Goal: Task Accomplishment & Management: Manage account settings

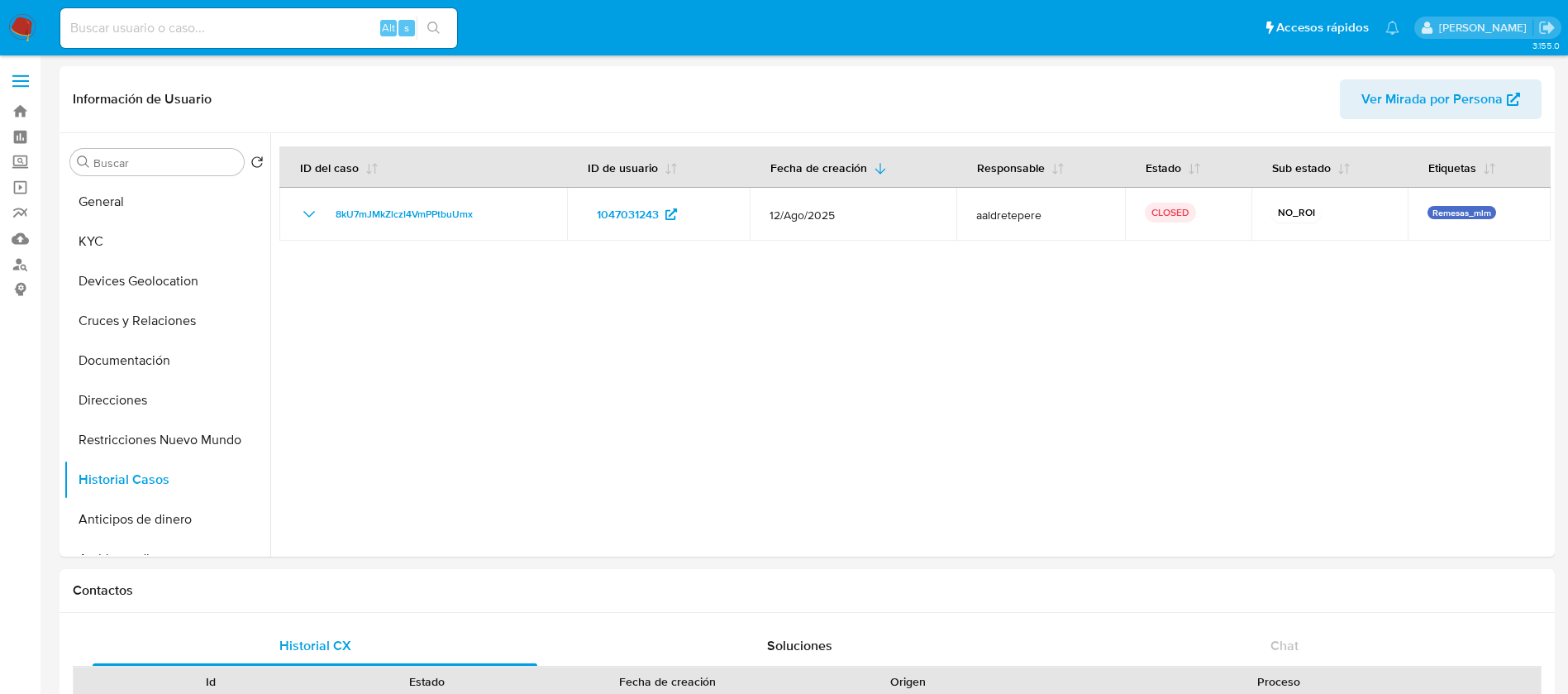
select select "10"
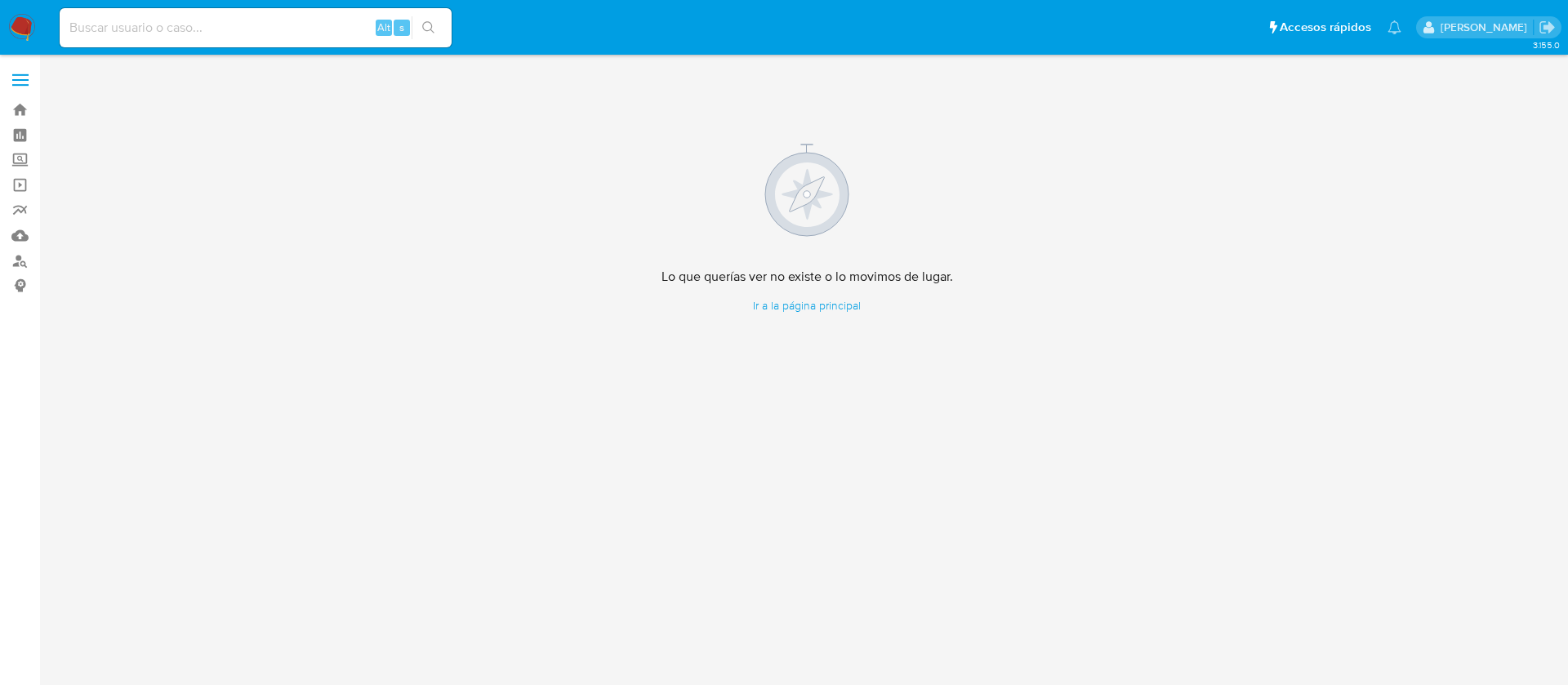
click at [29, 23] on img at bounding box center [22, 28] width 28 height 28
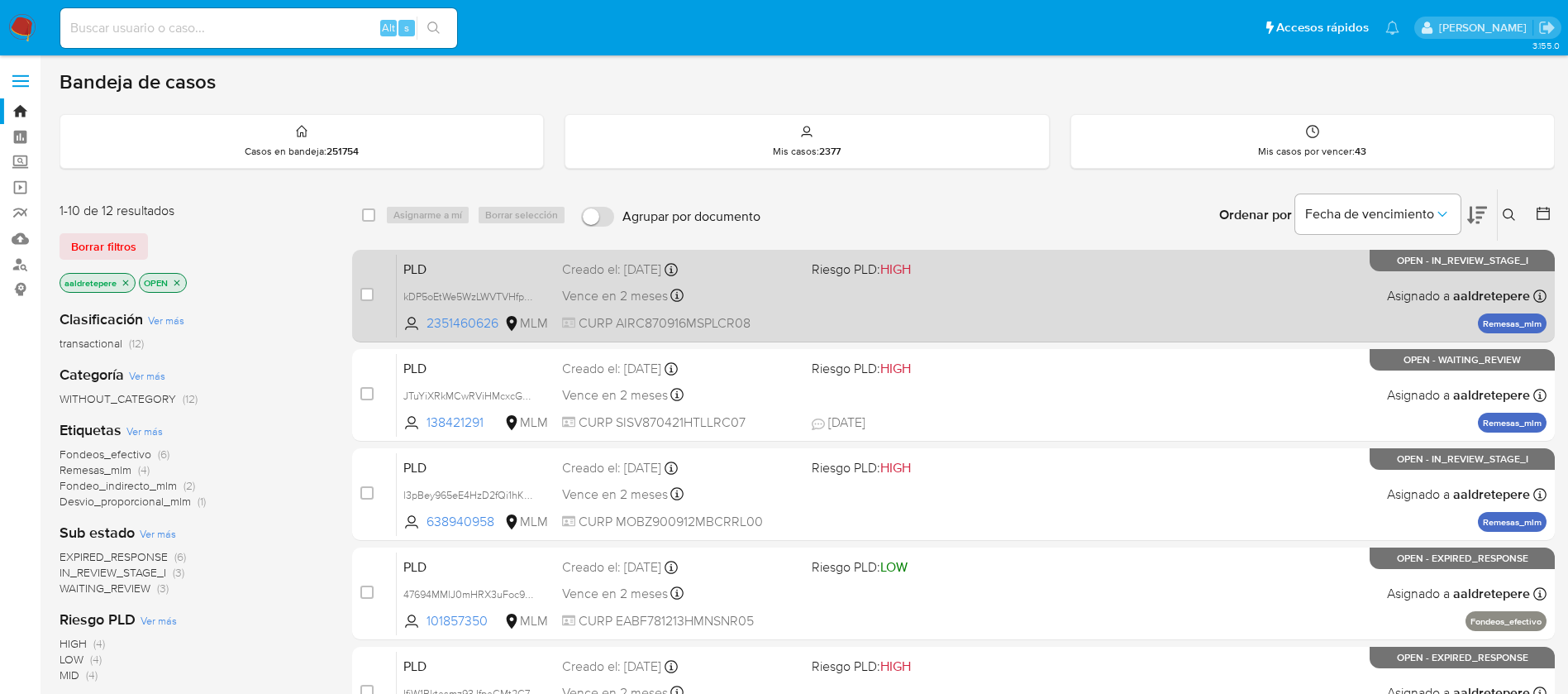
click at [1130, 315] on div "PLD kDP5oEtWe5WzLWVTVHfpHuXi 2351460626 MLM Riesgo PLD: HIGH Creado el: 12/08/2…" at bounding box center [972, 295] width 1150 height 84
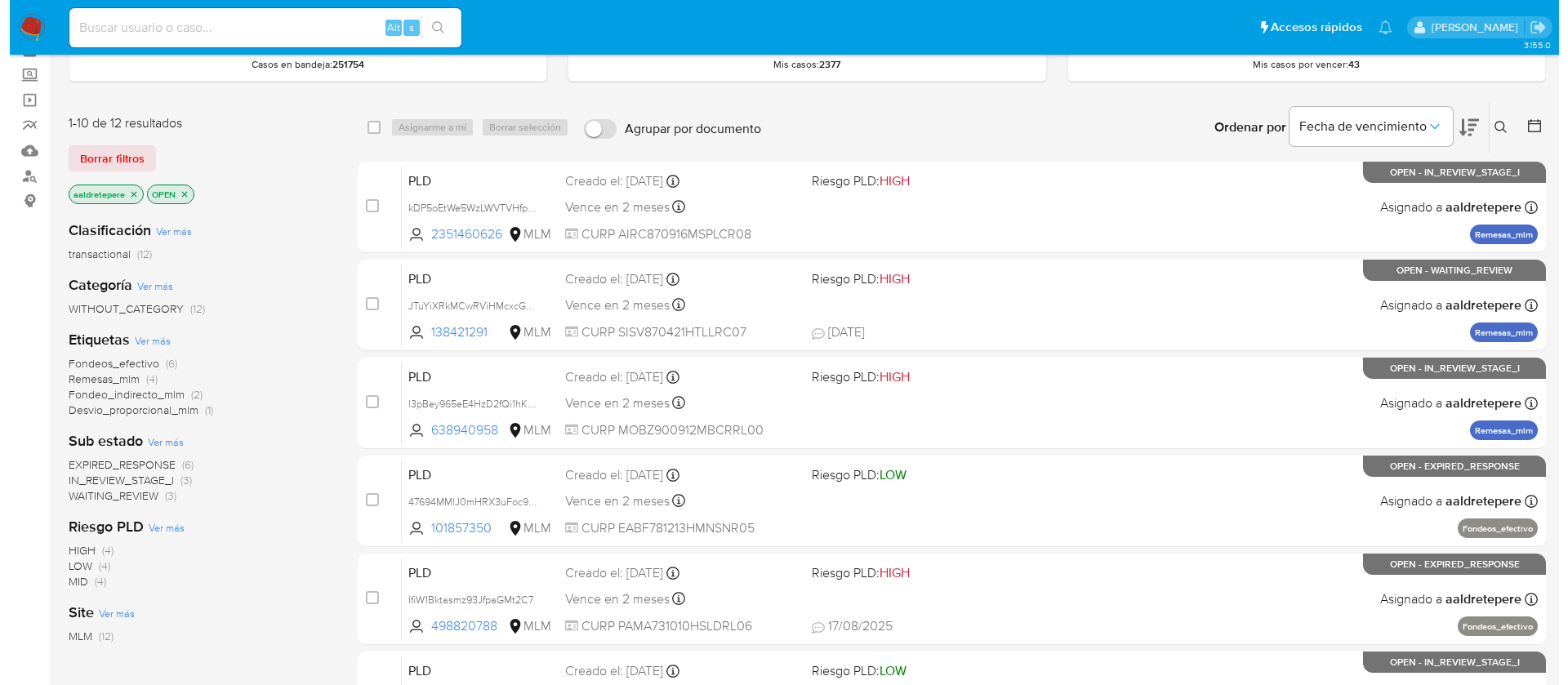
scroll to position [123, 0]
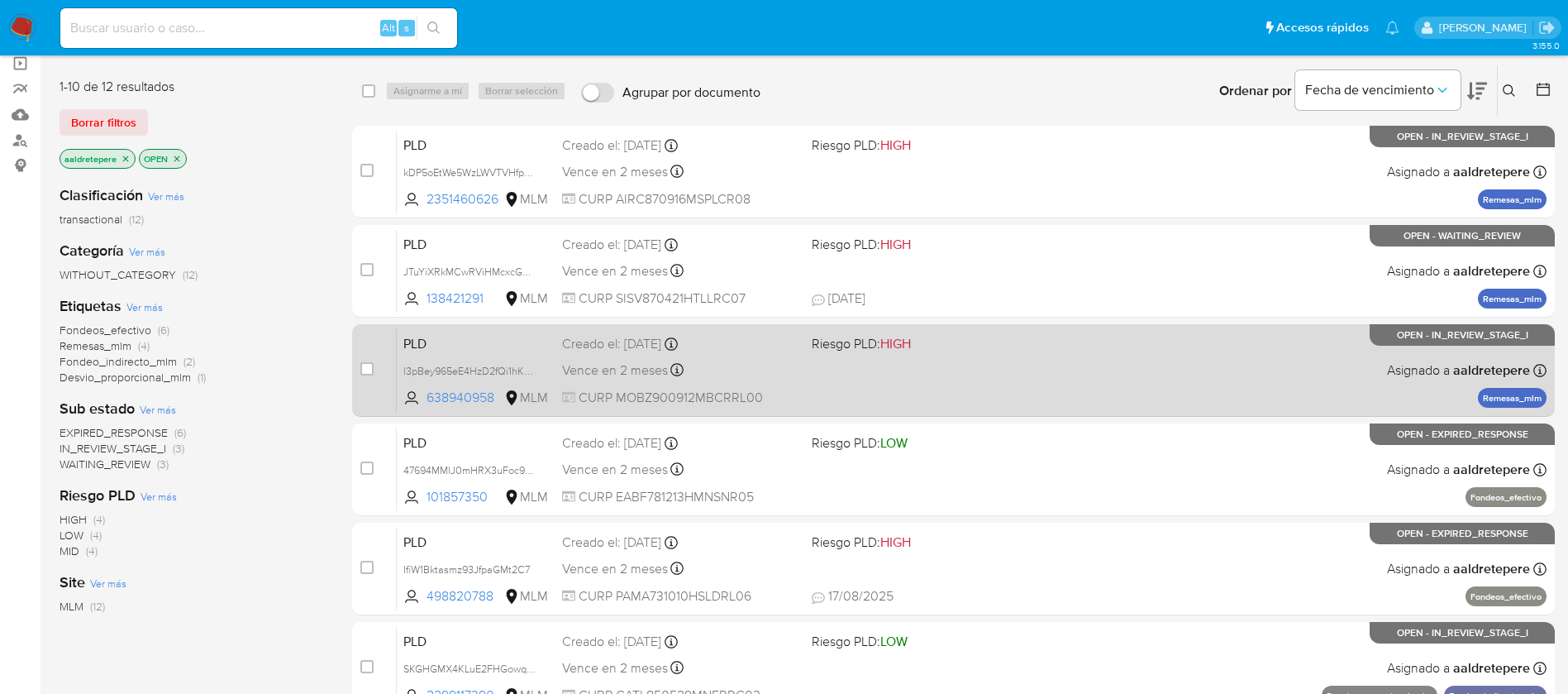
drag, startPoint x: 366, startPoint y: 469, endPoint x: 460, endPoint y: 335, distance: 163.7
click at [366, 467] on input "checkbox" at bounding box center [367, 468] width 13 height 13
checkbox input "true"
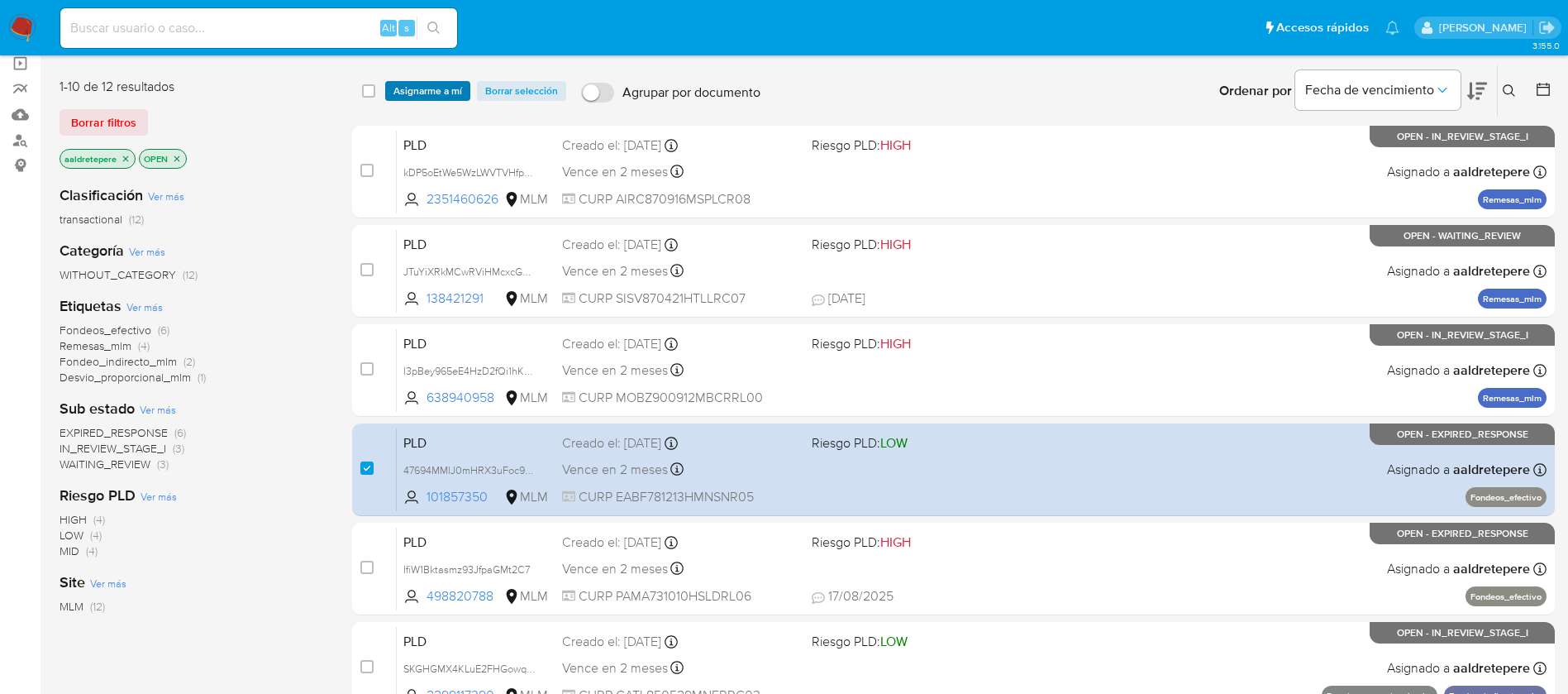
click at [452, 83] on span "Asignarme a mí" at bounding box center [428, 91] width 69 height 17
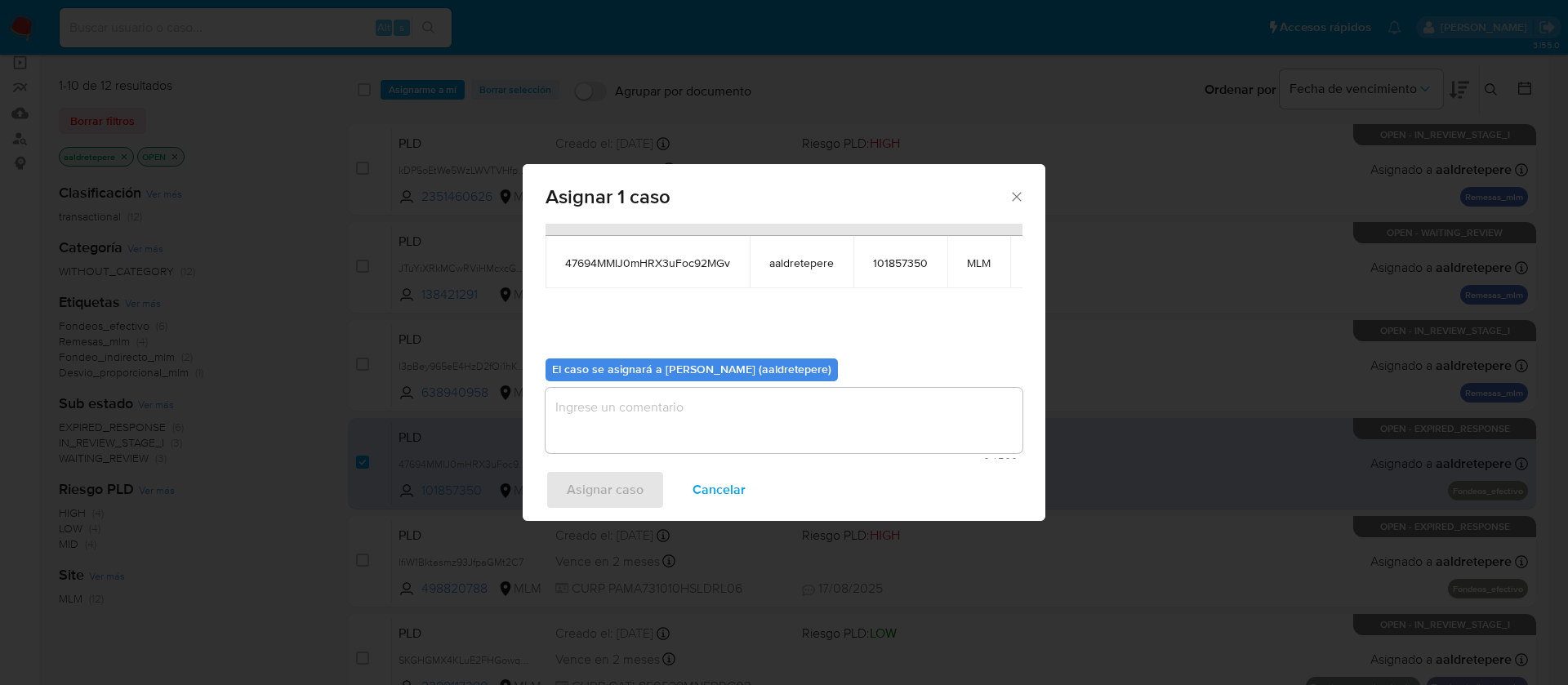
scroll to position [104, 0]
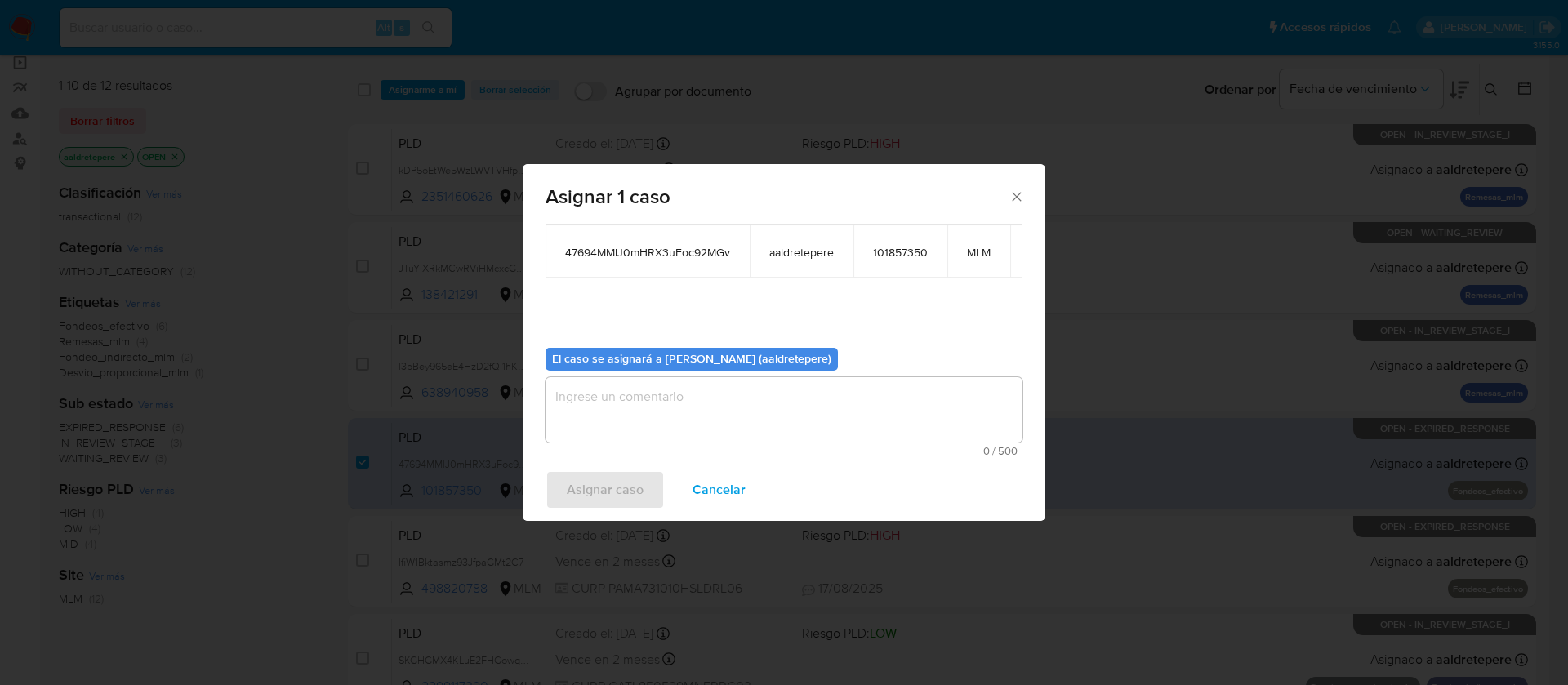
click at [868, 412] on textarea "assign-modal" at bounding box center [784, 409] width 477 height 65
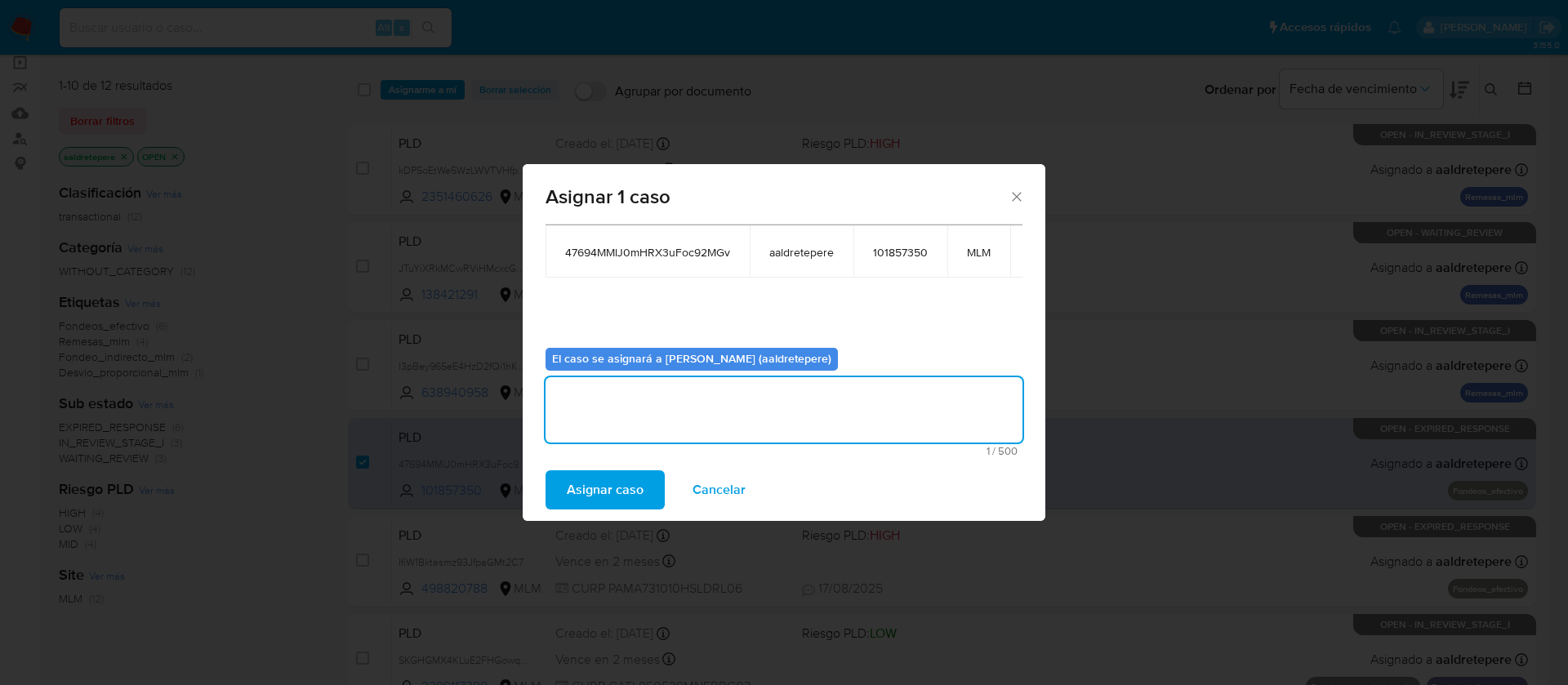
click at [631, 478] on span "Asignar caso" at bounding box center [606, 489] width 77 height 36
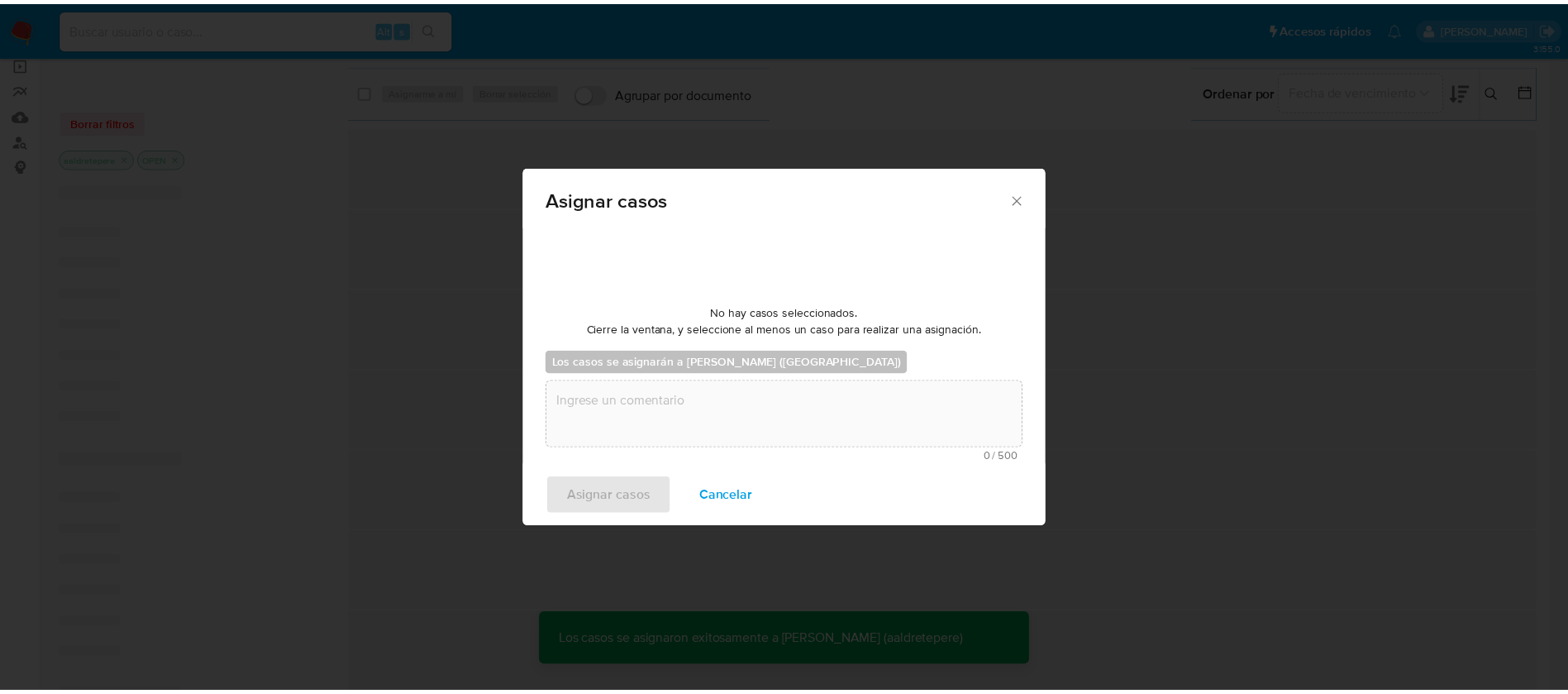
scroll to position [100, 0]
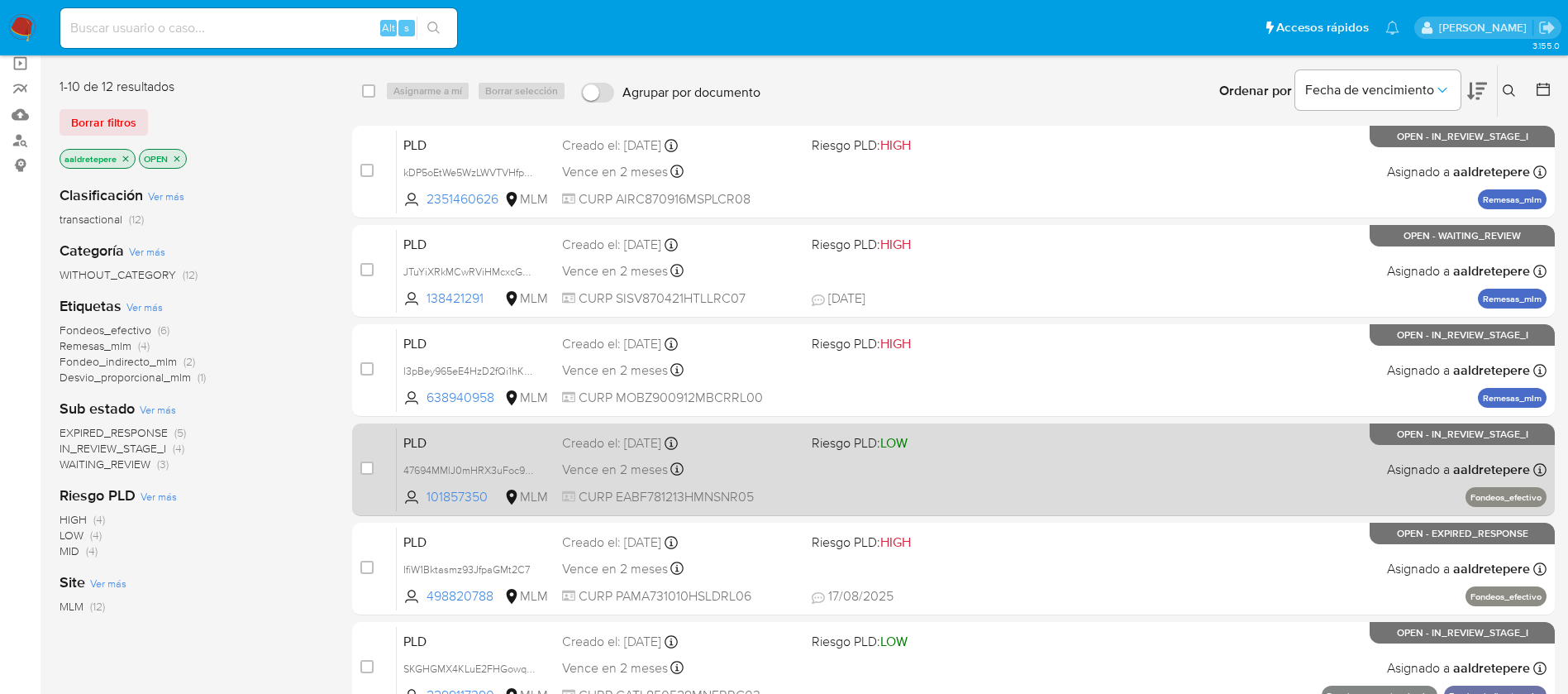
click at [1046, 448] on span "Riesgo PLD: LOW" at bounding box center [930, 441] width 237 height 21
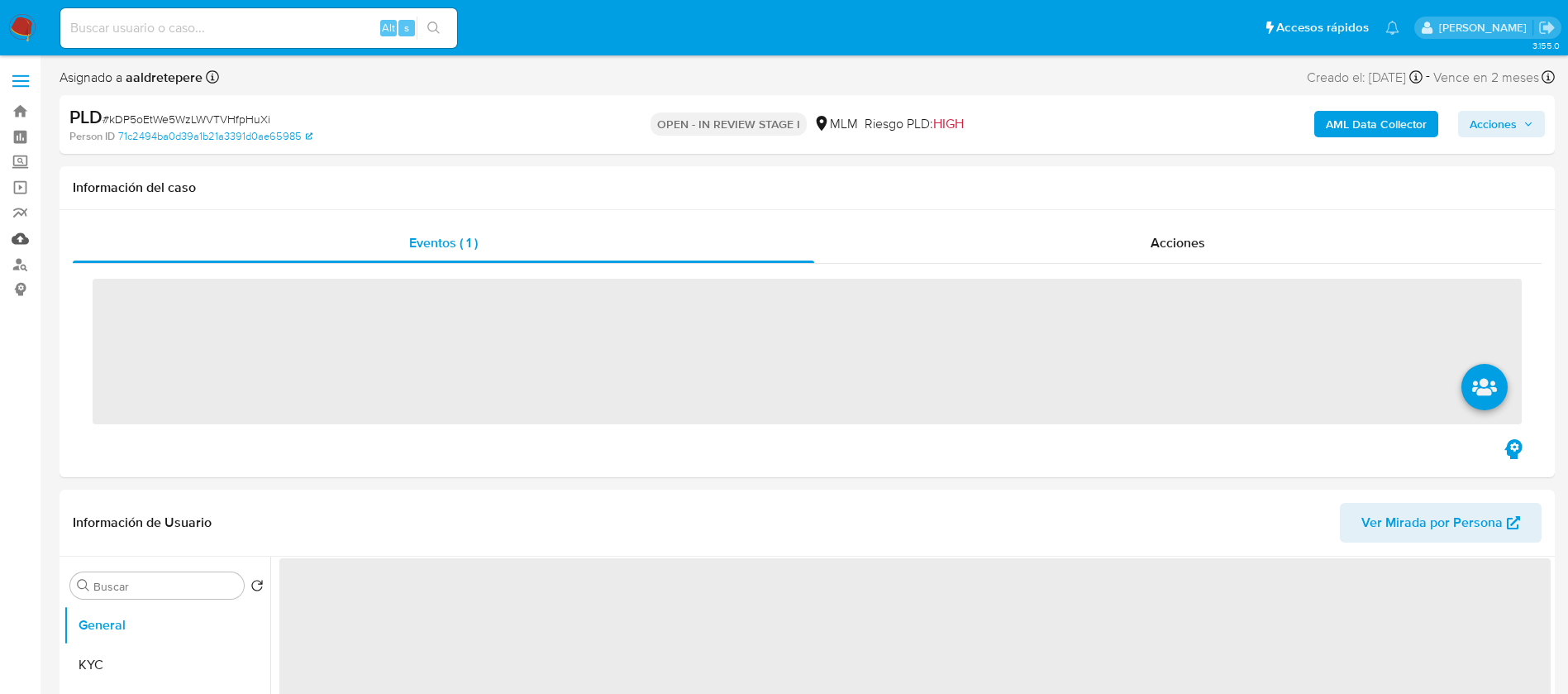
click at [20, 233] on link "Mulan" at bounding box center [98, 239] width 197 height 26
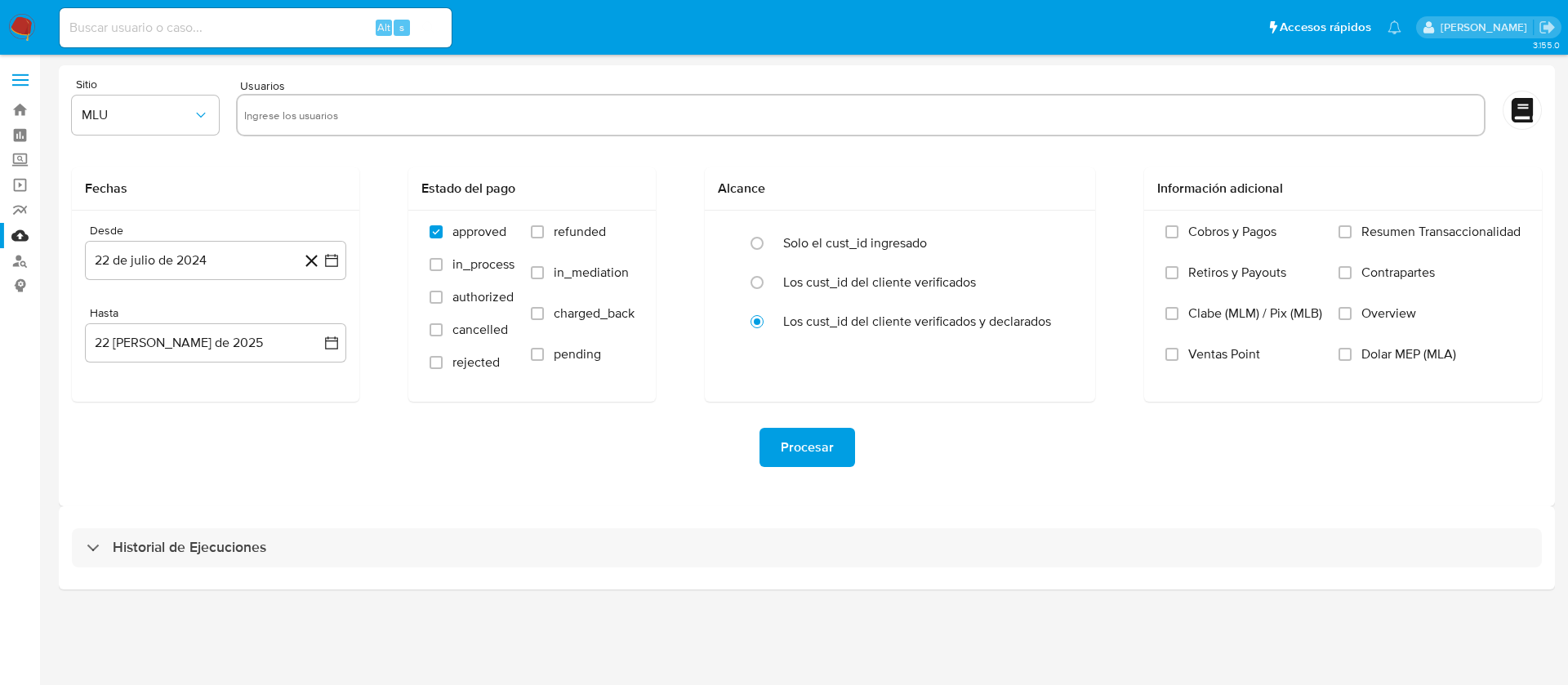
click at [331, 117] on input "text" at bounding box center [861, 115] width 1233 height 26
paste input "2351460626"
type input "2351460626"
click at [95, 122] on span "MLU" at bounding box center [137, 116] width 111 height 17
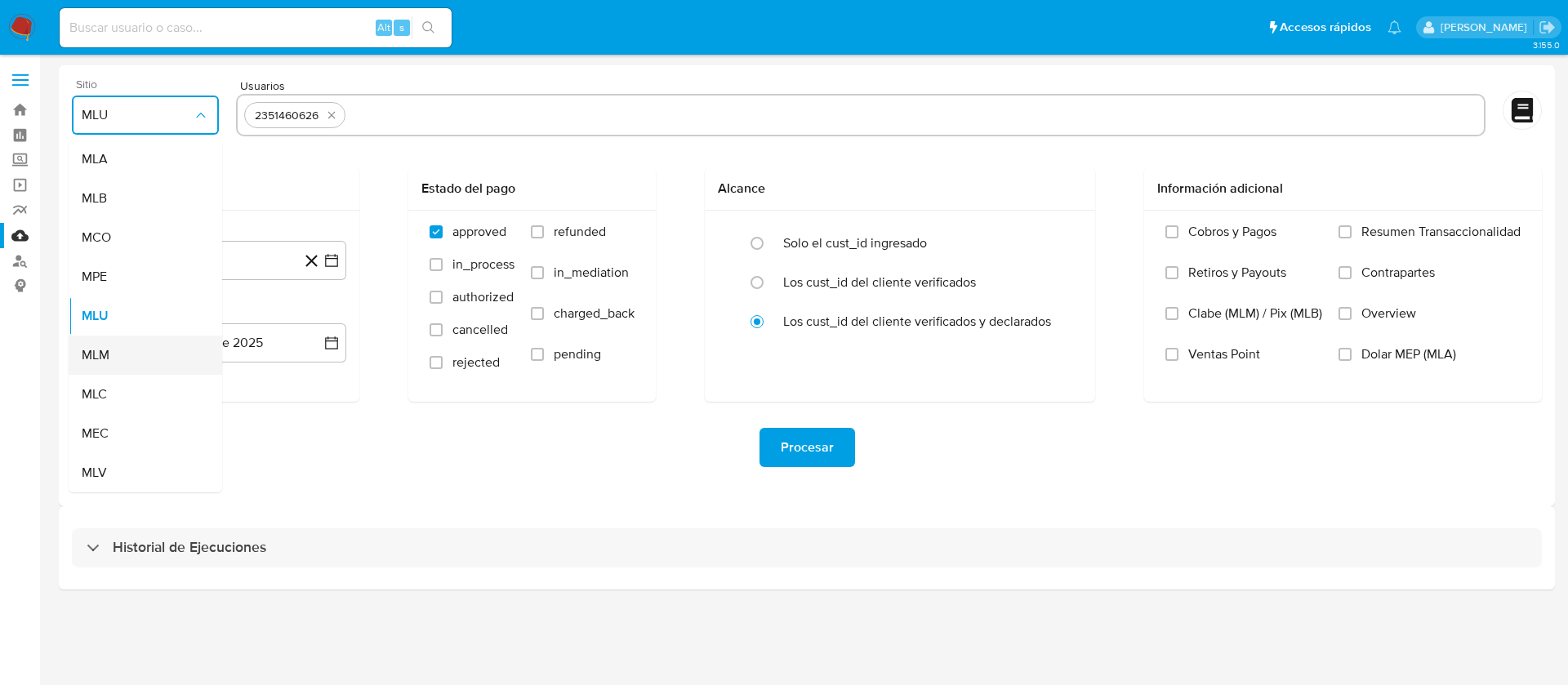
click at [130, 353] on div "MLM" at bounding box center [140, 355] width 117 height 39
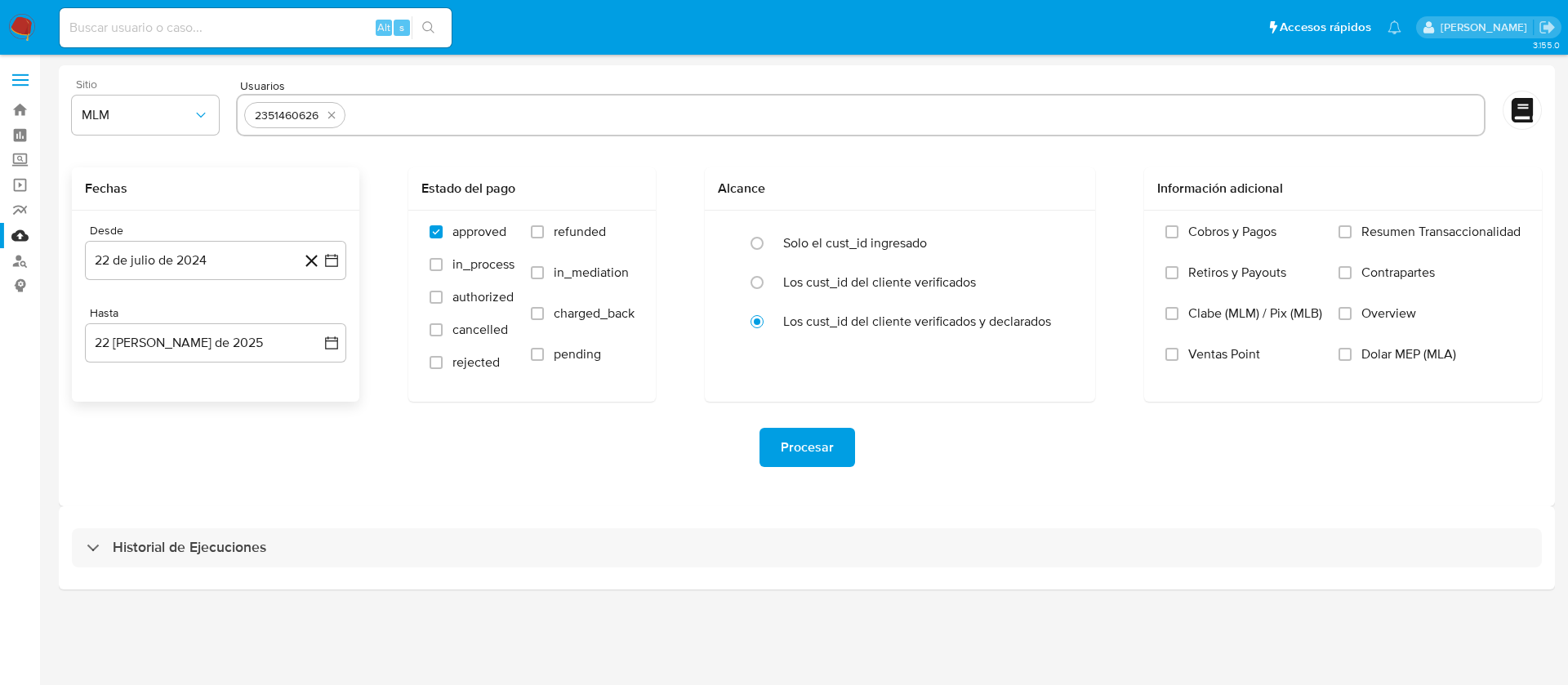
click at [255, 236] on div "Desde" at bounding box center [216, 231] width 261 height 15
click at [255, 265] on button "22 de julio de 2024" at bounding box center [216, 260] width 261 height 39
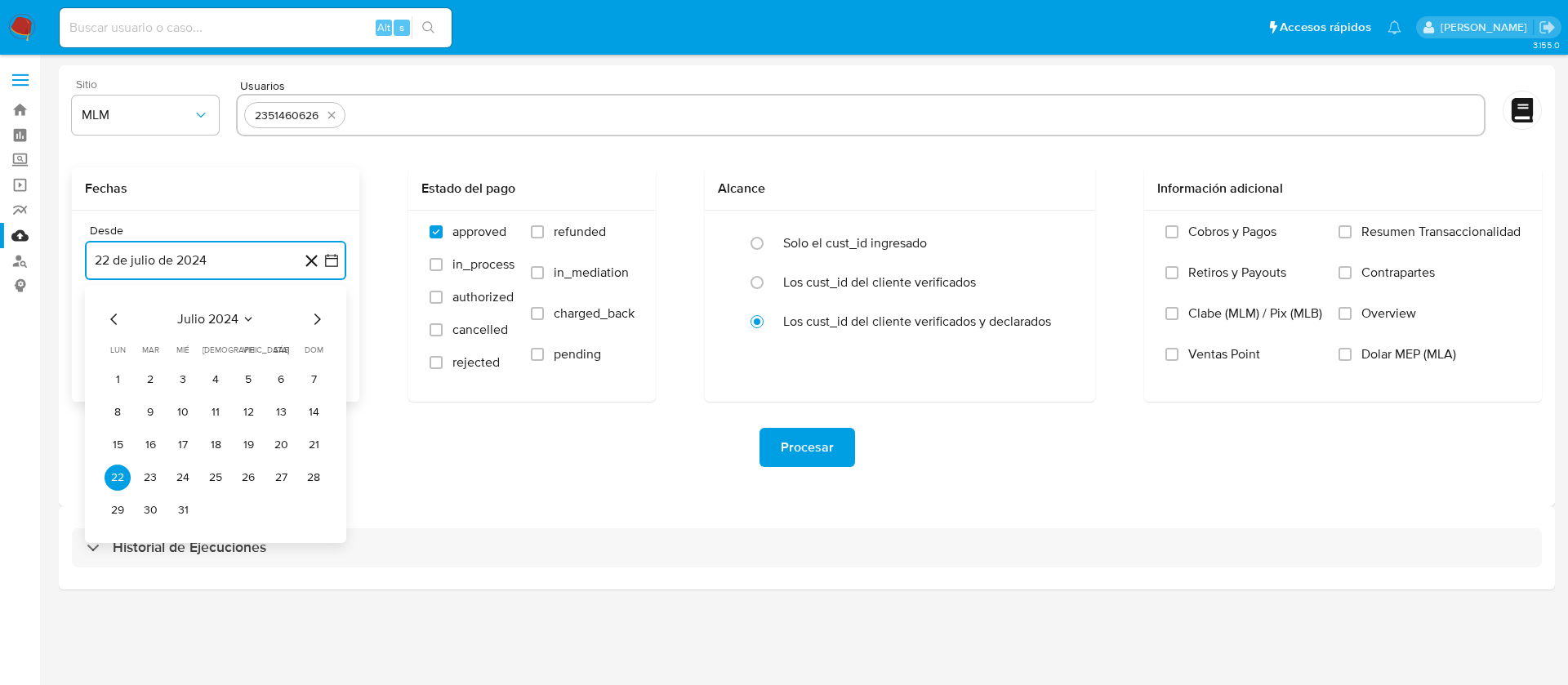
click at [228, 316] on span "julio 2024" at bounding box center [207, 319] width 61 height 17
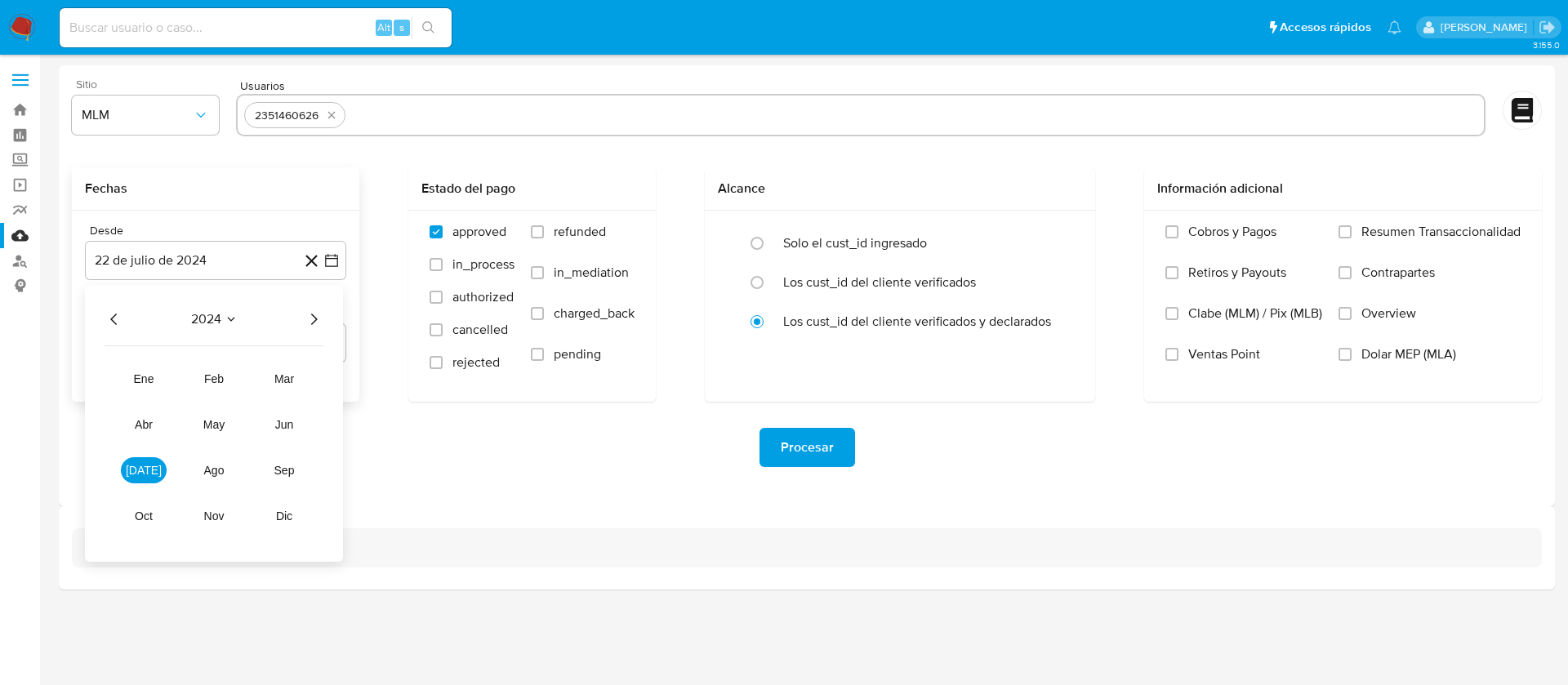
click at [328, 317] on div "2024 2024 ene feb mar abr may jun jul ago sep oct nov dic" at bounding box center [214, 424] width 258 height 277
click at [307, 315] on icon "Año siguiente" at bounding box center [313, 318] width 19 height 19
click at [164, 412] on td "abr" at bounding box center [144, 425] width 46 height 26
click at [145, 423] on span "abr" at bounding box center [144, 425] width 18 height 13
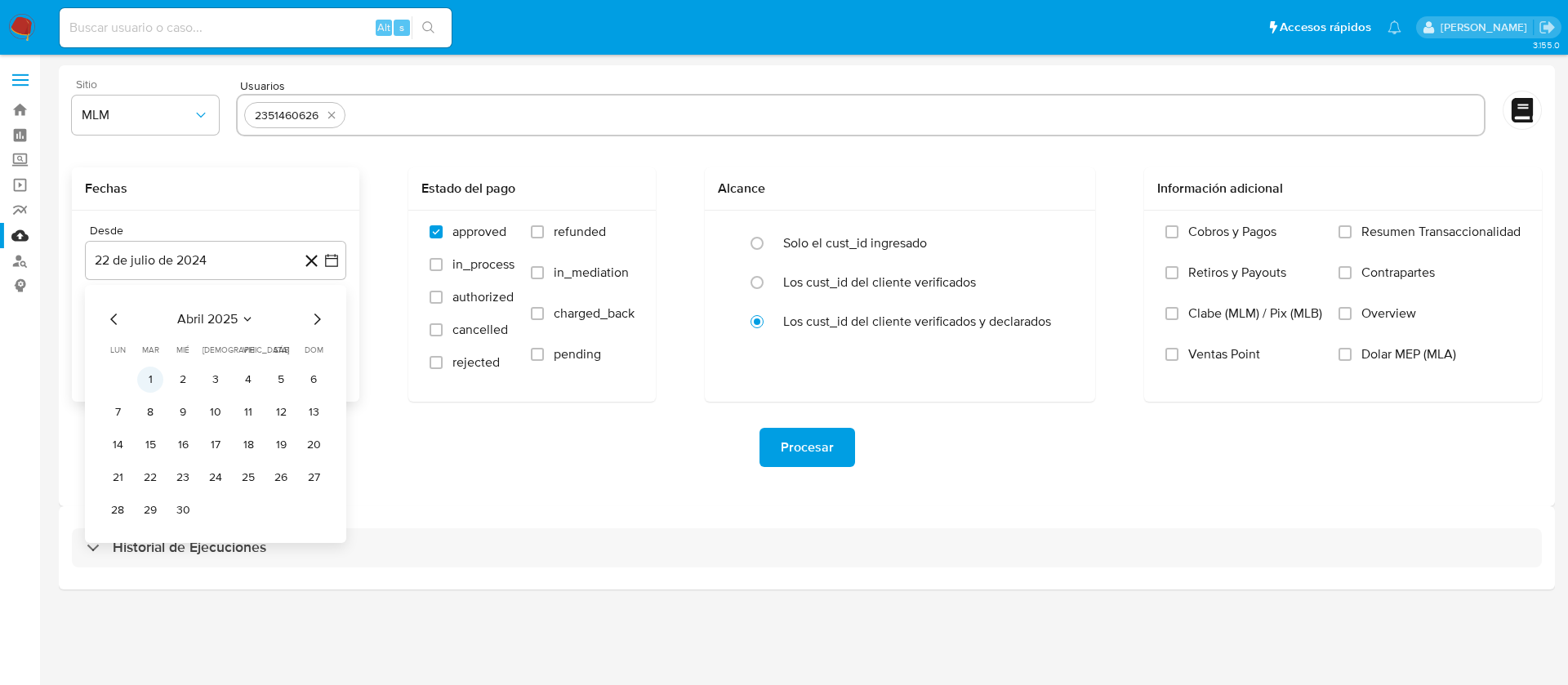
click at [157, 377] on button "1" at bounding box center [150, 380] width 26 height 26
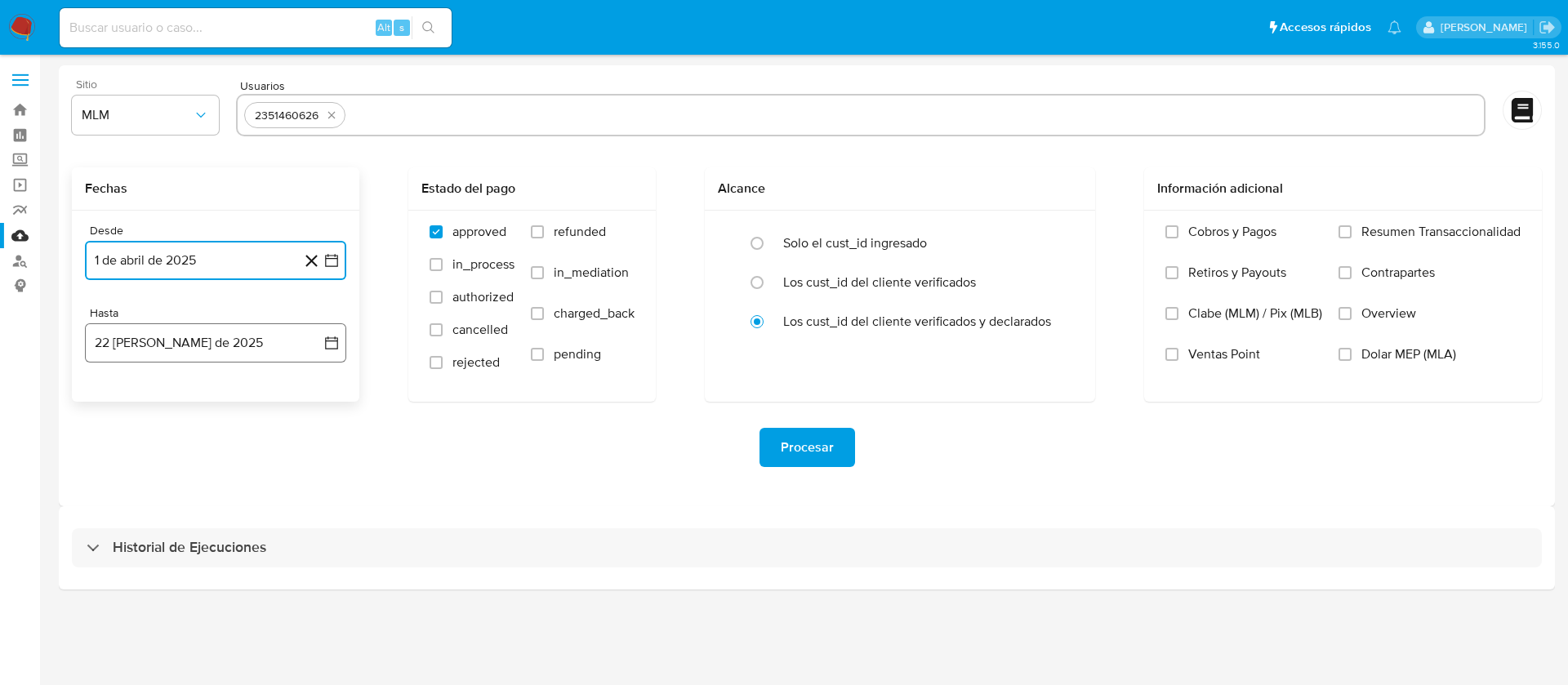
click at [170, 350] on button "22 de agosto de 2025" at bounding box center [216, 342] width 261 height 39
click at [108, 404] on icon "Mes anterior" at bounding box center [114, 401] width 19 height 19
click at [214, 598] on button "31" at bounding box center [216, 592] width 26 height 26
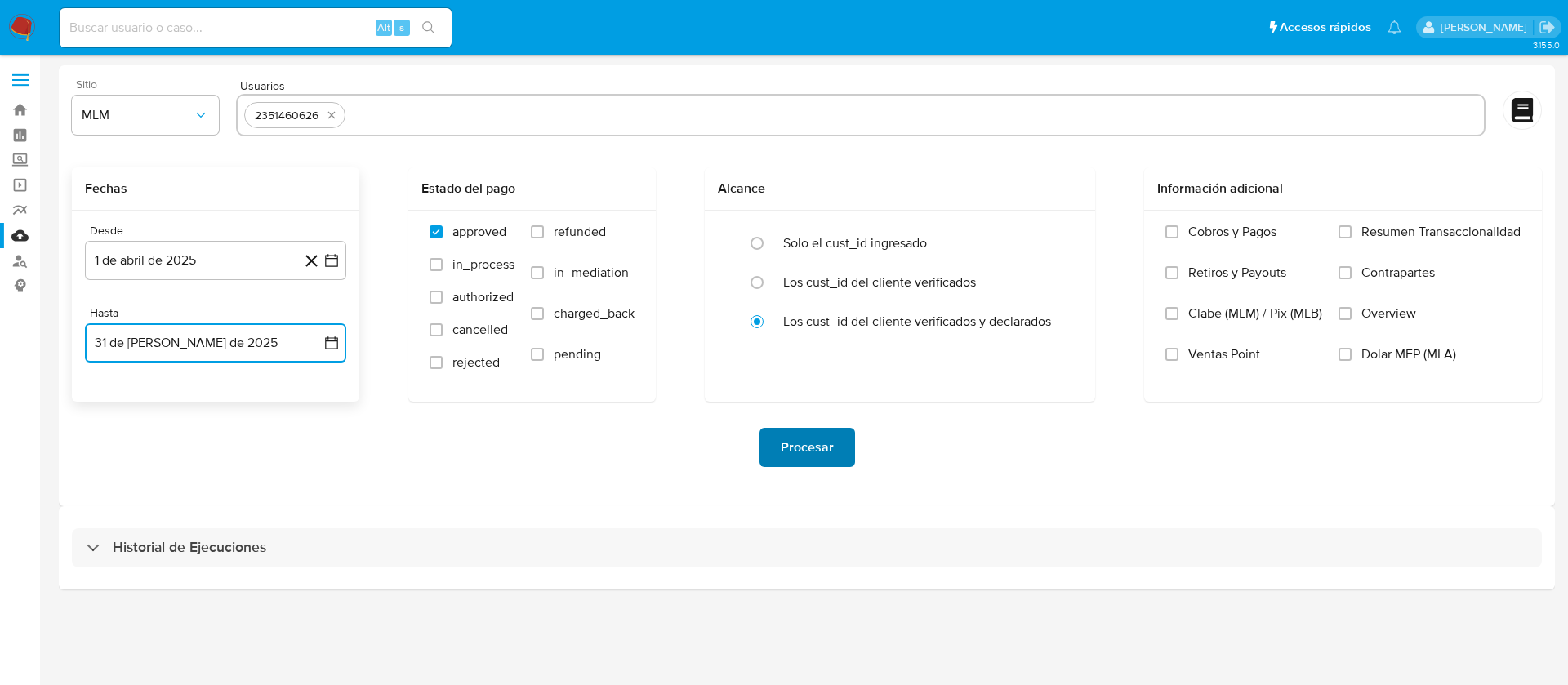
click at [781, 437] on button "Procesar" at bounding box center [807, 447] width 95 height 39
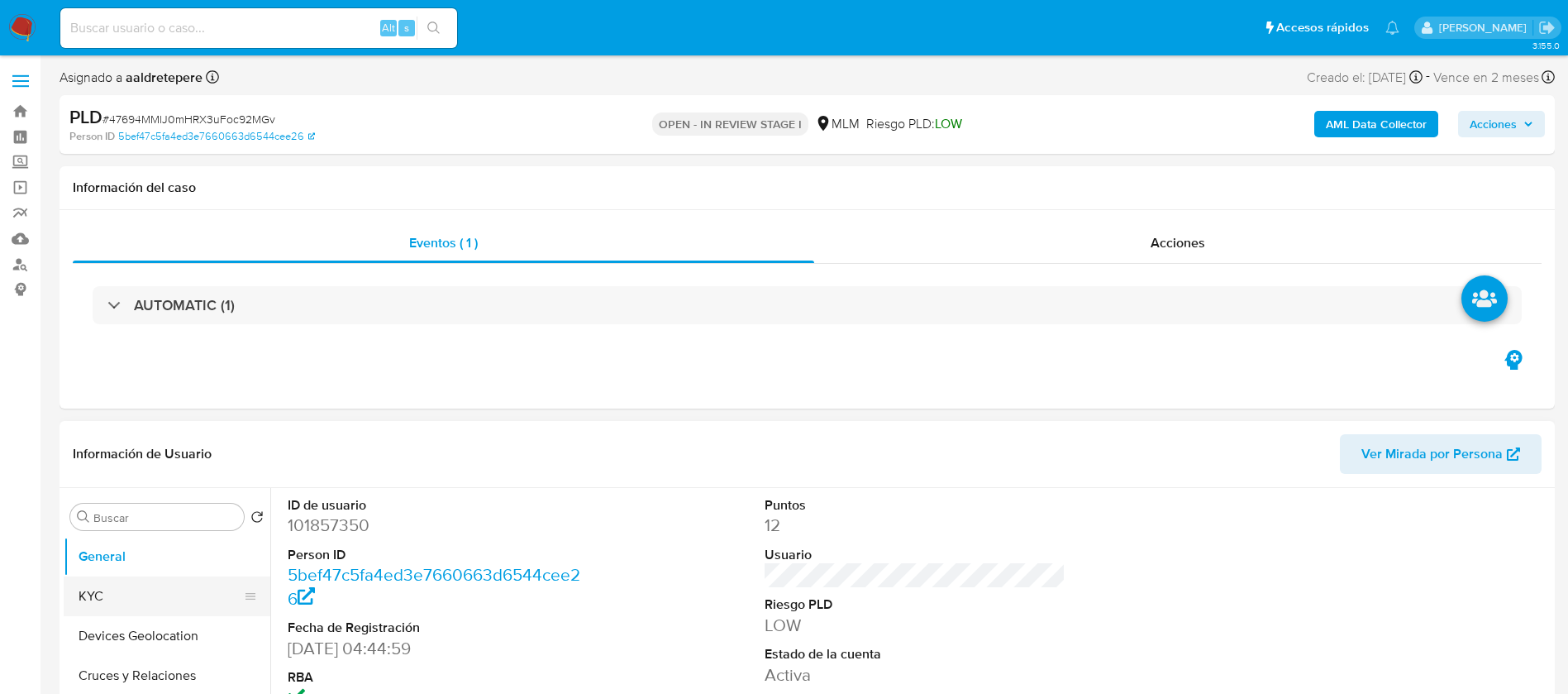
click at [153, 603] on button "KYC" at bounding box center [161, 596] width 193 height 40
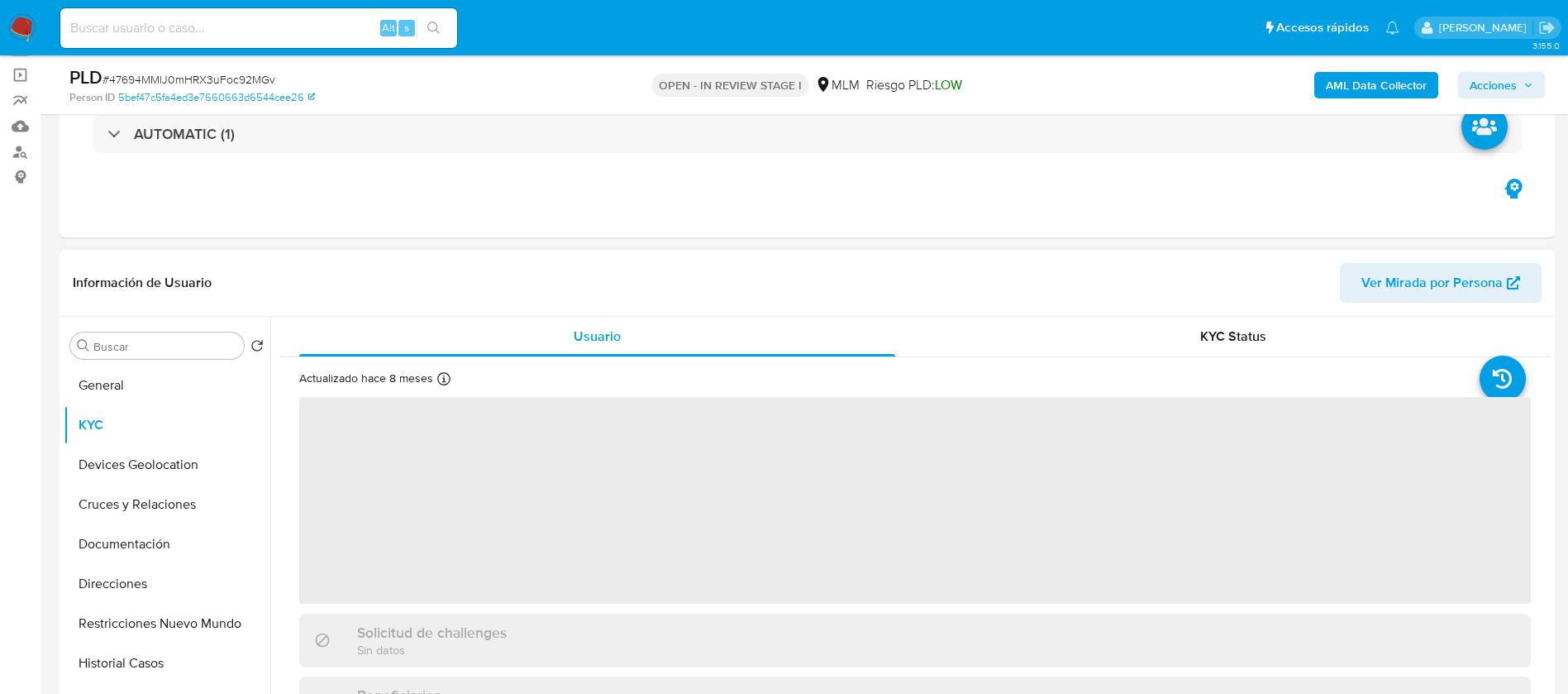
scroll to position [124, 0]
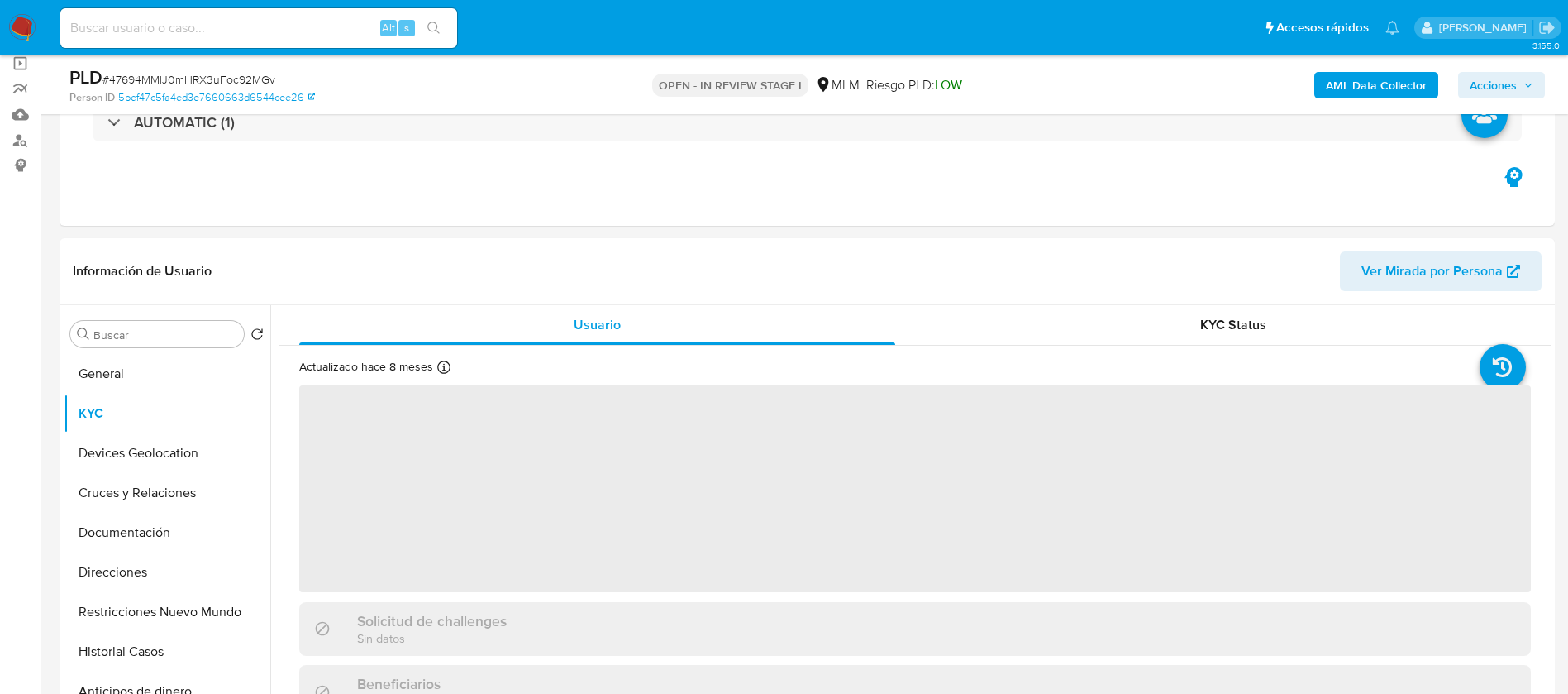
select select "10"
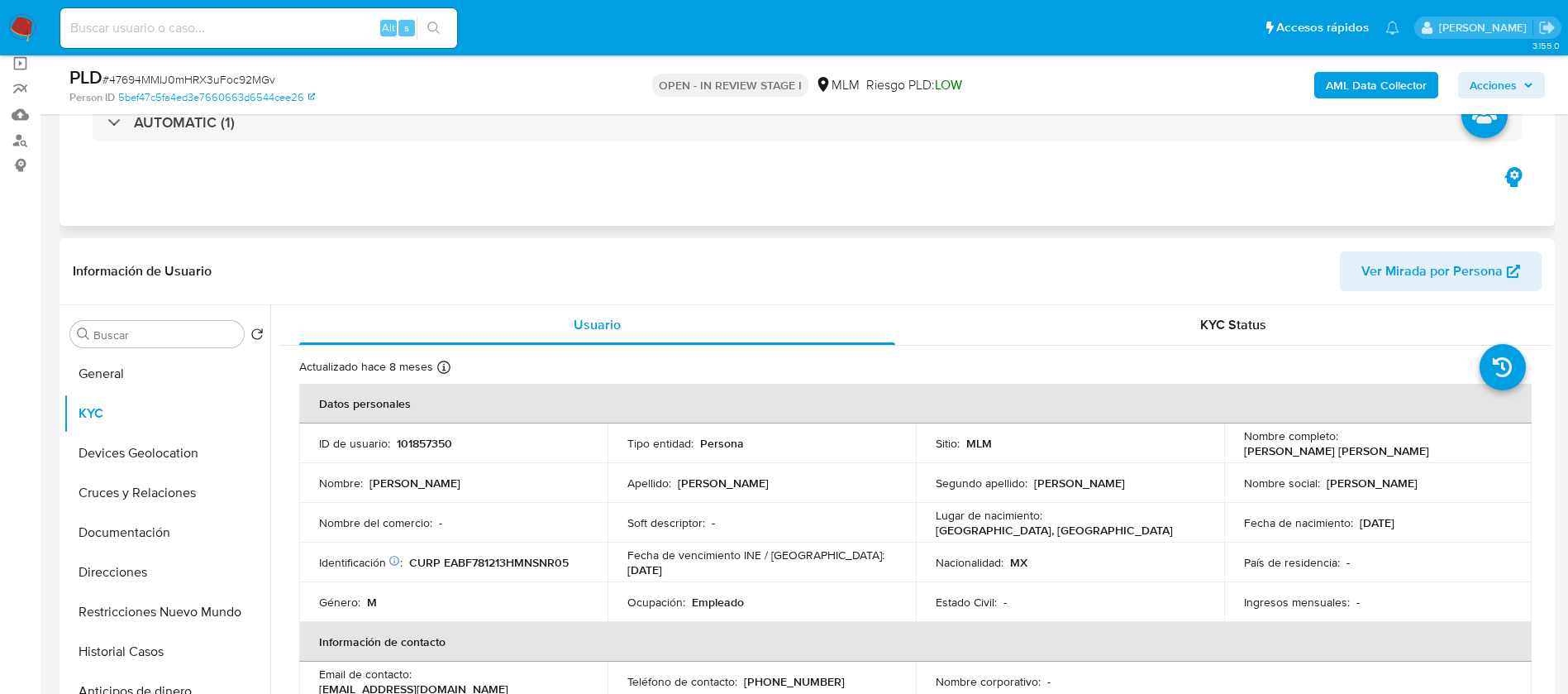
scroll to position [0, 0]
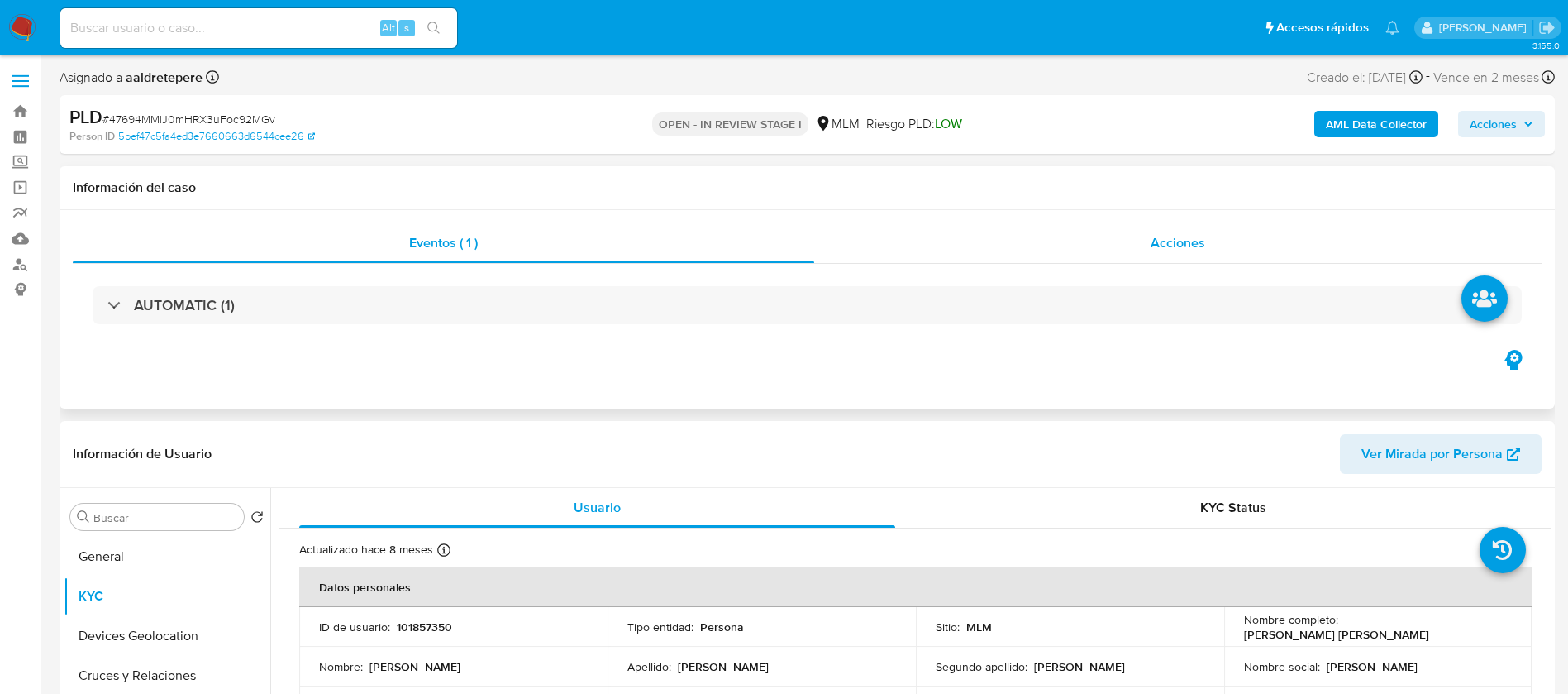
click at [1191, 232] on div "Acciones" at bounding box center [1178, 242] width 727 height 40
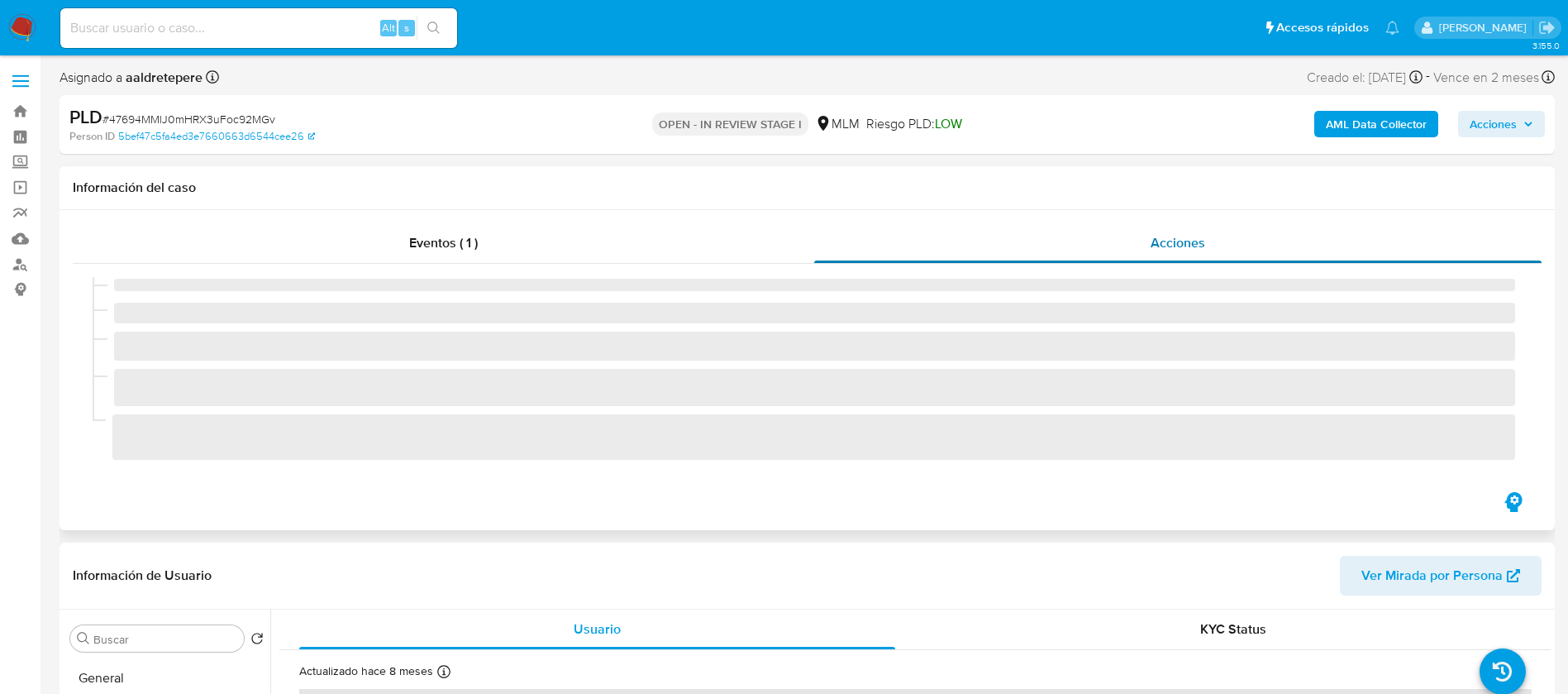
click at [1190, 237] on span "Acciones" at bounding box center [1178, 242] width 55 height 19
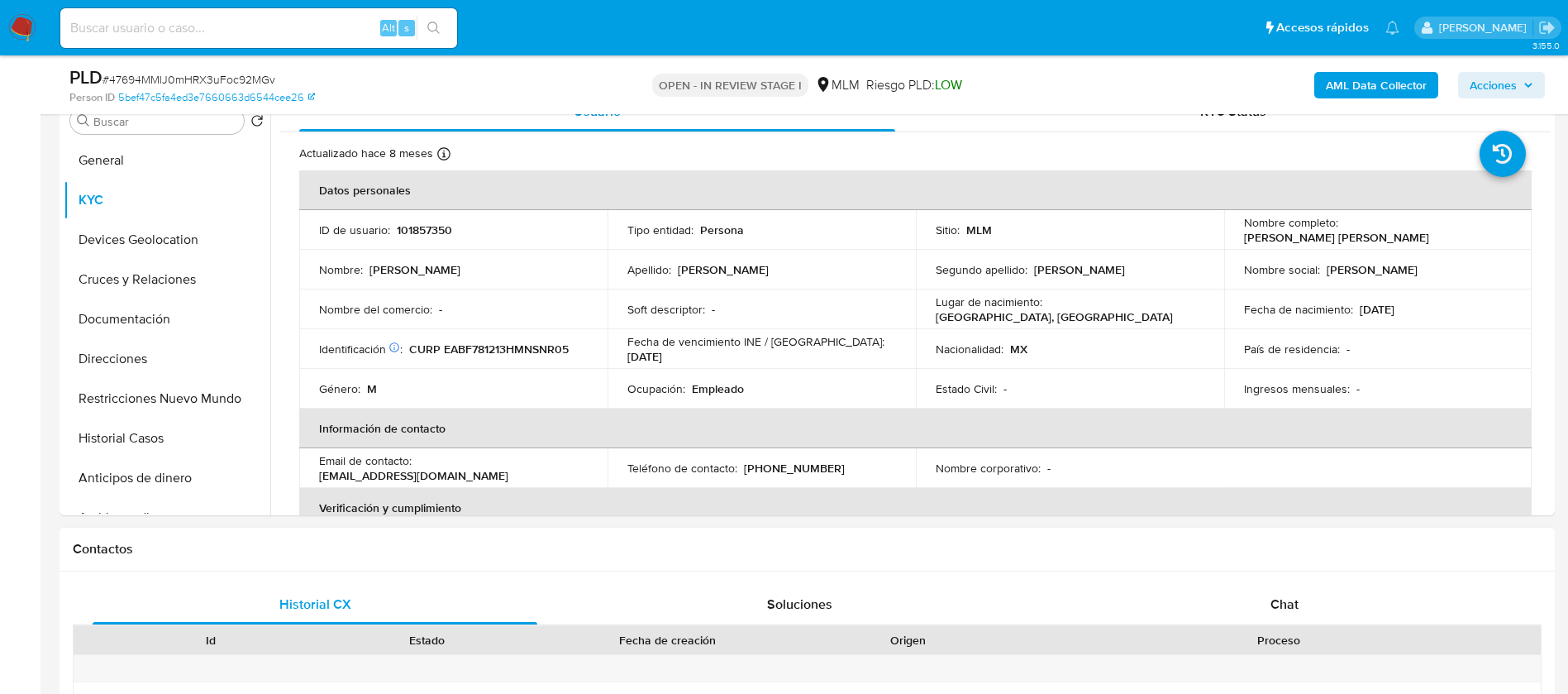
scroll to position [496, 0]
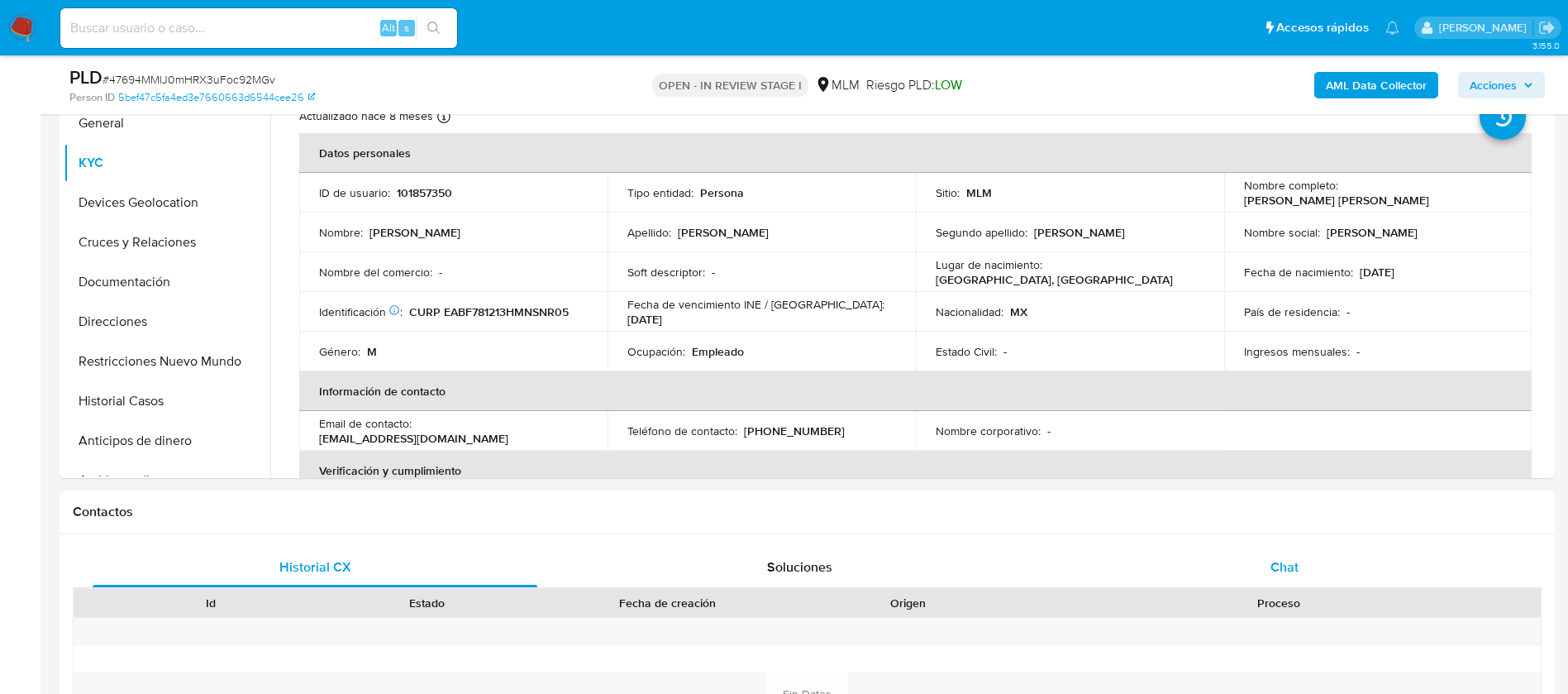
click at [1292, 560] on span "Chat" at bounding box center [1285, 567] width 28 height 19
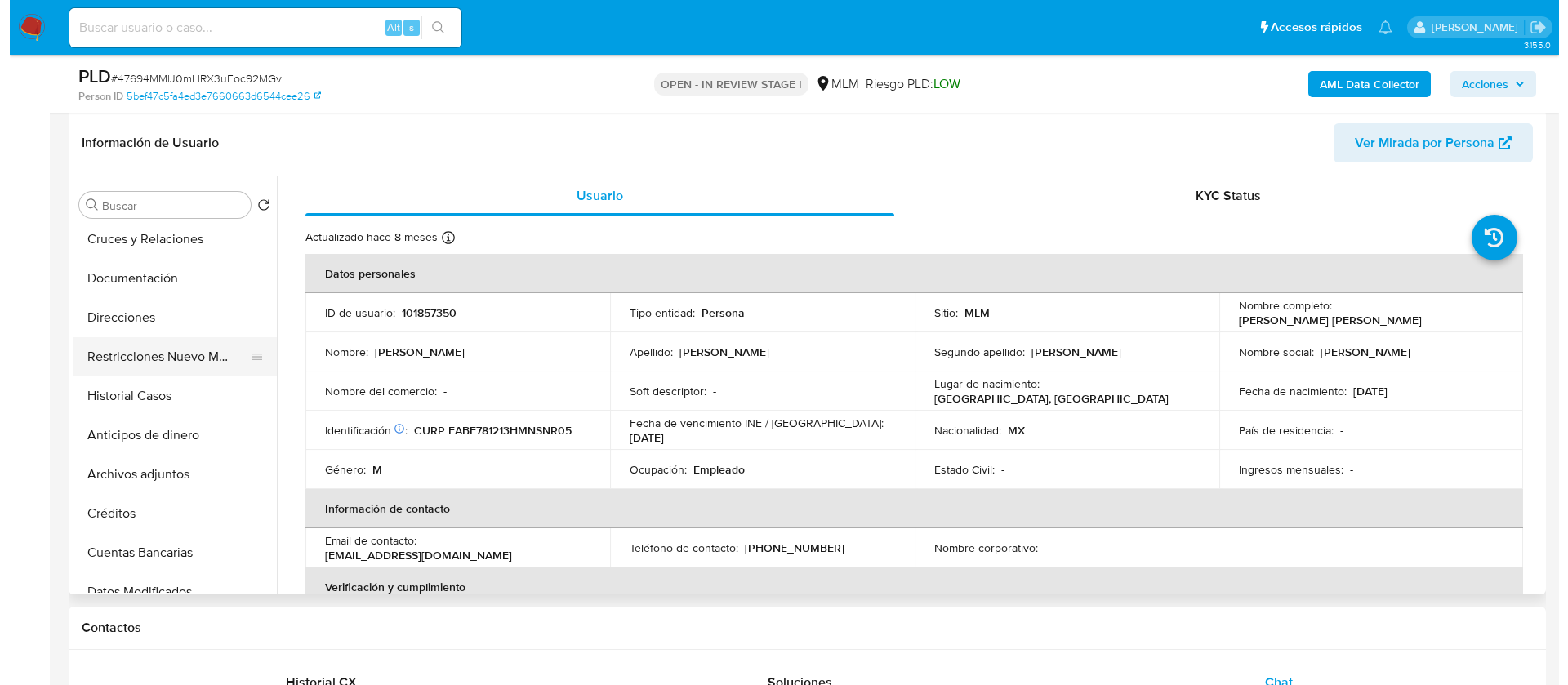
scroll to position [245, 0]
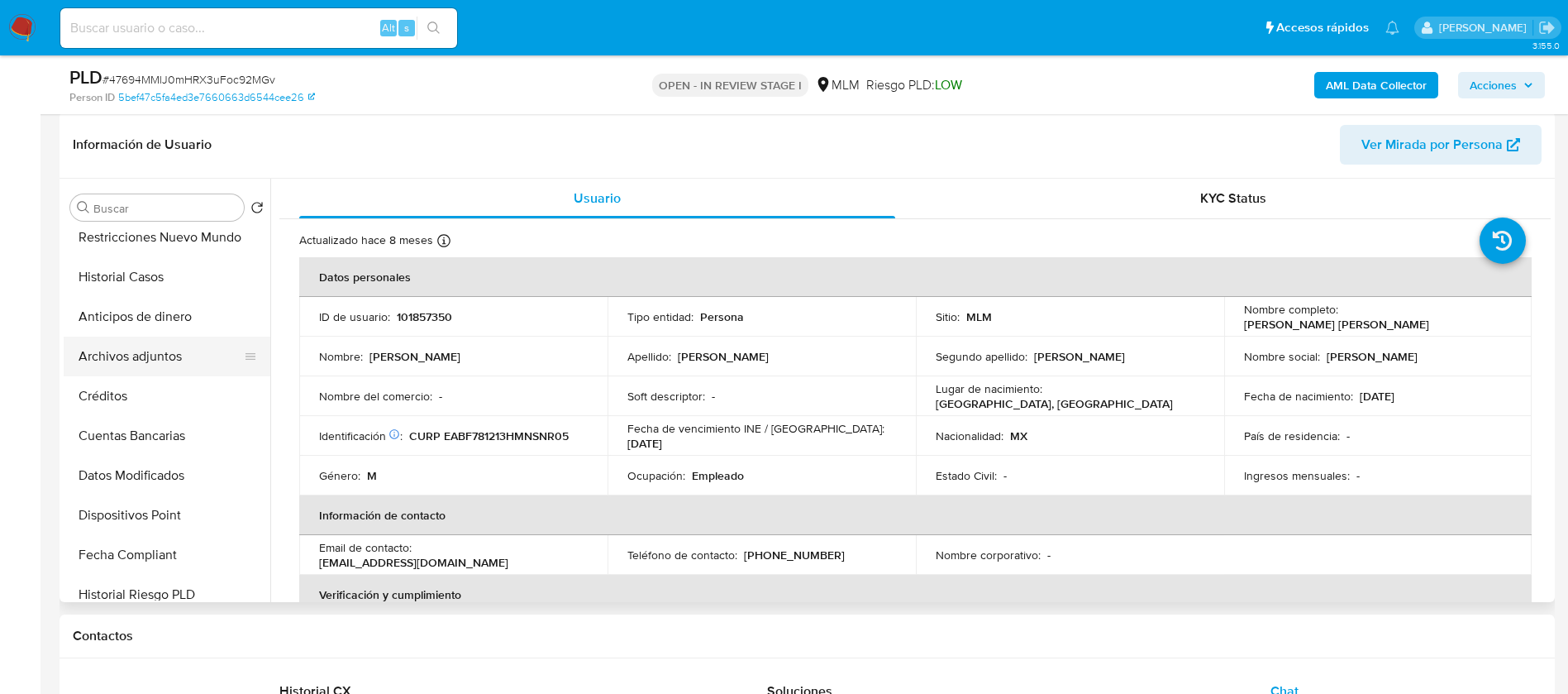
click at [176, 349] on button "Archivos adjuntos" at bounding box center [161, 356] width 193 height 40
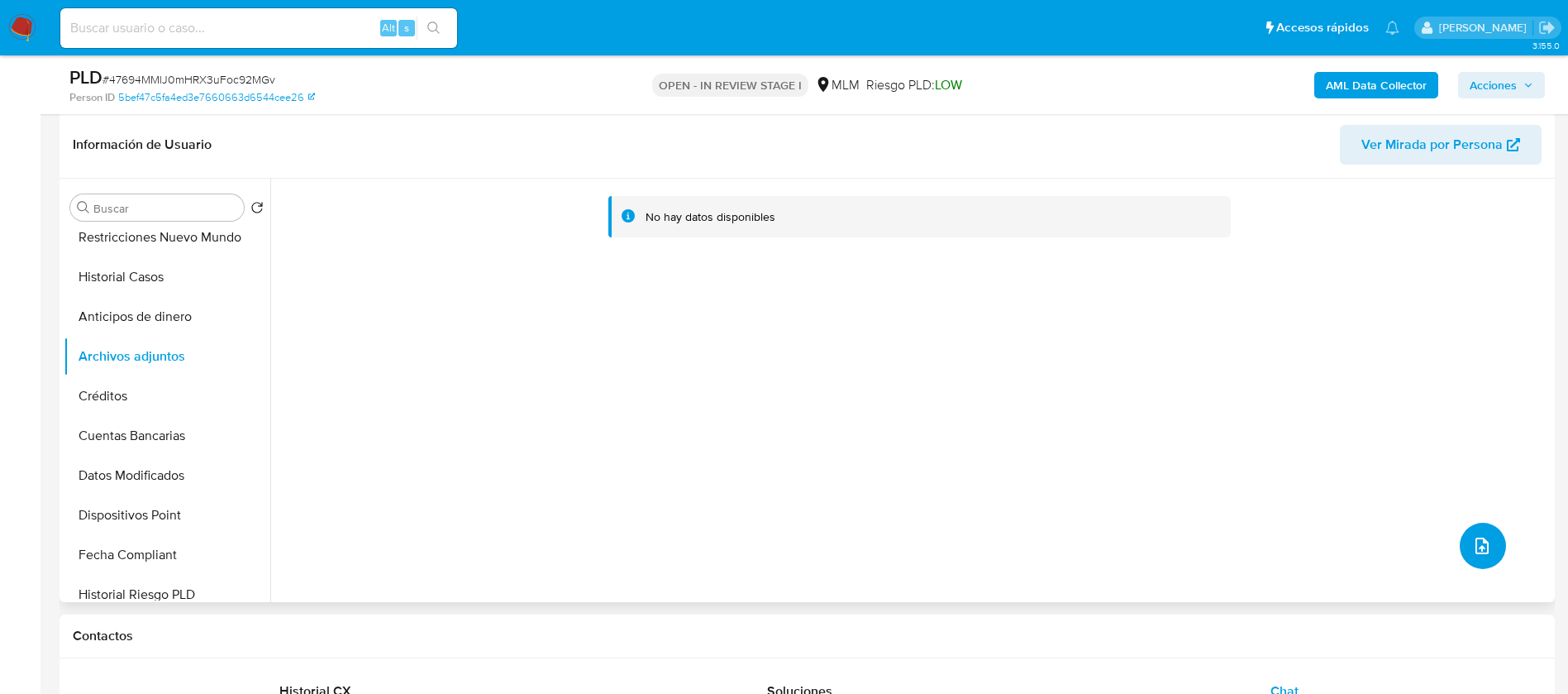
click at [1460, 530] on button "upload-file" at bounding box center [1483, 546] width 46 height 46
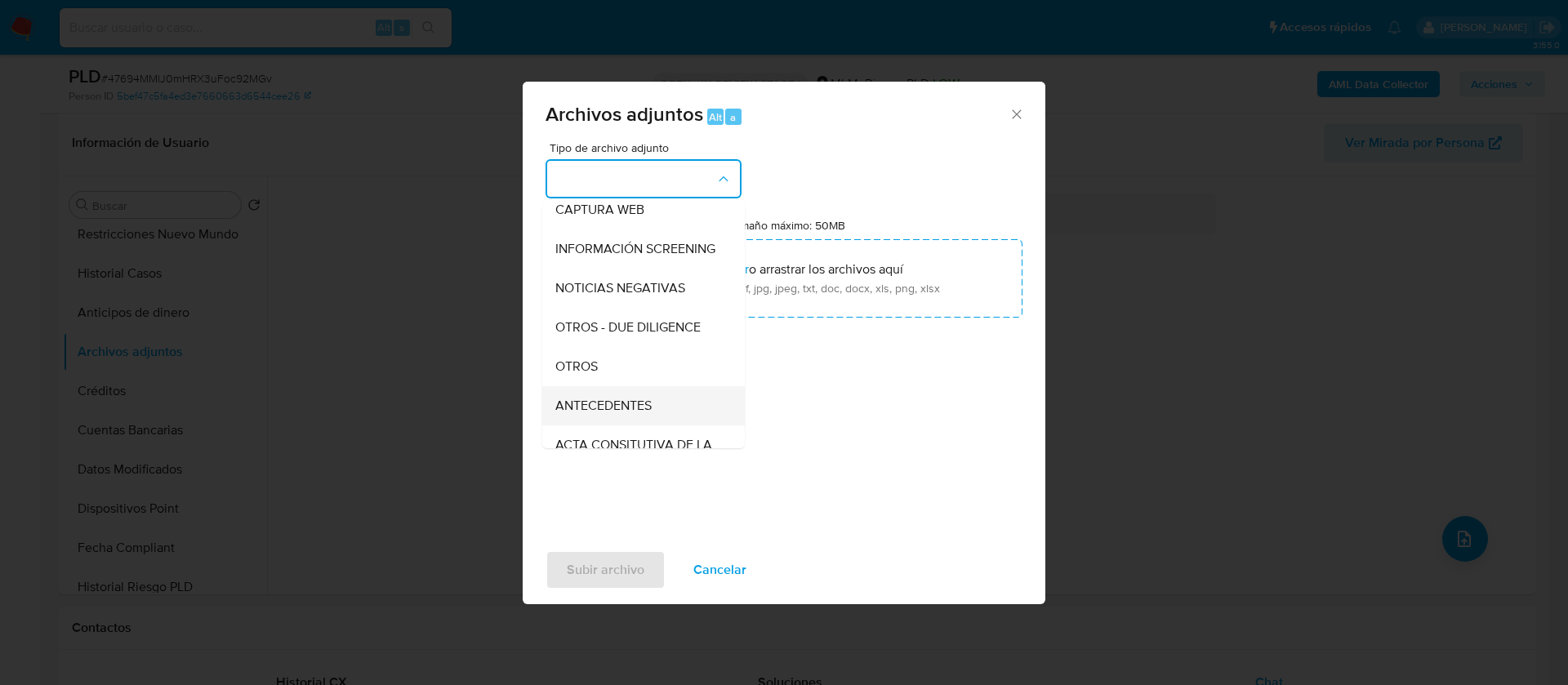
scroll to position [168, 0]
click at [660, 348] on div "OTROS" at bounding box center [639, 328] width 167 height 39
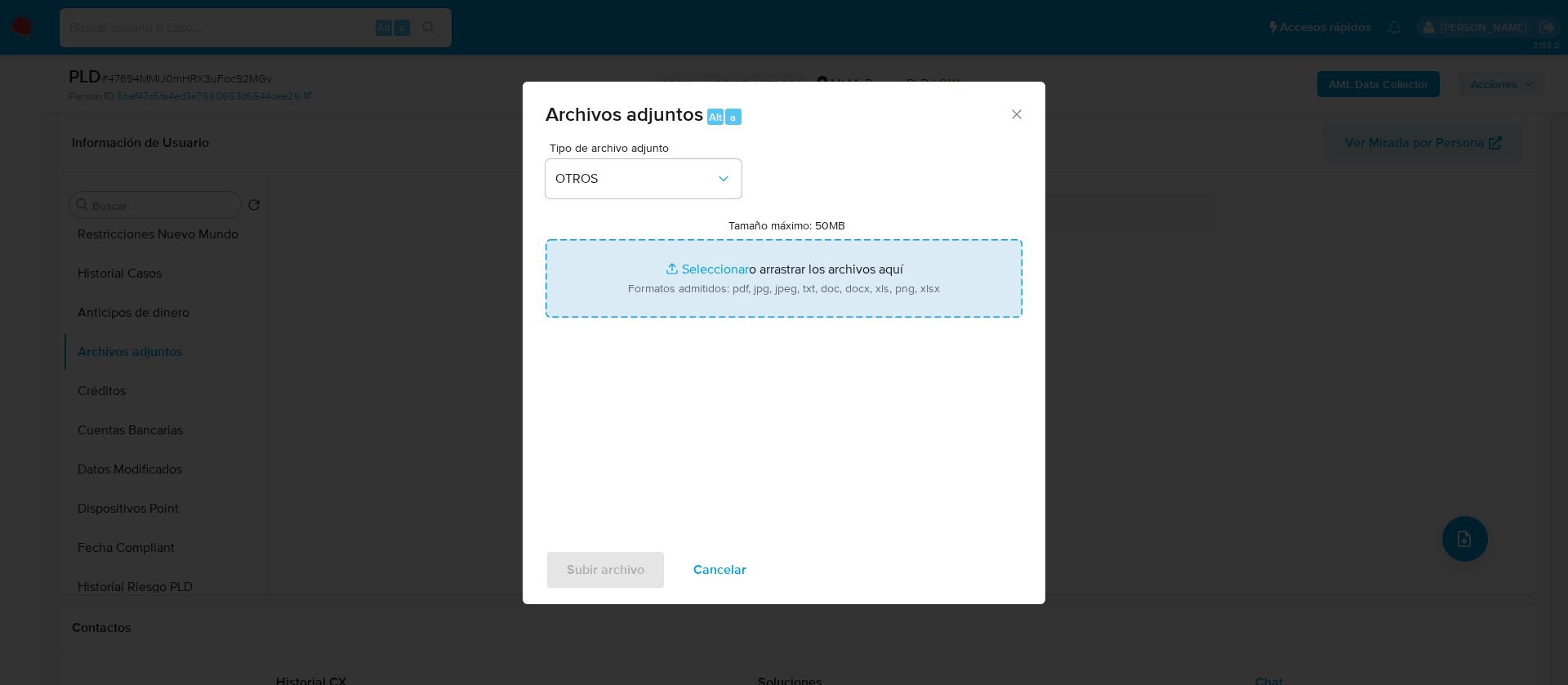
click at [764, 250] on input "Tamaño máximo: 50MB Seleccionar archivos" at bounding box center [784, 278] width 477 height 78
type input "C:\fakepath\101857350_JOSE FRANCISCO ESTRADA BUENROSTRO_AGOSTO 2025.pdf"
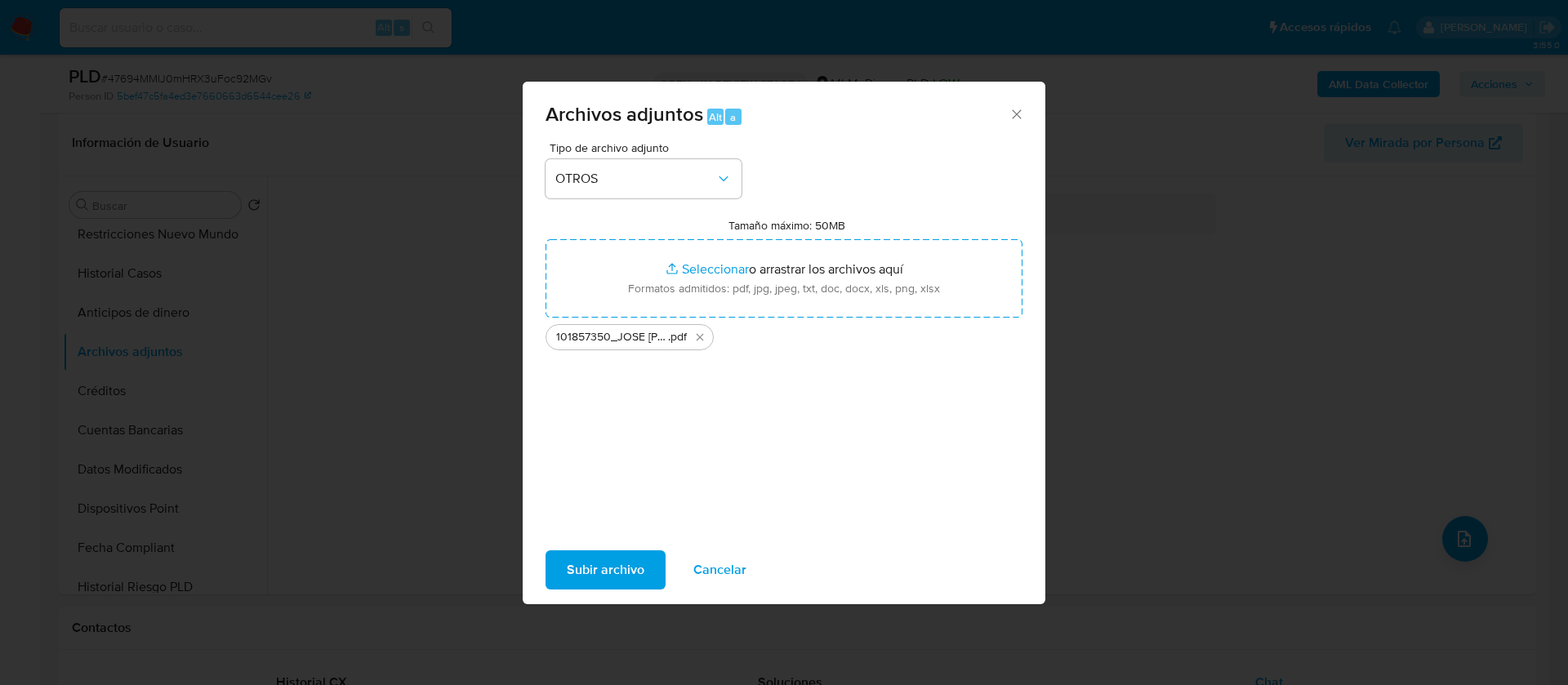
click at [627, 563] on span "Subir archivo" at bounding box center [606, 569] width 78 height 36
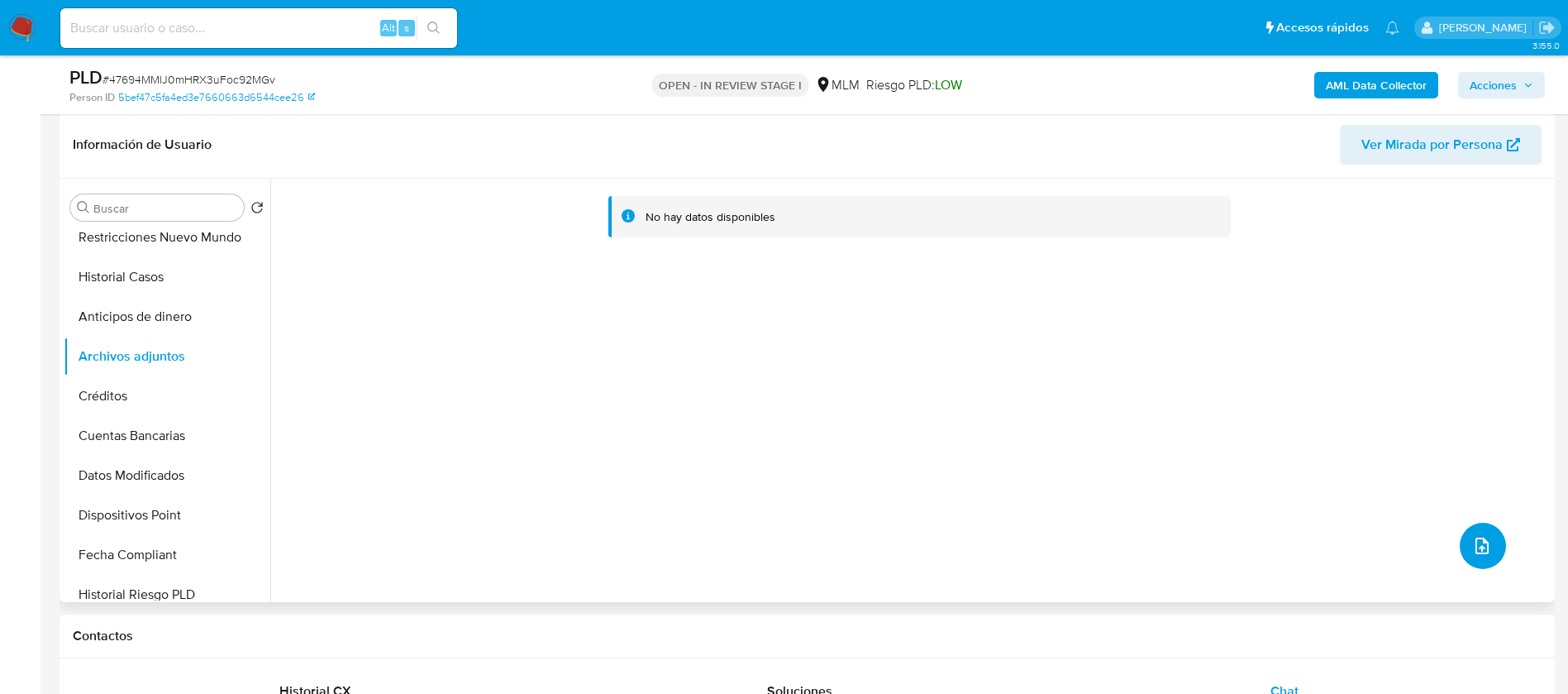
click at [1484, 539] on icon "upload-file" at bounding box center [1482, 545] width 20 height 20
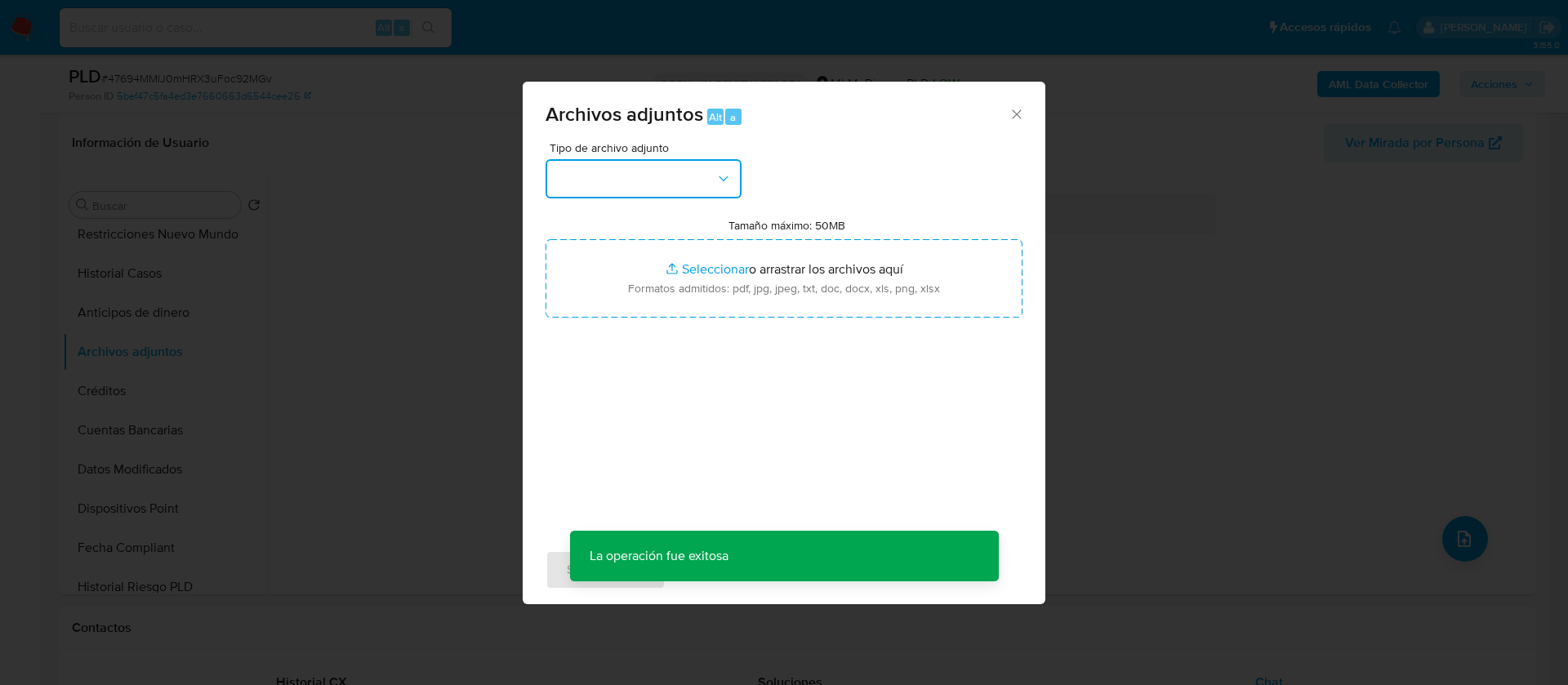
click at [611, 174] on button "button" at bounding box center [644, 179] width 196 height 39
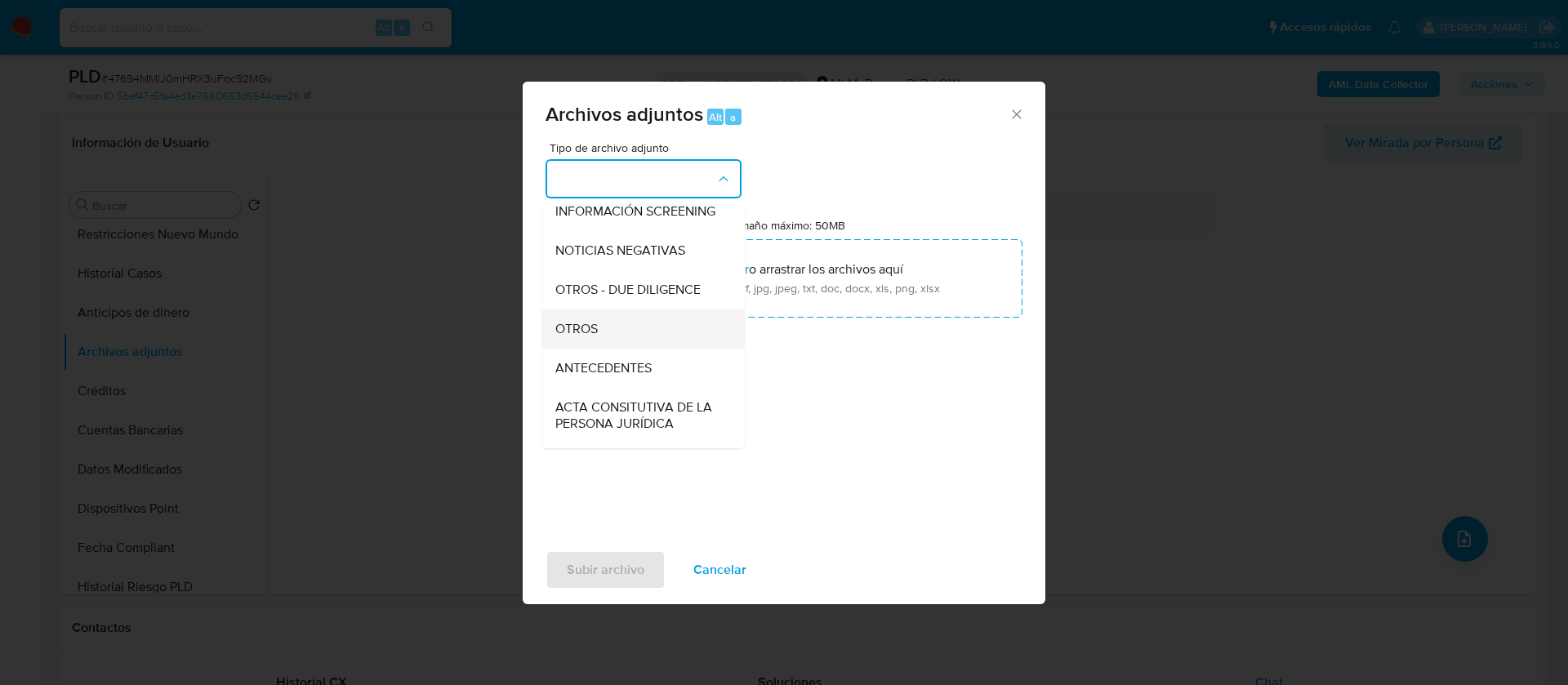
click at [633, 345] on div "OTROS" at bounding box center [639, 328] width 167 height 39
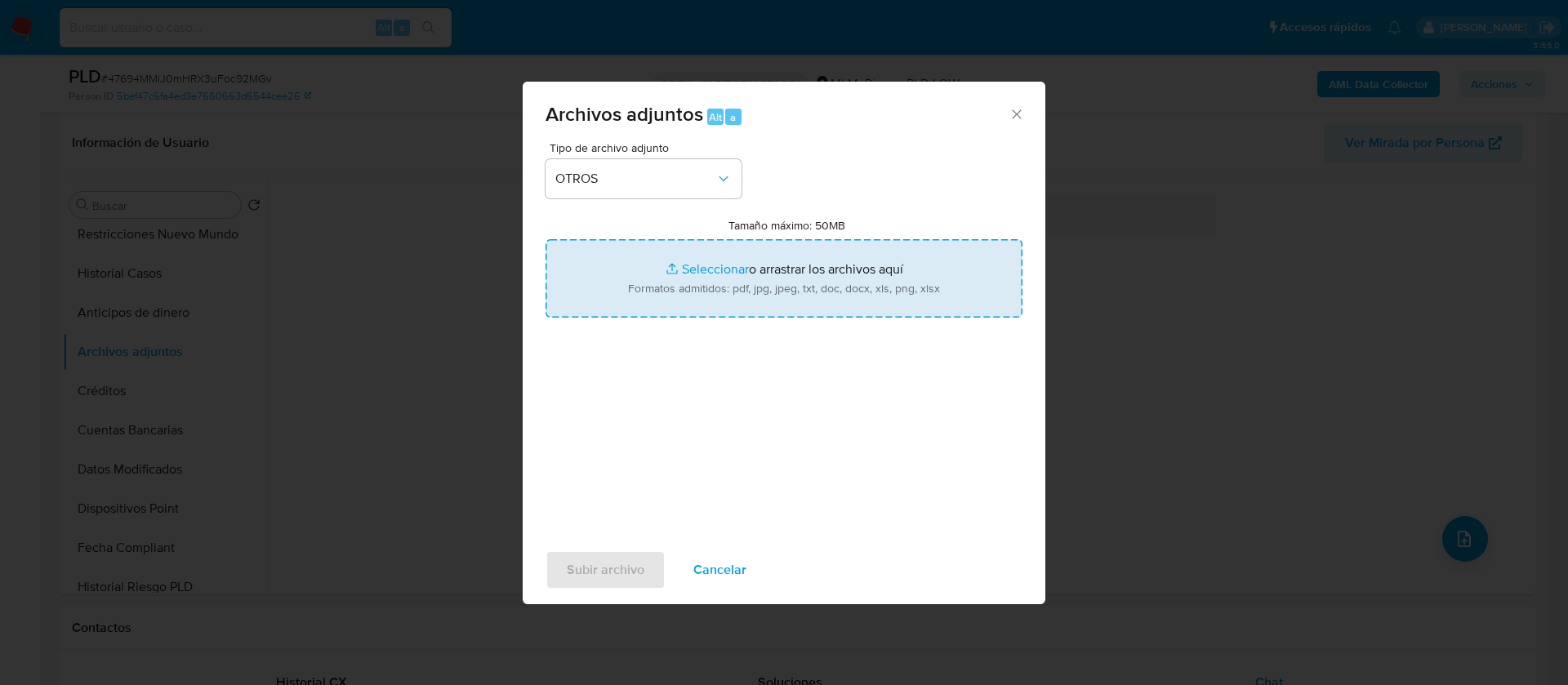
click at [740, 299] on input "Tamaño máximo: 50MB Seleccionar archivos" at bounding box center [784, 278] width 477 height 78
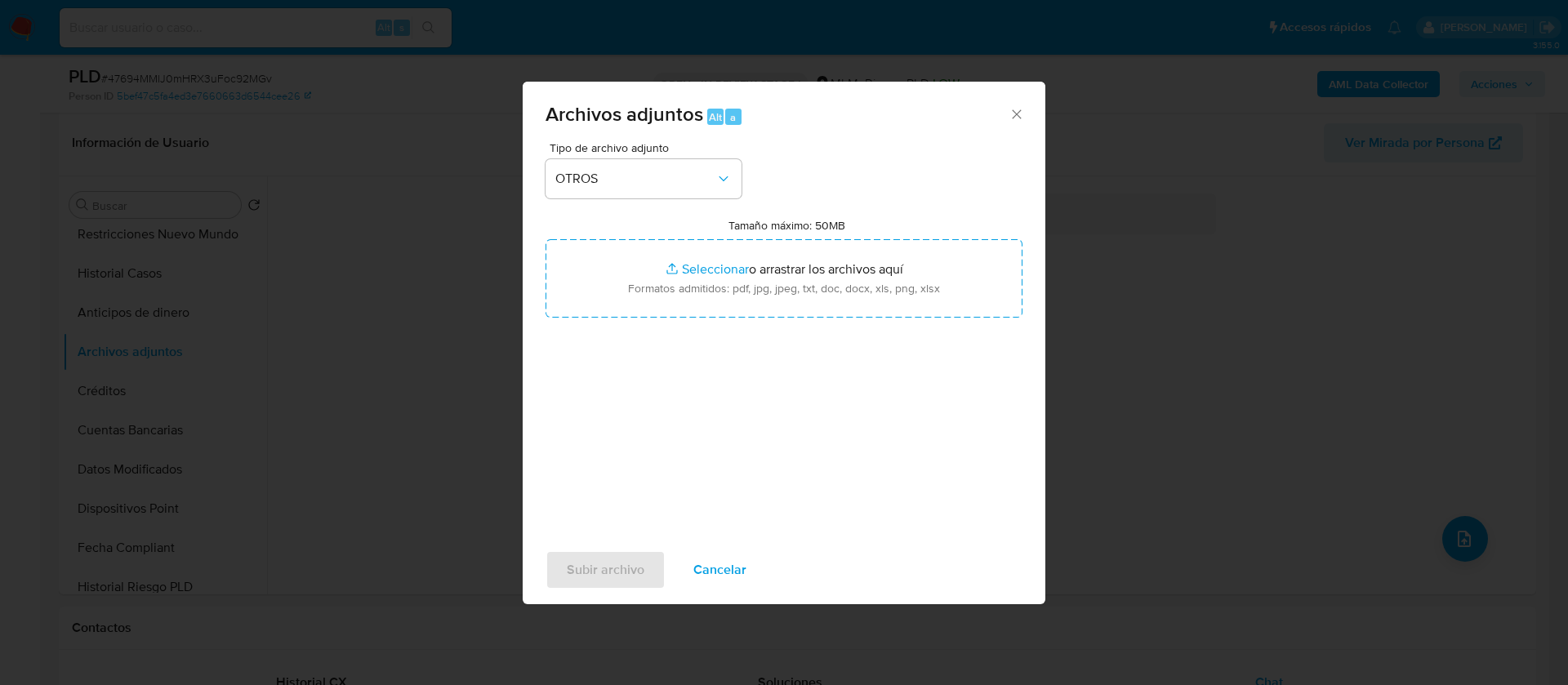
click at [736, 566] on button "Cancelar" at bounding box center [720, 569] width 95 height 39
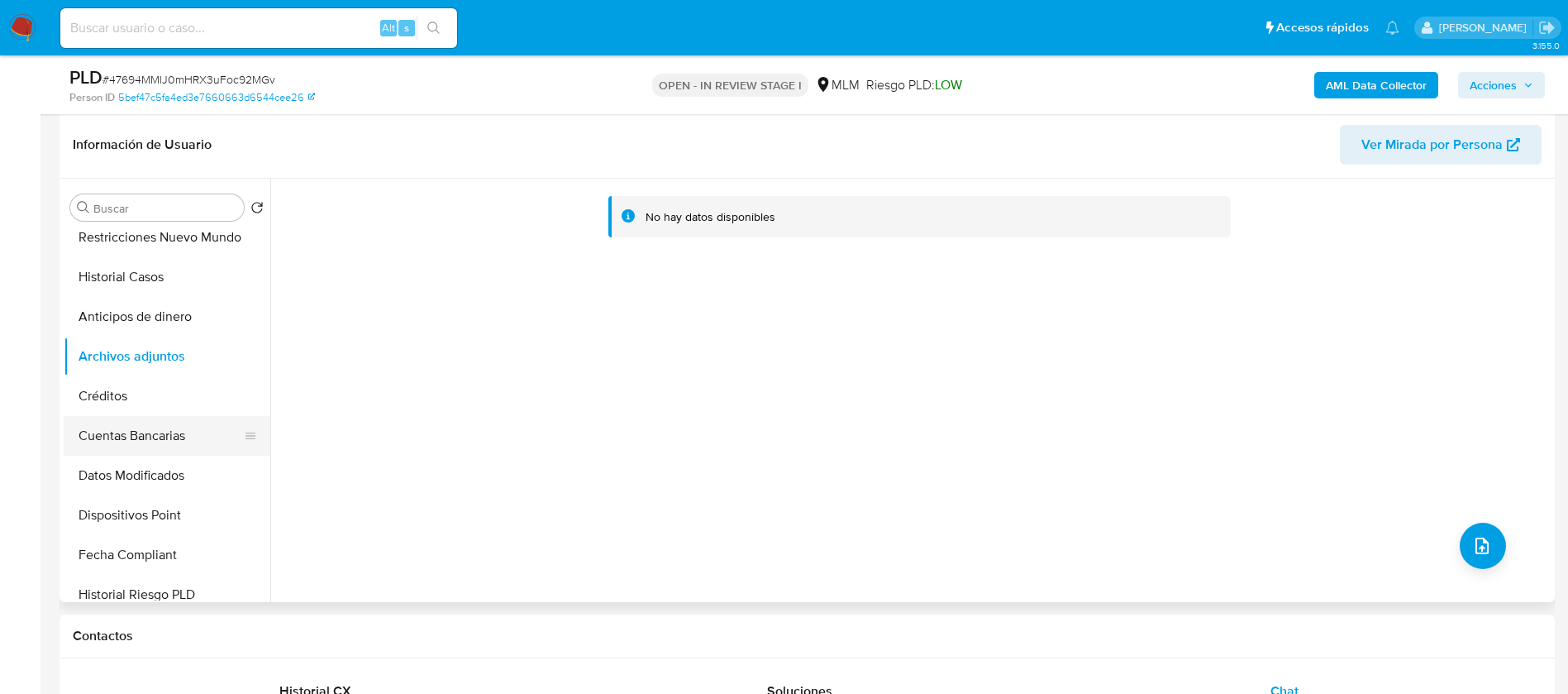
click at [152, 431] on button "Cuentas Bancarias" at bounding box center [161, 436] width 193 height 40
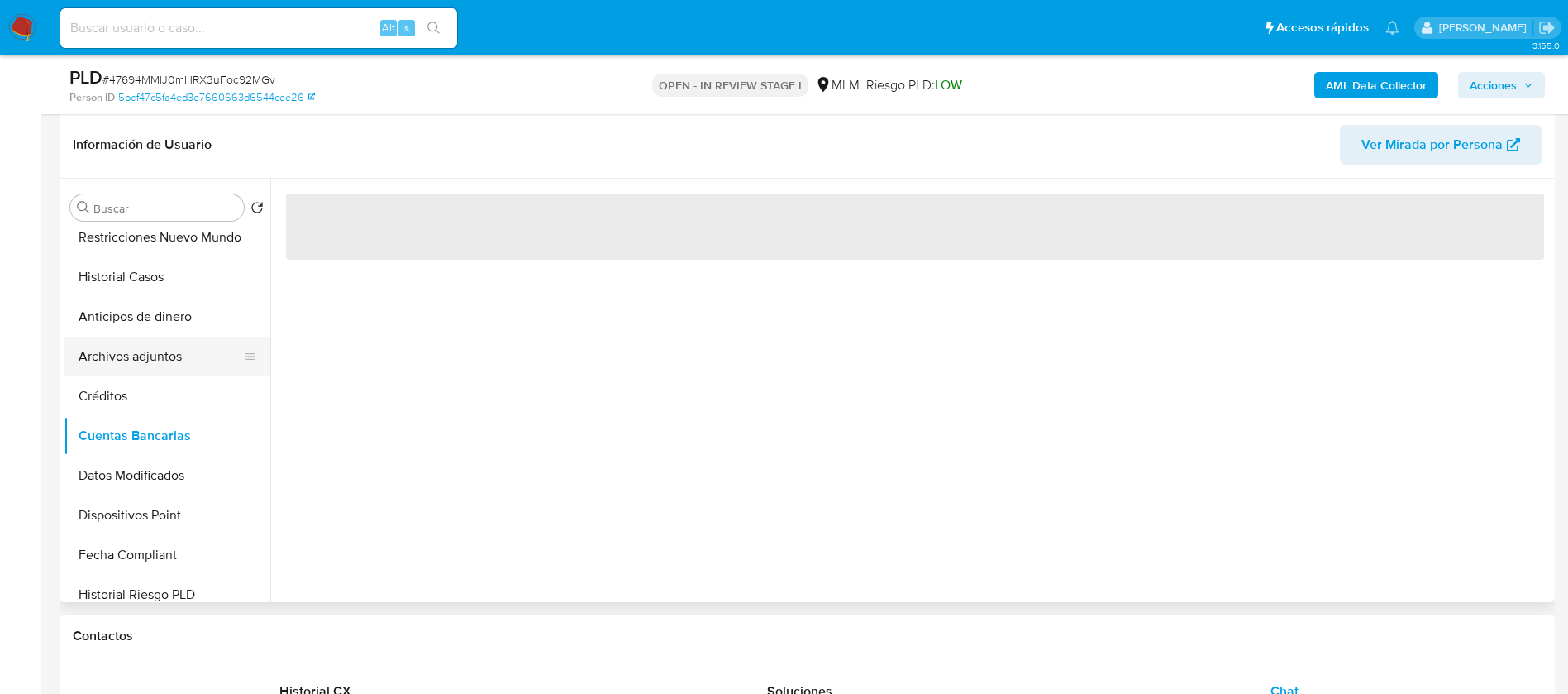
click at [146, 348] on button "Archivos adjuntos" at bounding box center [161, 356] width 193 height 40
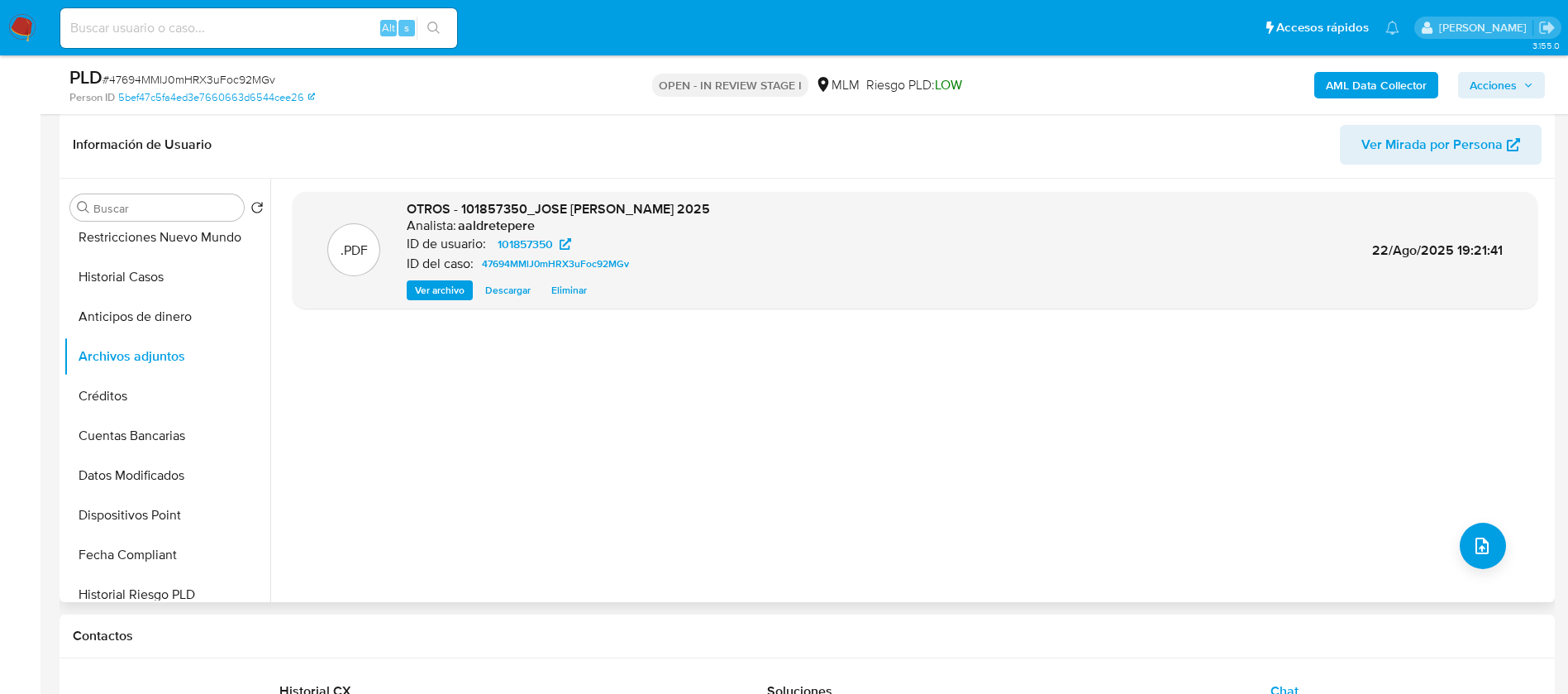
click at [1510, 541] on div ".PDF OTROS - 101857350_JOSE FRANCISCO ESTRADA BUENROSTRO_AGOSTO 2025 Analista: …" at bounding box center [915, 389] width 1245 height 397
click at [1467, 534] on button "upload-file" at bounding box center [1483, 546] width 46 height 46
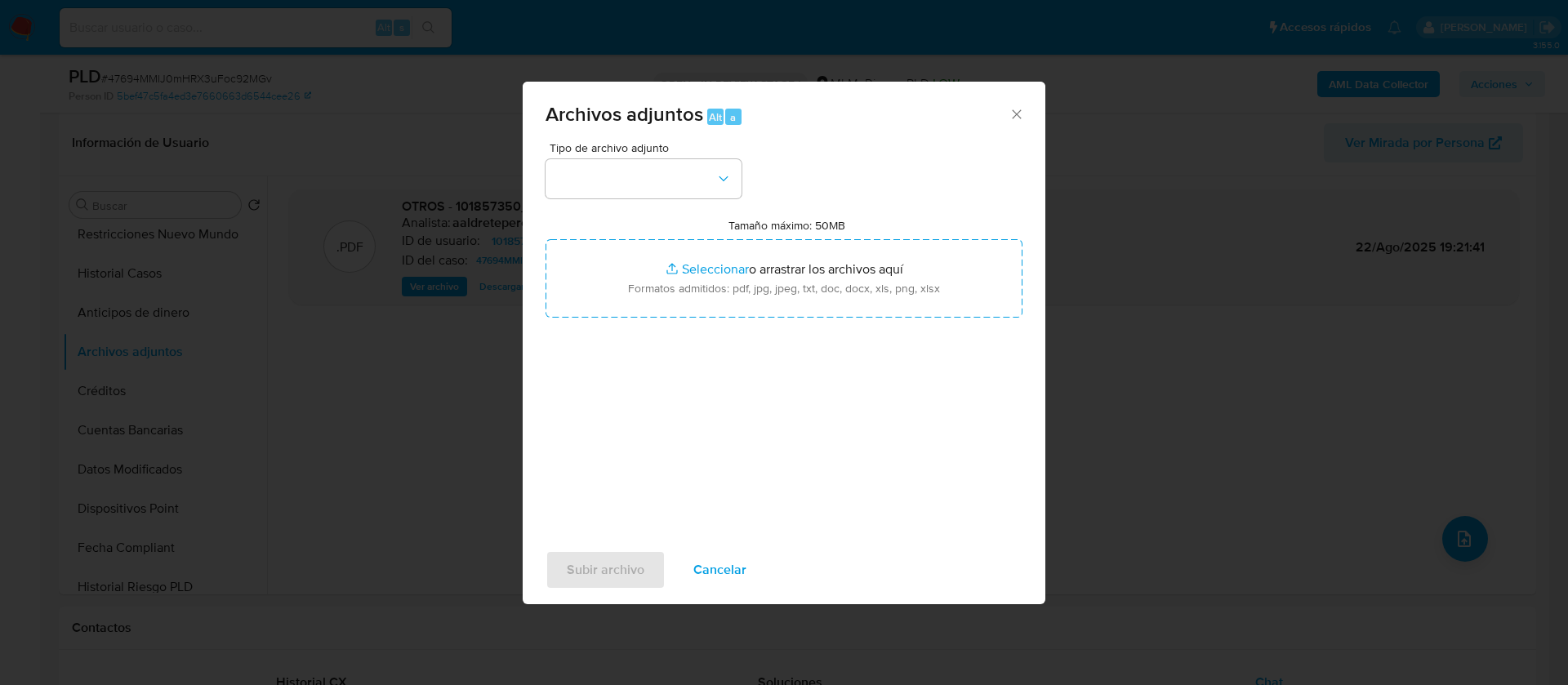
click at [632, 156] on div "Tipo de archivo adjunto" at bounding box center [644, 170] width 196 height 56
click at [631, 160] on button "button" at bounding box center [644, 179] width 196 height 39
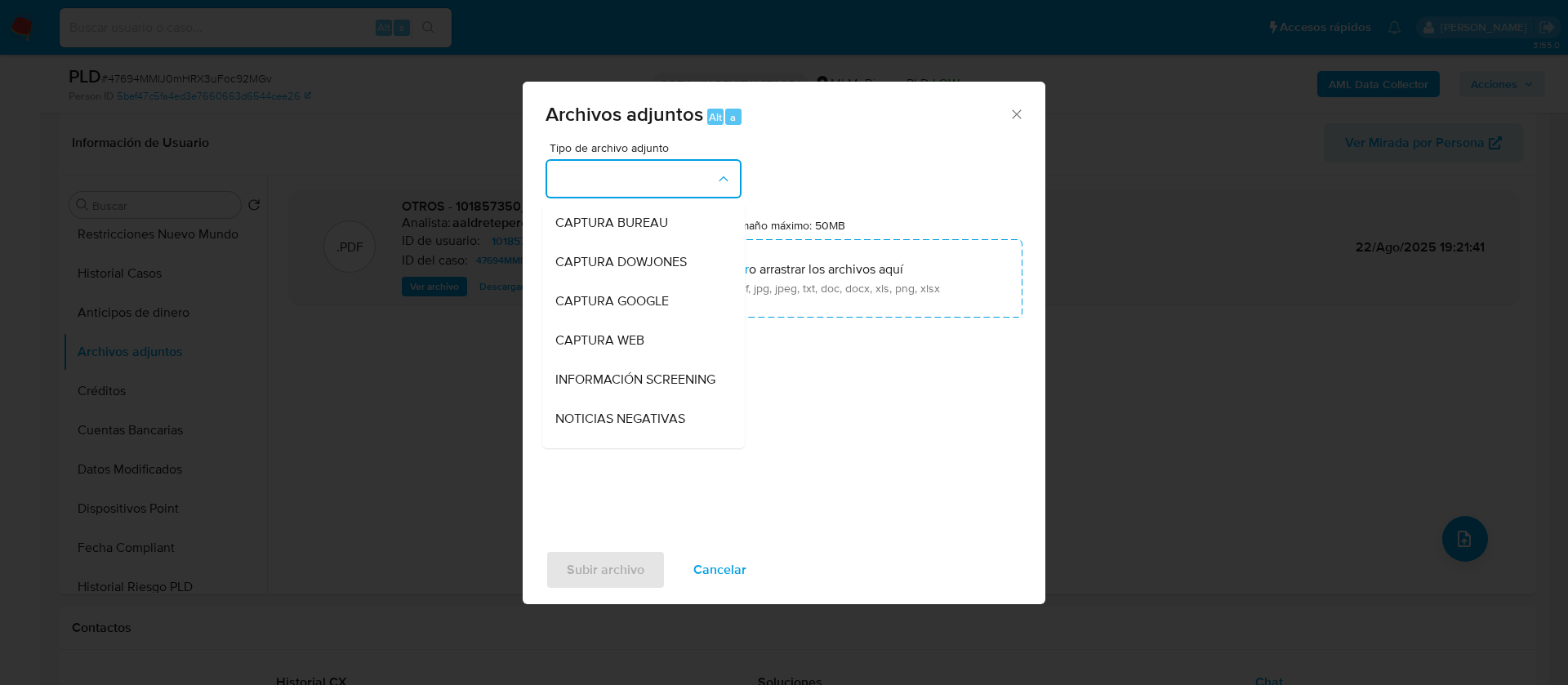
click at [628, 176] on button "button" at bounding box center [644, 179] width 196 height 39
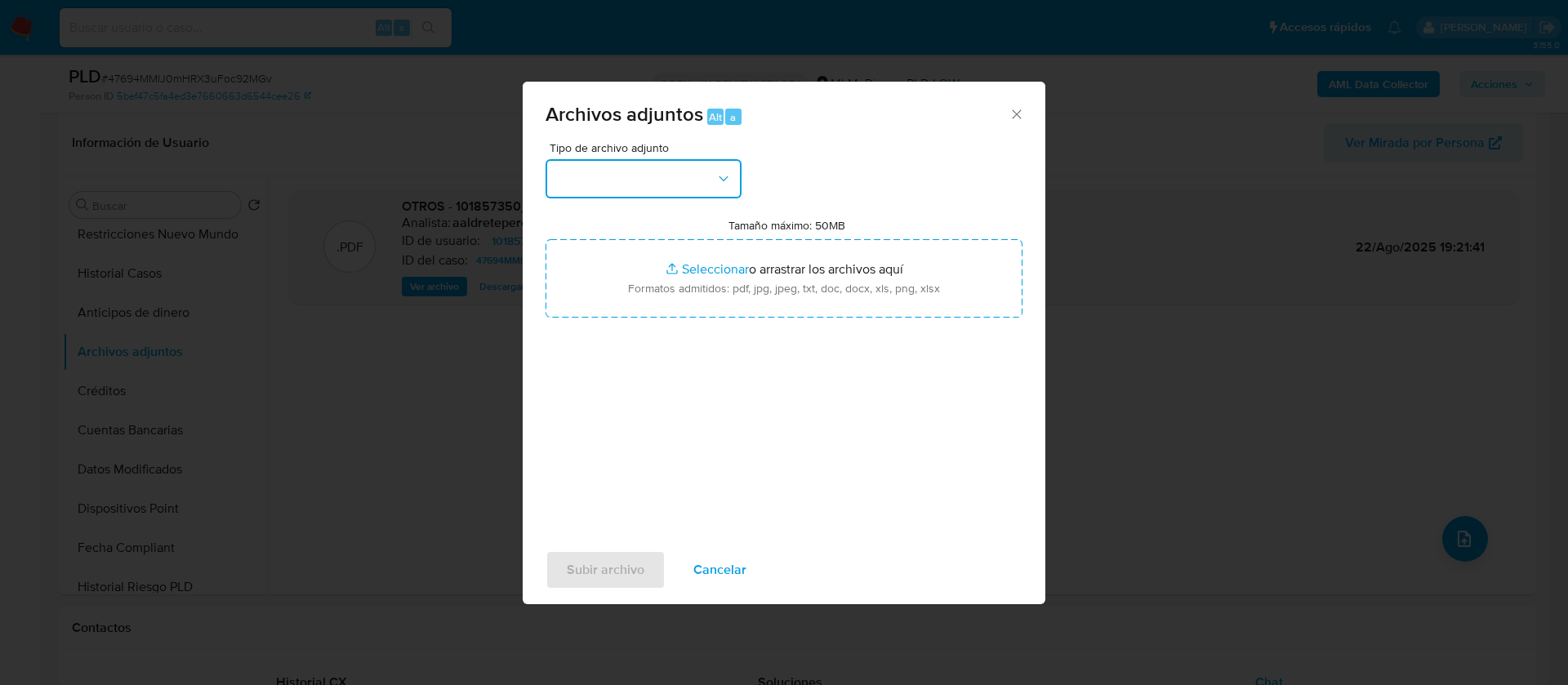
click at [628, 176] on button "button" at bounding box center [644, 179] width 196 height 39
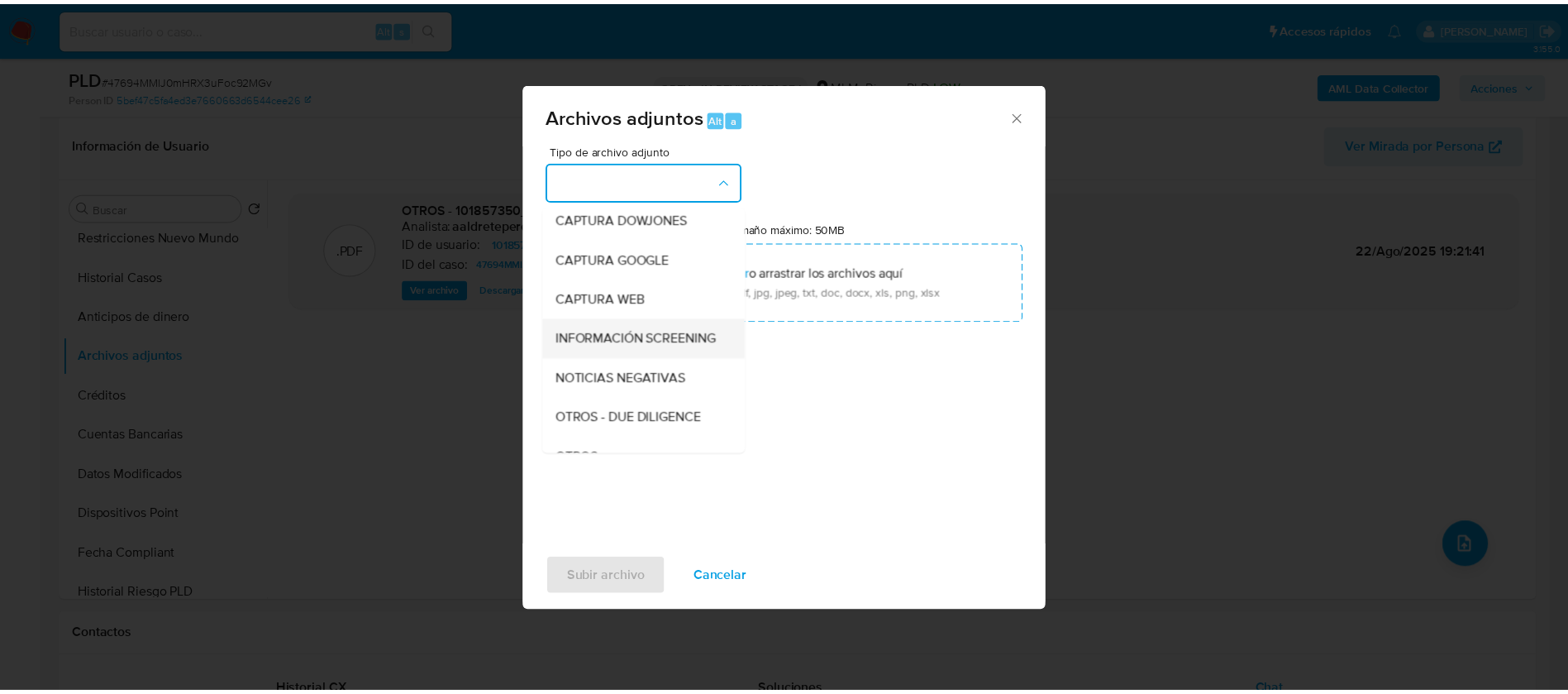
scroll to position [295, 0]
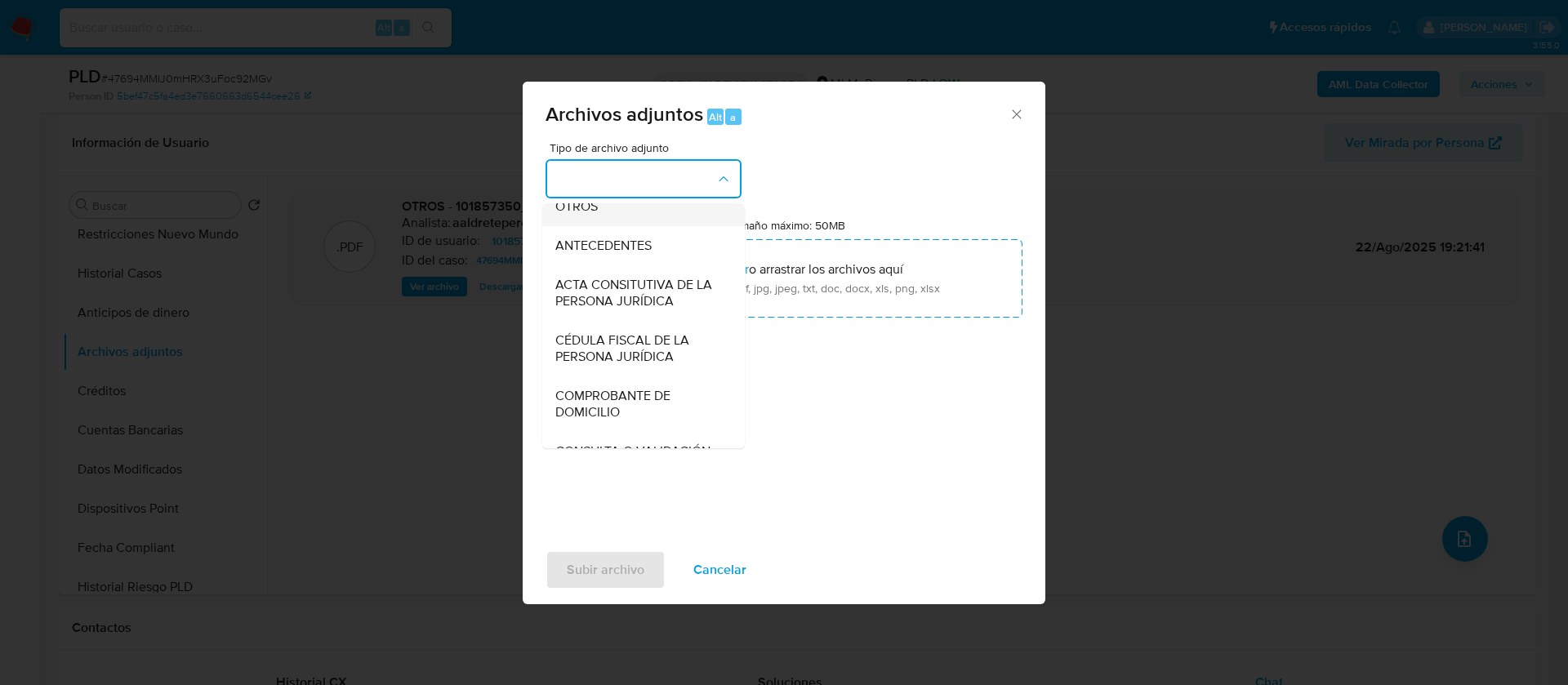
click at [633, 226] on div "OTROS" at bounding box center [639, 206] width 167 height 39
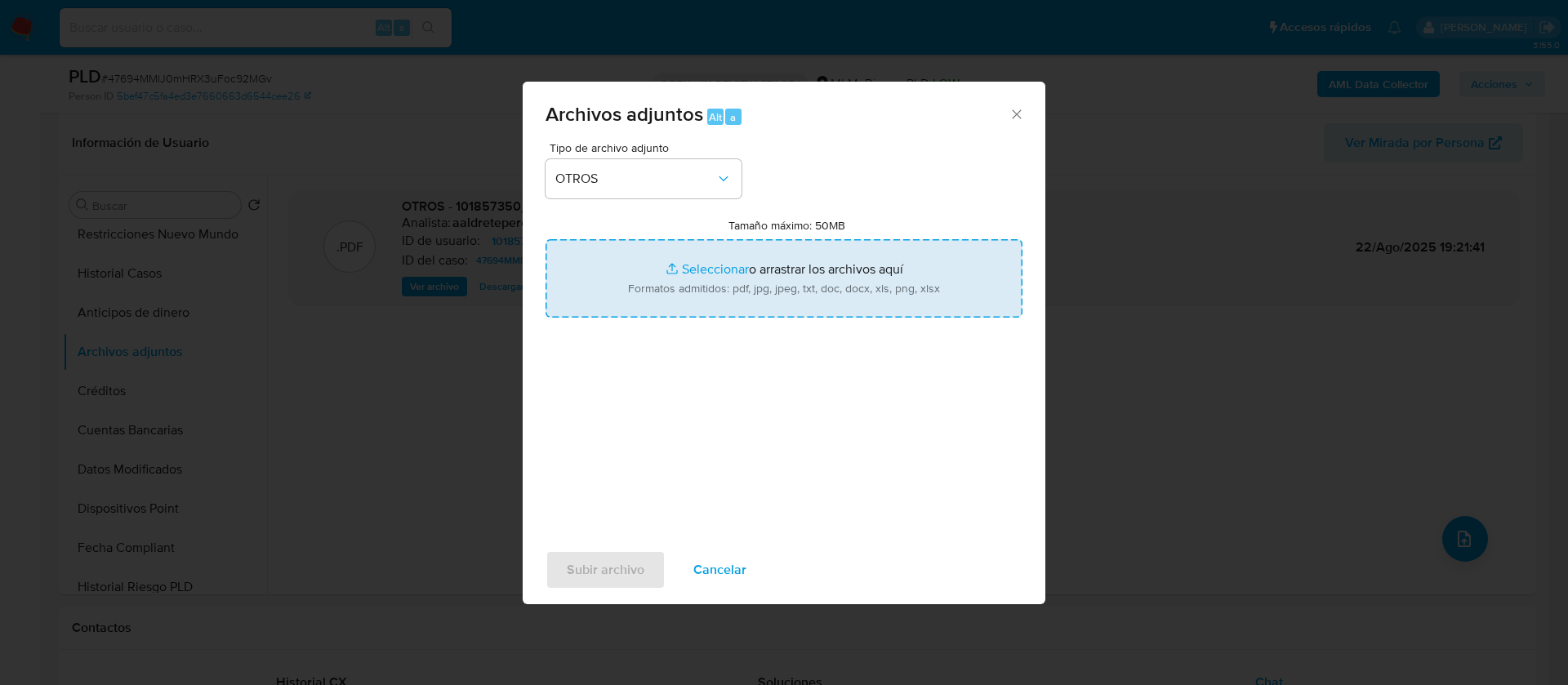
click at [917, 280] on input "Tamaño máximo: 50MB Seleccionar archivos" at bounding box center [784, 278] width 477 height 78
type input "C:\fakepath\101857350_JOSE FRANCISCO ESTRADA BUENROSTRO_AGOSTO 2025.xlsx"
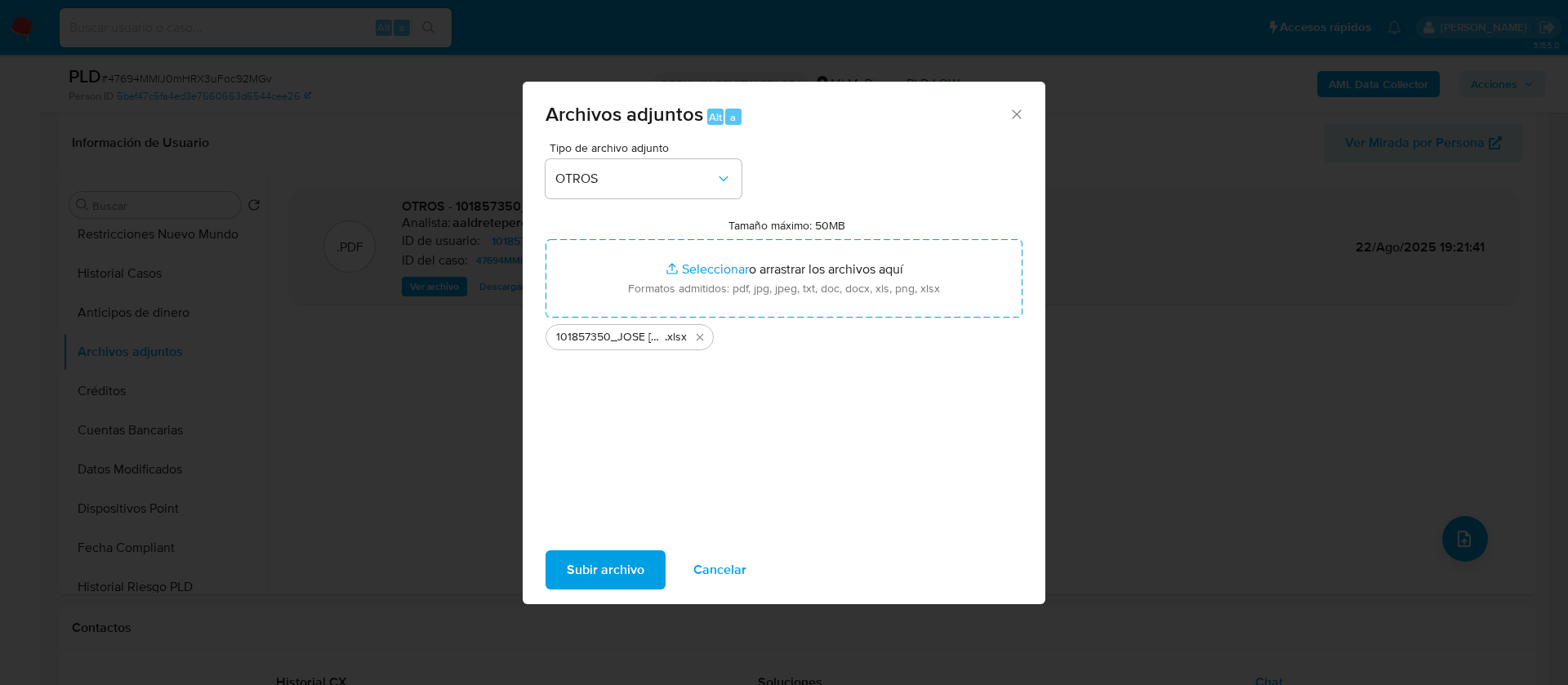
click at [642, 559] on span "Subir archivo" at bounding box center [606, 569] width 78 height 36
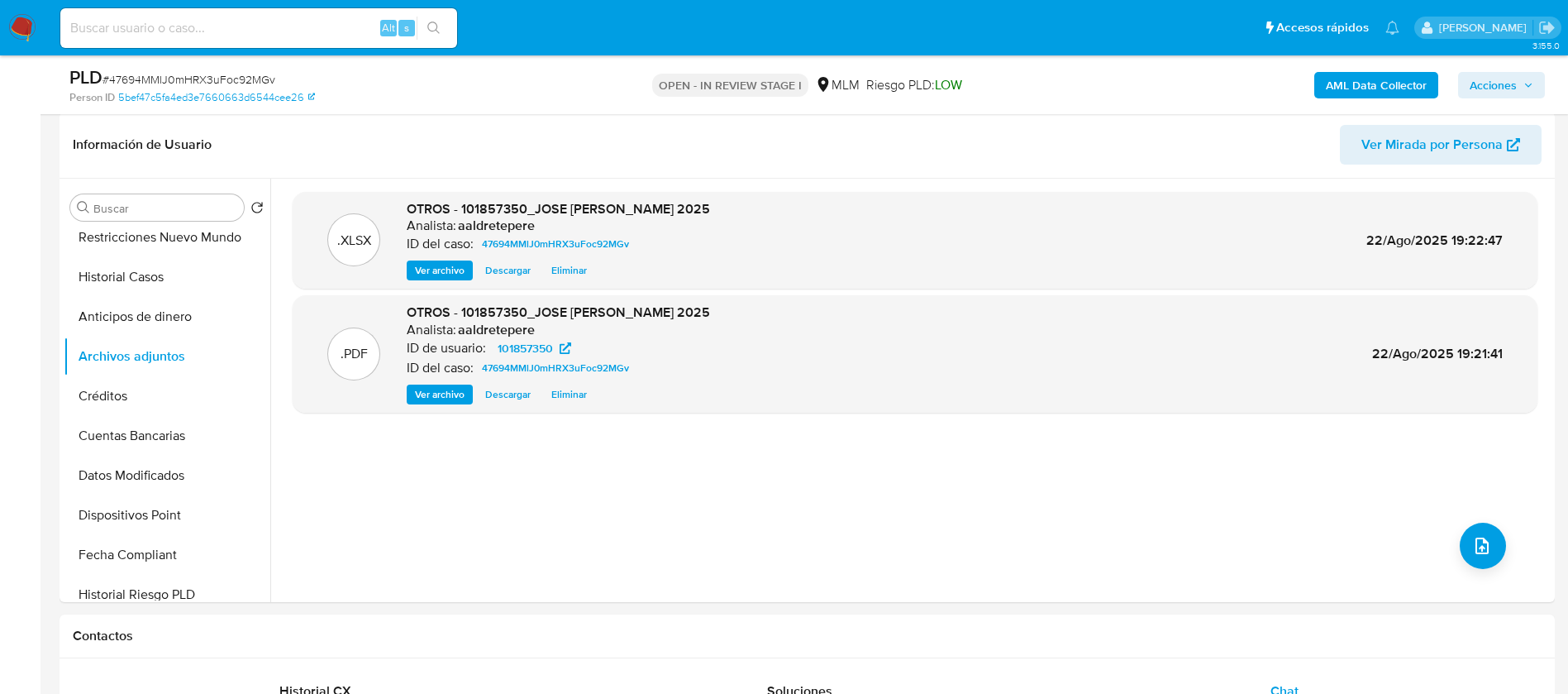
click at [1501, 72] on span "Acciones" at bounding box center [1493, 85] width 47 height 26
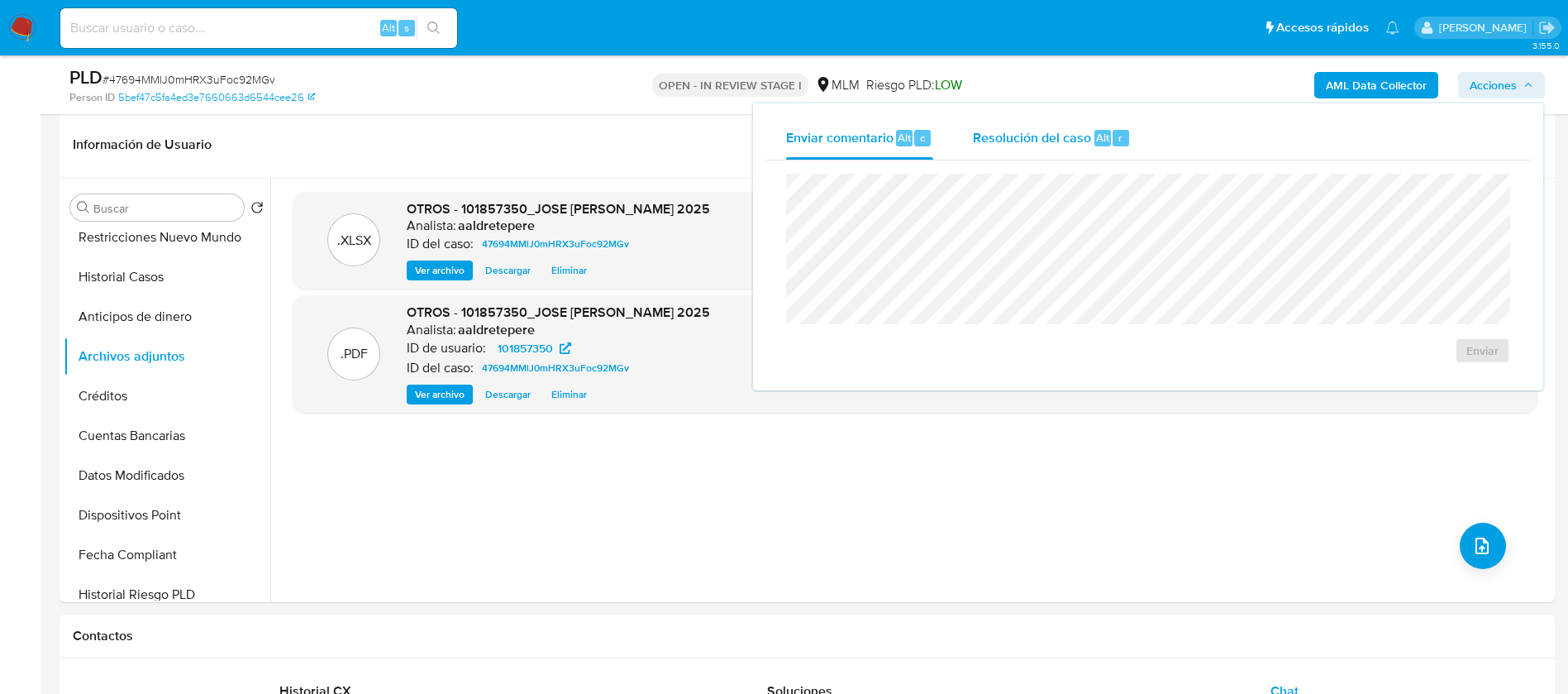
click at [1076, 138] on span "Resolución del caso" at bounding box center [1032, 137] width 118 height 19
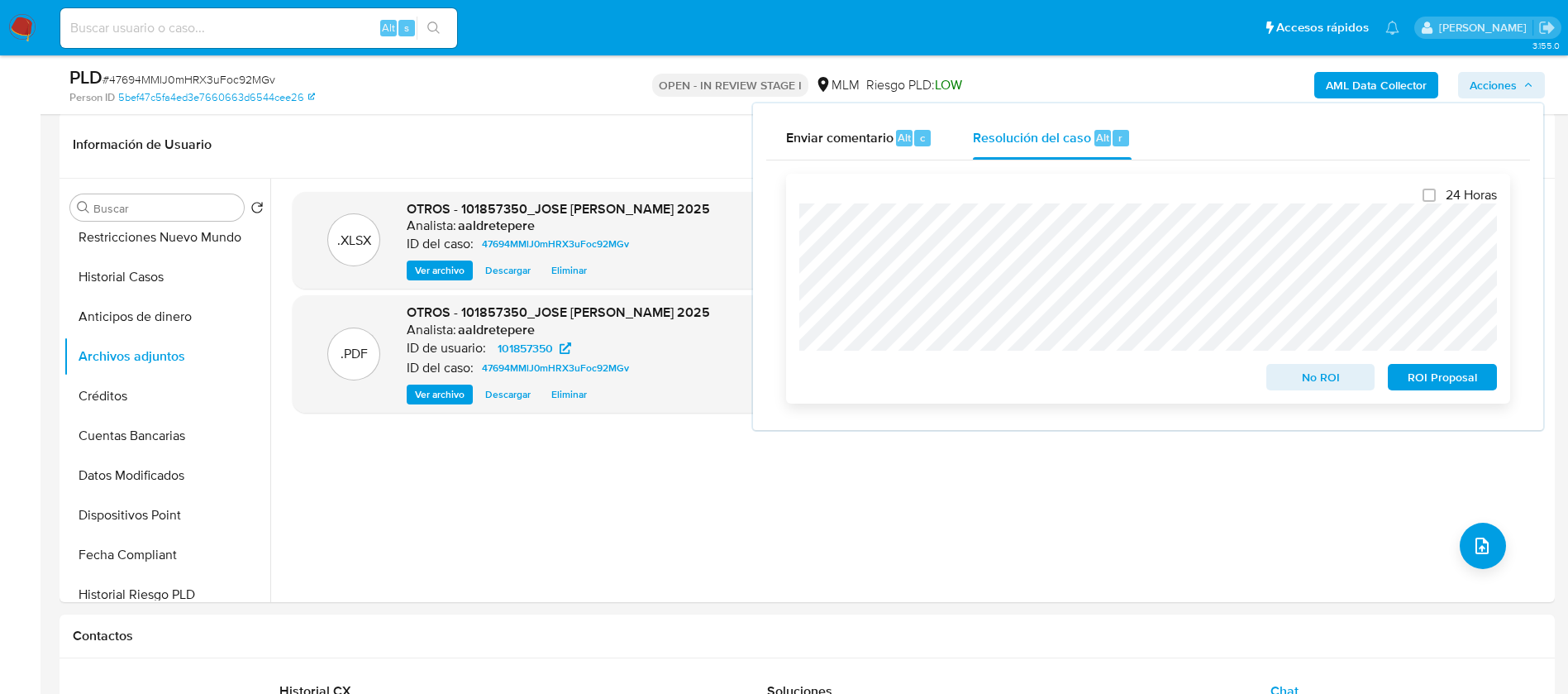
click at [1279, 374] on span "No ROI" at bounding box center [1321, 376] width 86 height 23
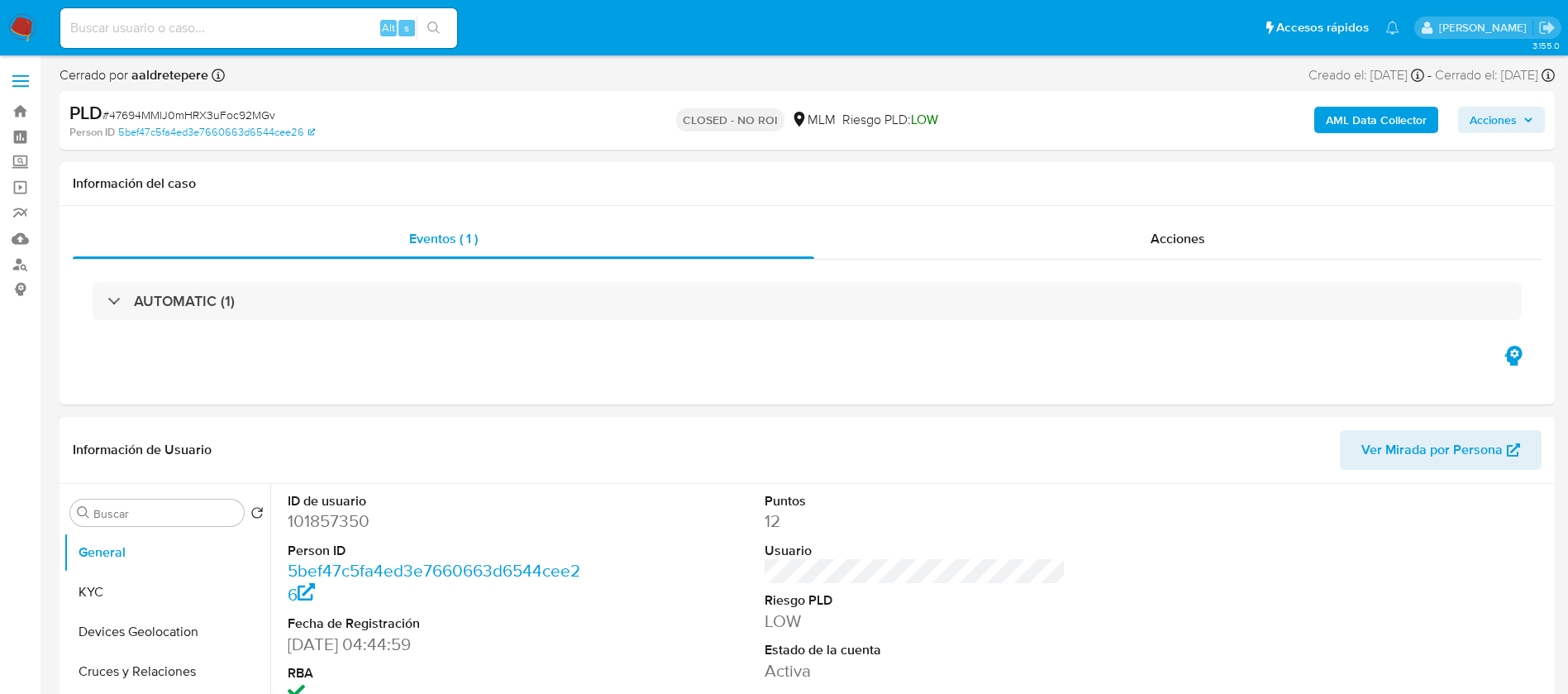
select select "10"
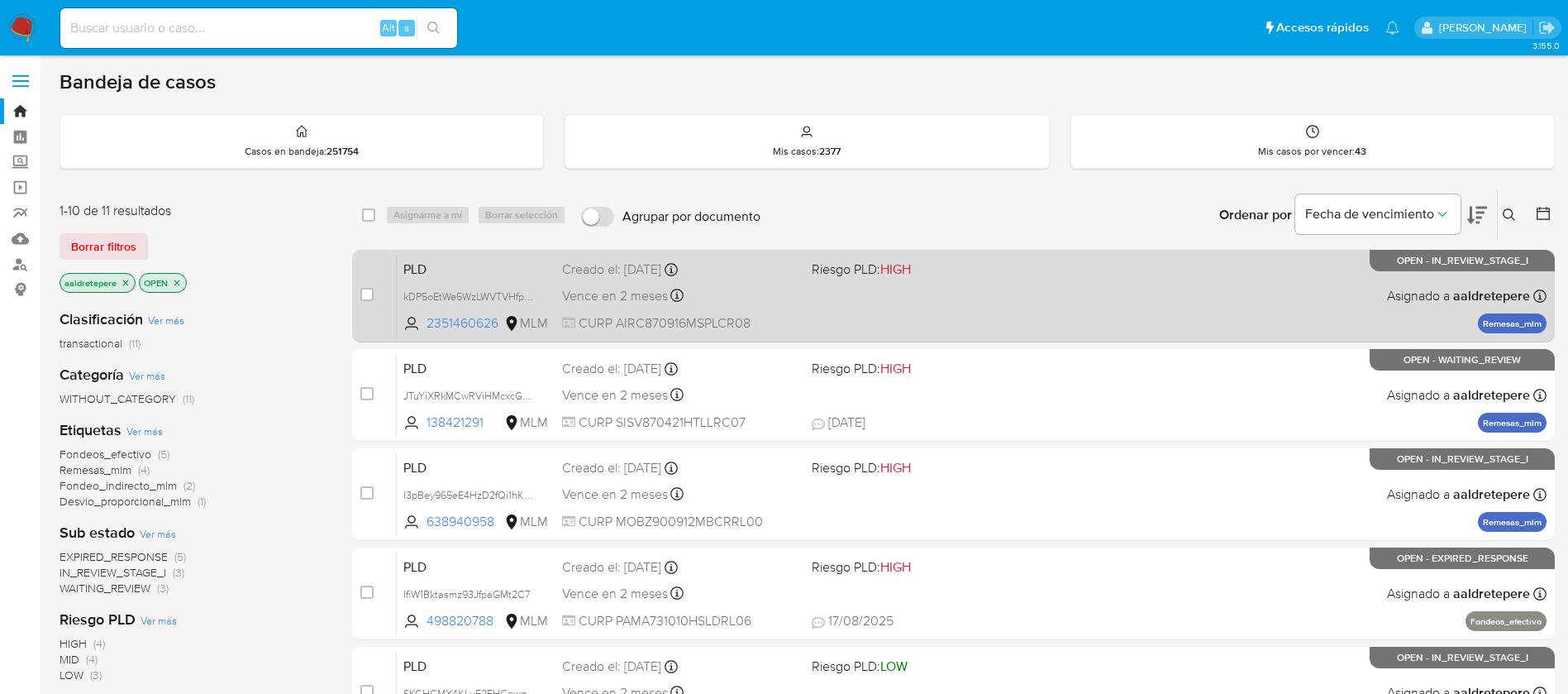
click at [1029, 297] on div "PLD kDP5oEtWe5WzLWVTVHfpHuXi 2351460626 MLM Riesgo PLD: HIGH Creado el: [DATE] …" at bounding box center [972, 295] width 1150 height 84
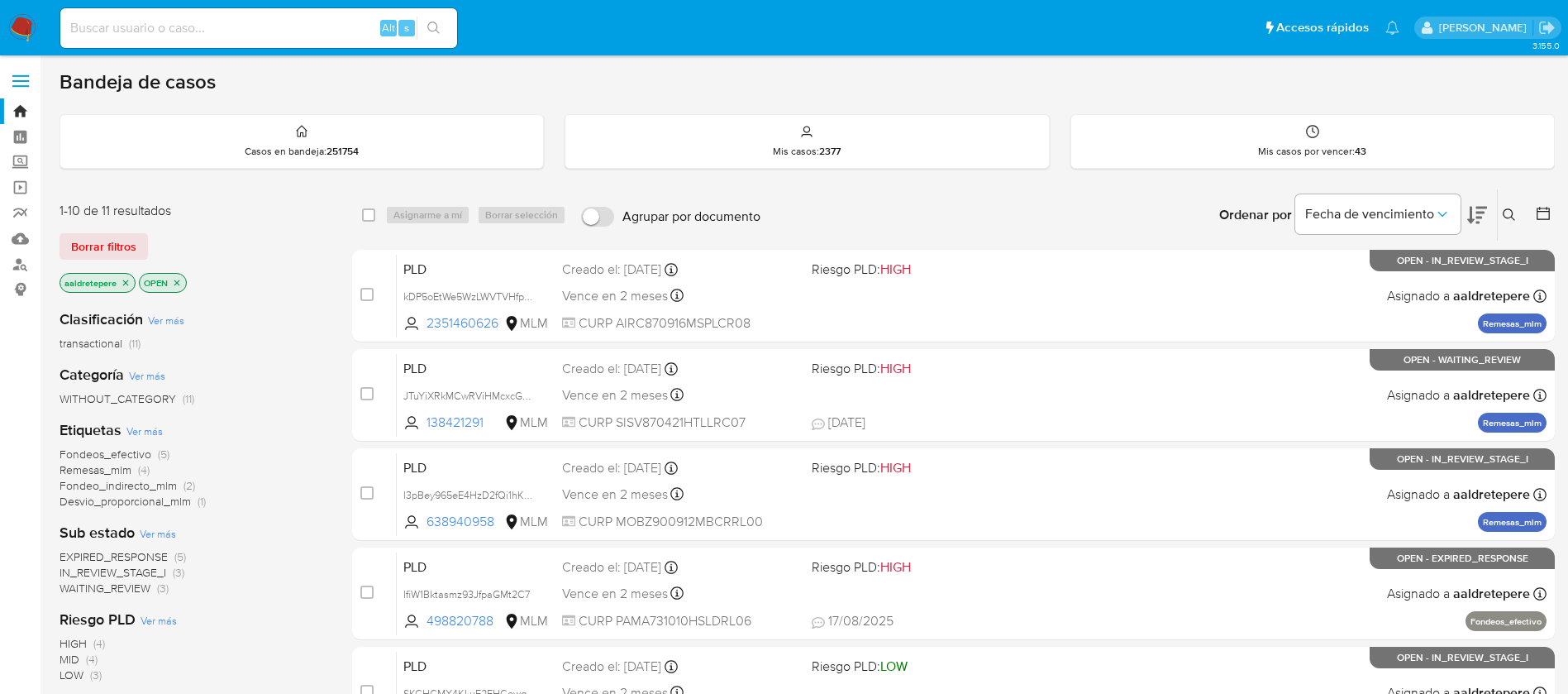
click at [29, 22] on img at bounding box center [22, 28] width 28 height 28
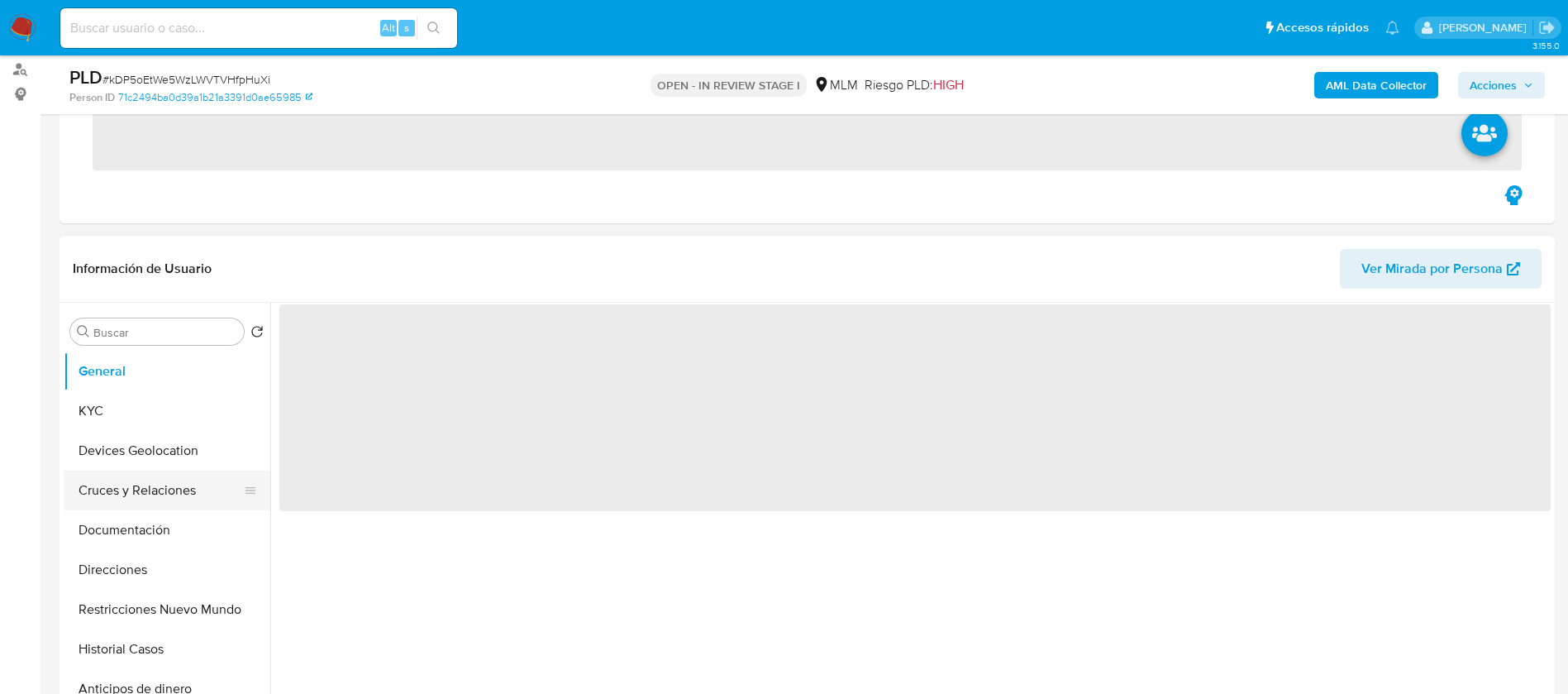
scroll to position [373, 0]
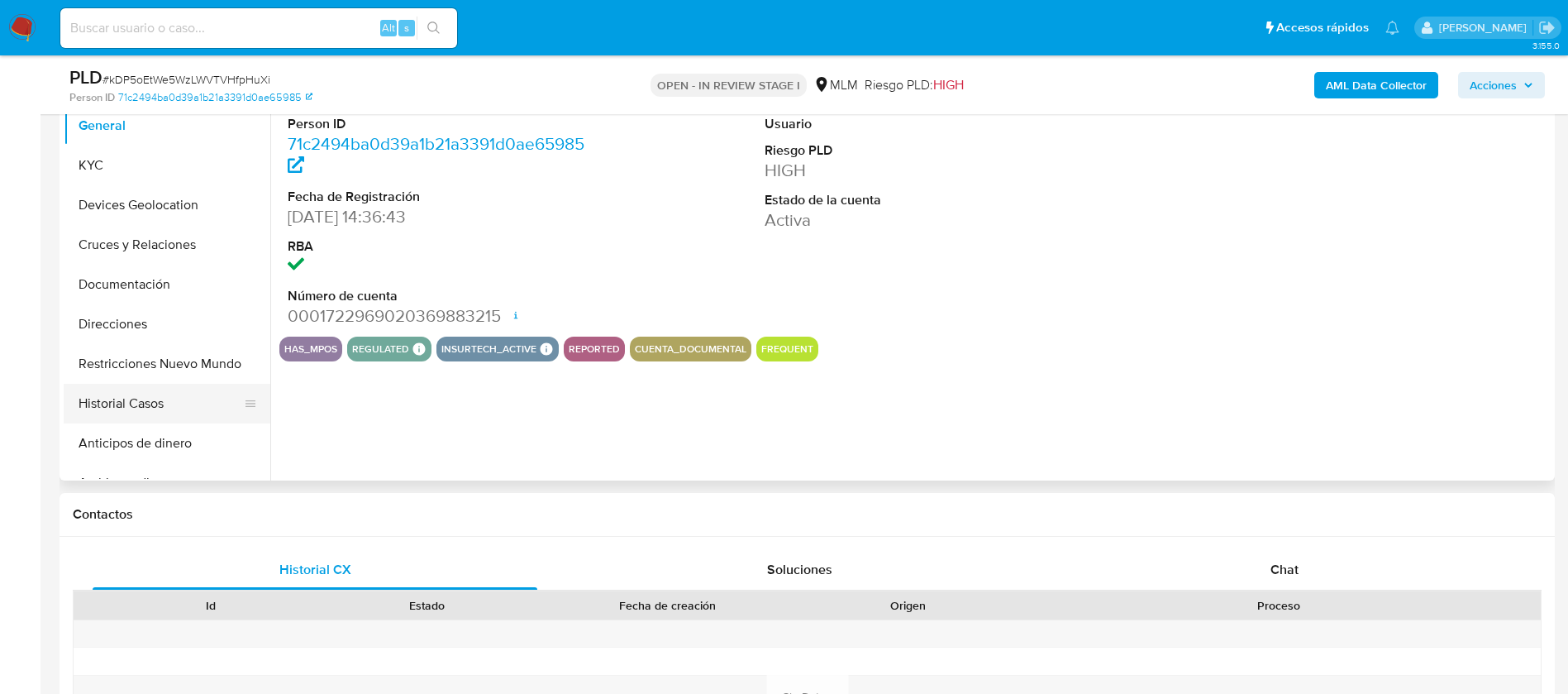
click at [144, 386] on button "Historial Casos" at bounding box center [161, 403] width 193 height 40
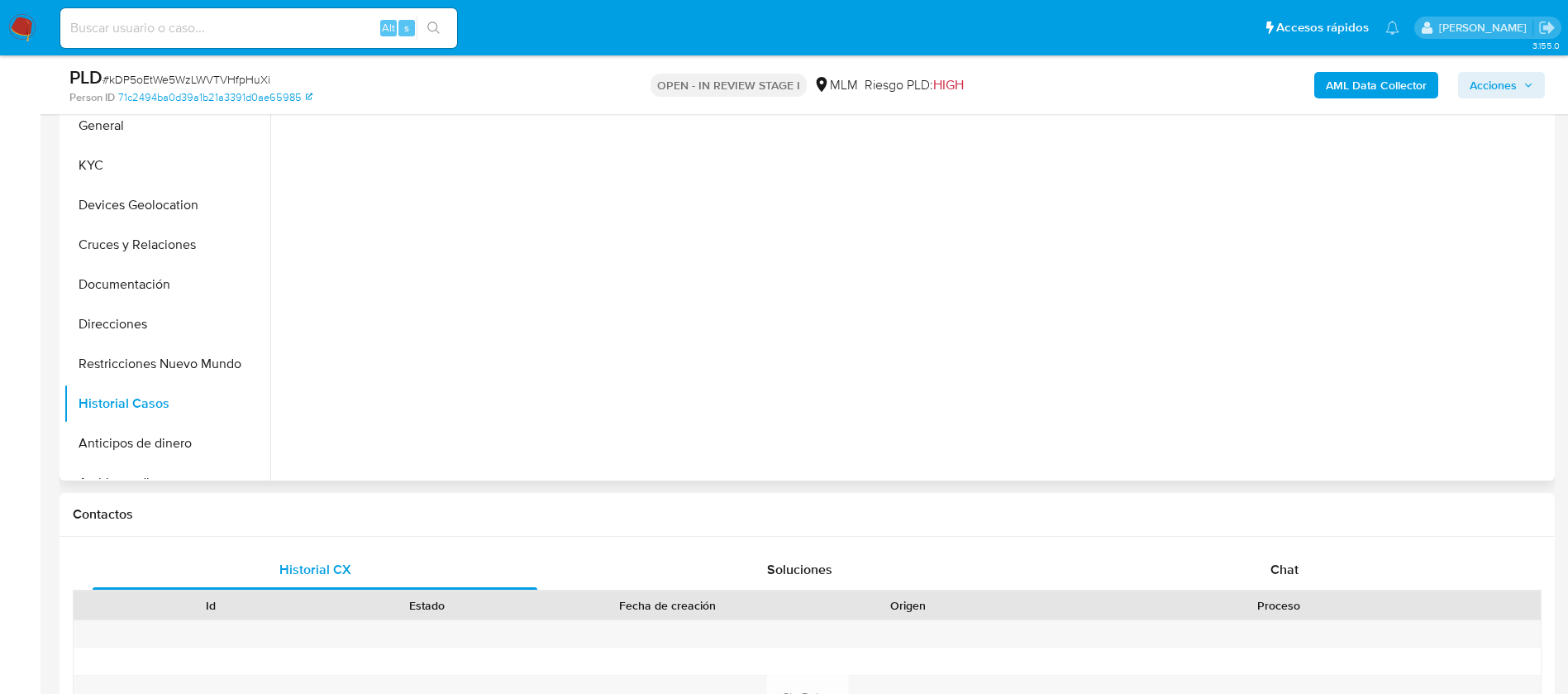
select select "10"
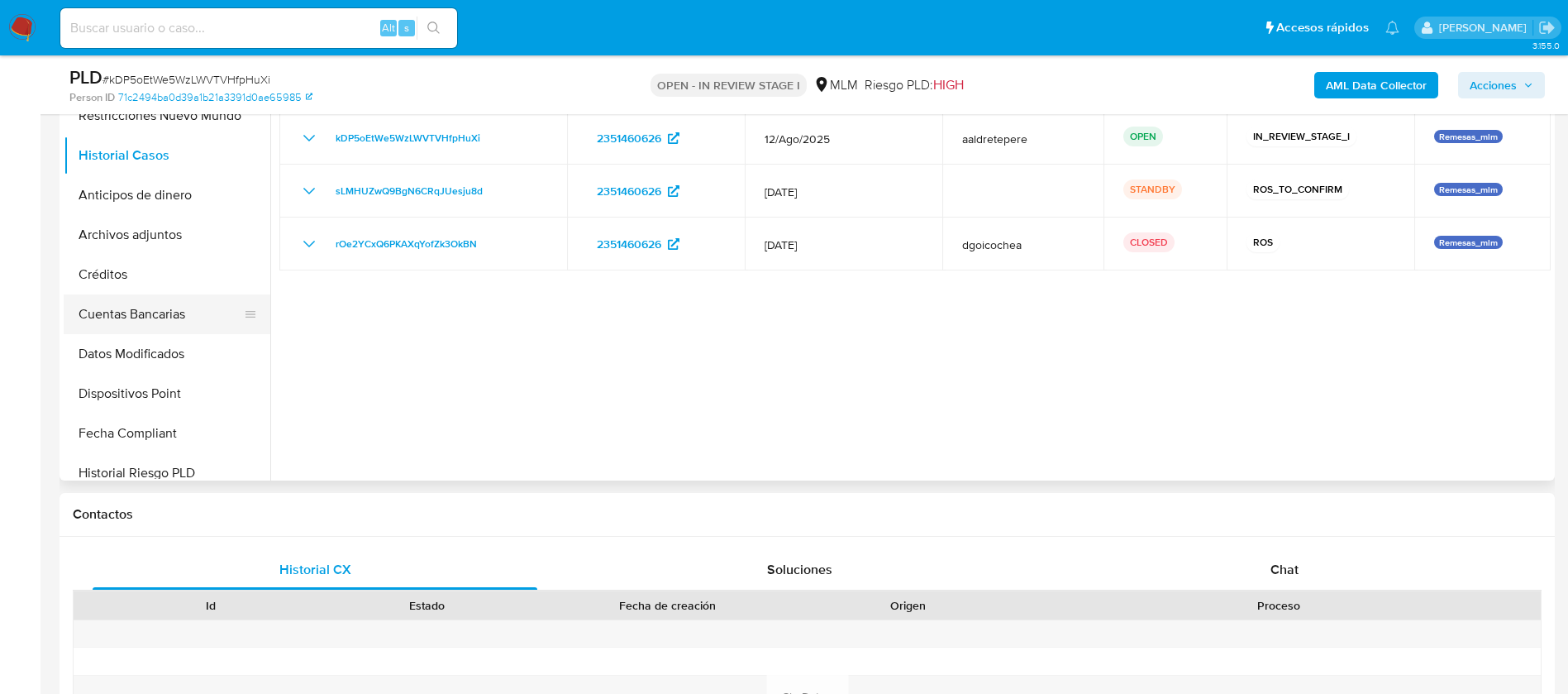
scroll to position [124, 0]
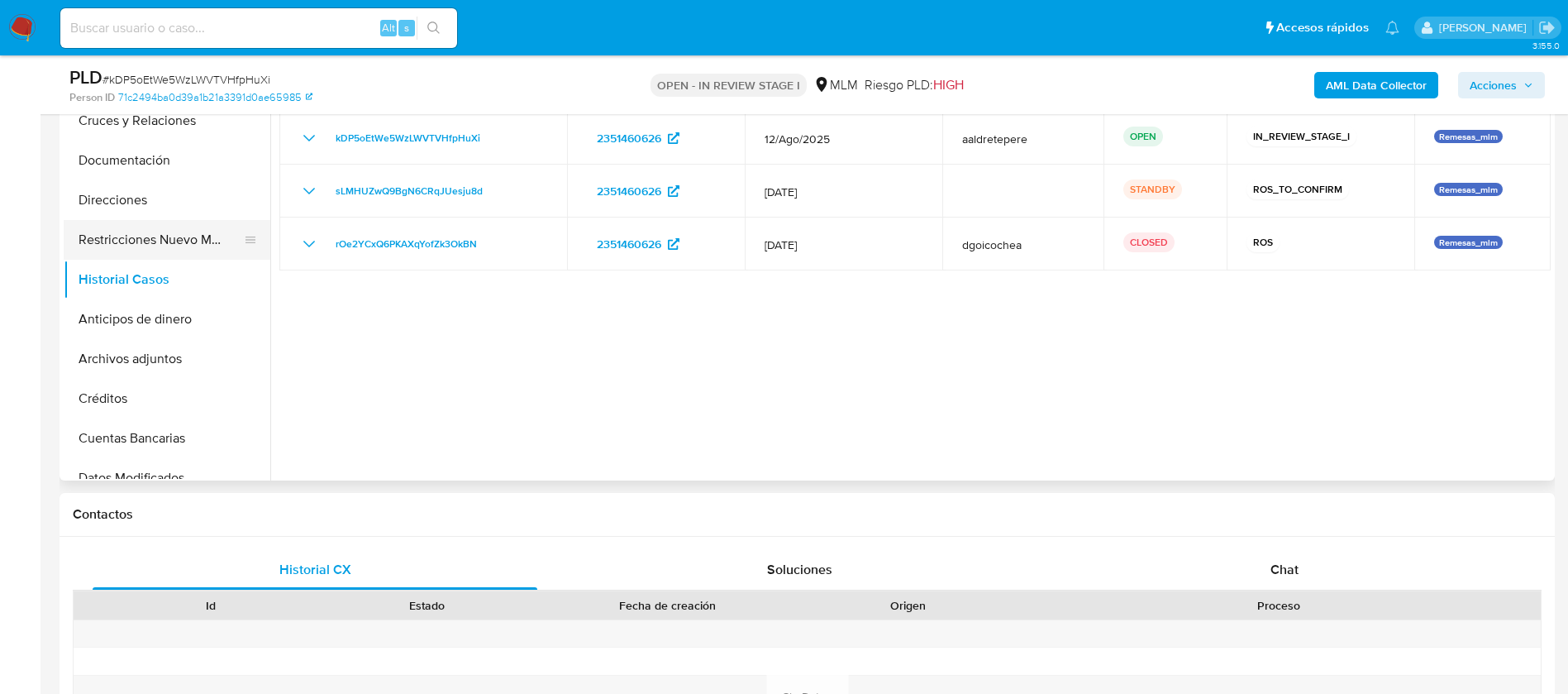
drag, startPoint x: 150, startPoint y: 240, endPoint x: 188, endPoint y: 254, distance: 40.5
click at [150, 239] on button "Restricciones Nuevo Mundo" at bounding box center [161, 240] width 193 height 40
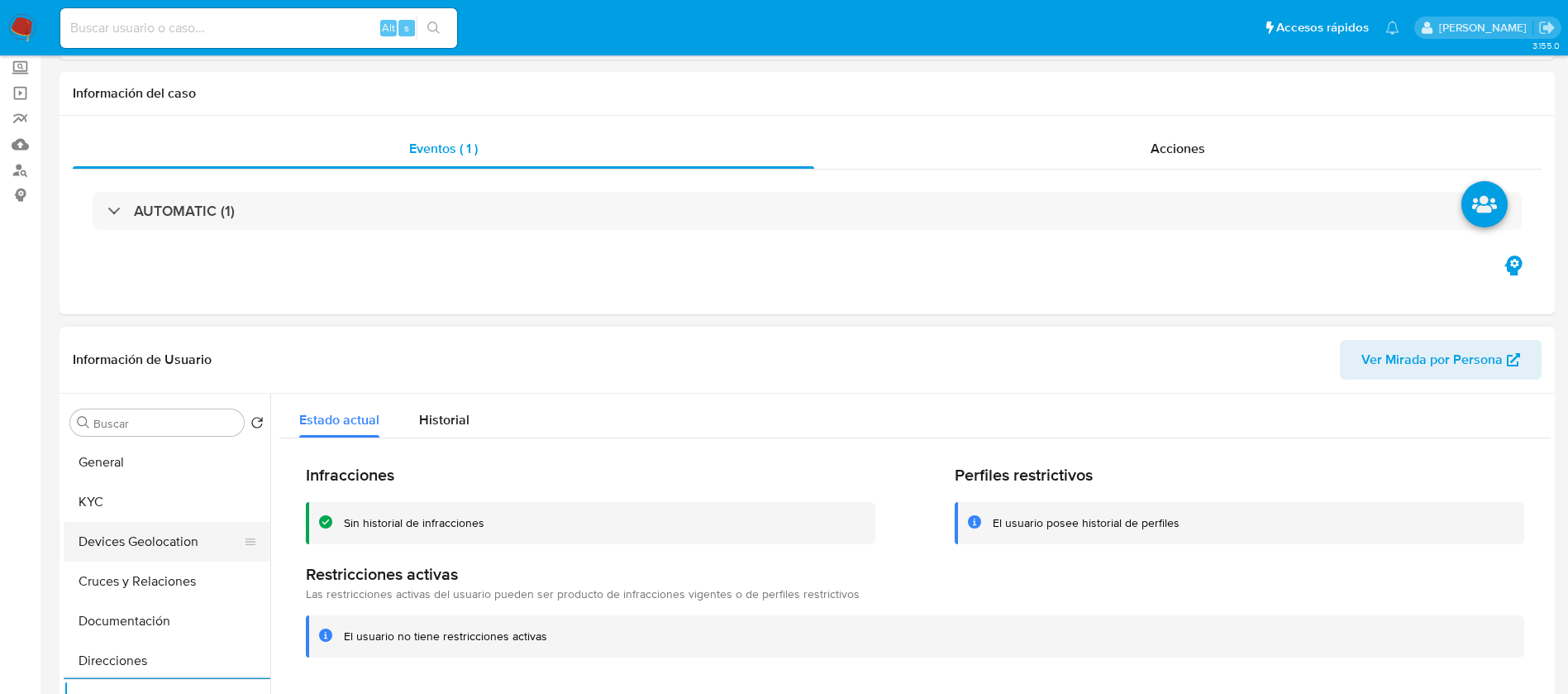
scroll to position [0, 0]
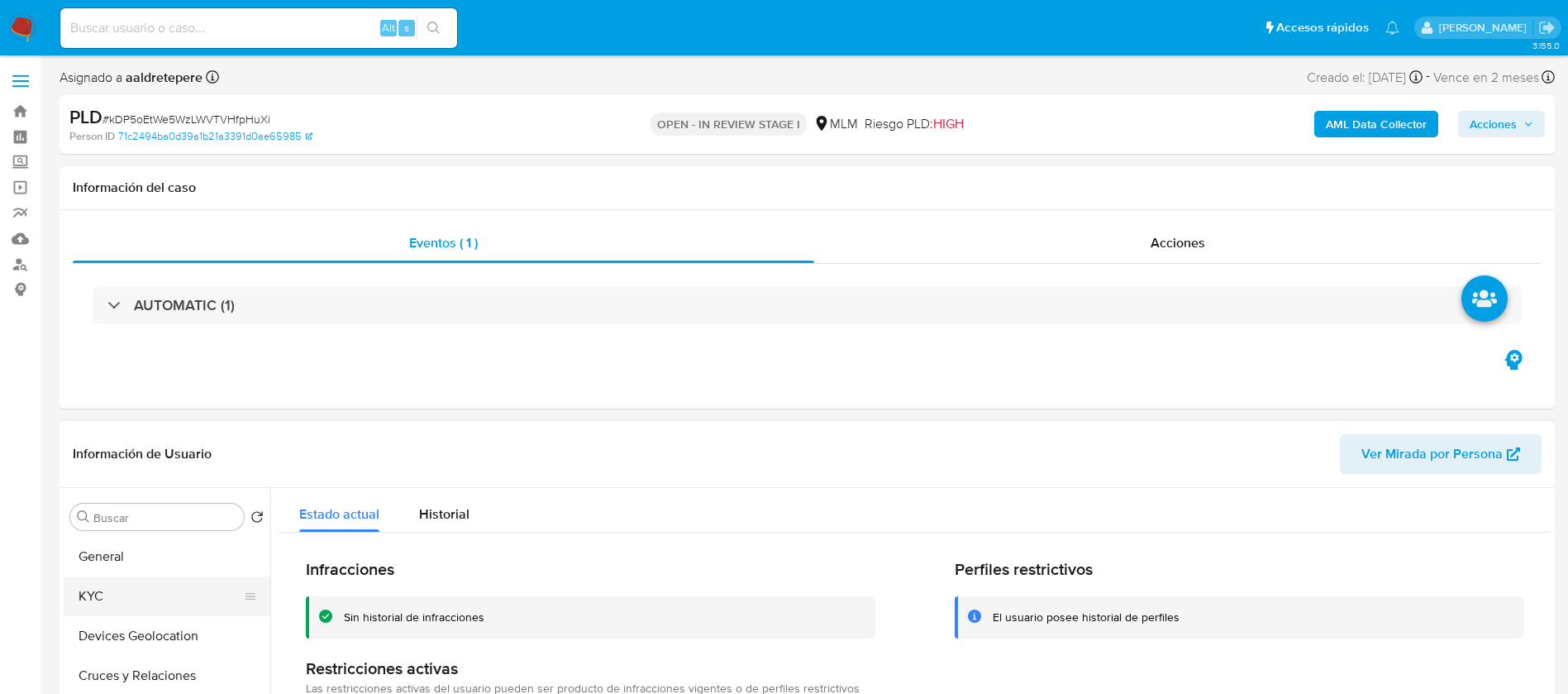
click at [132, 596] on button "KYC" at bounding box center [161, 596] width 193 height 40
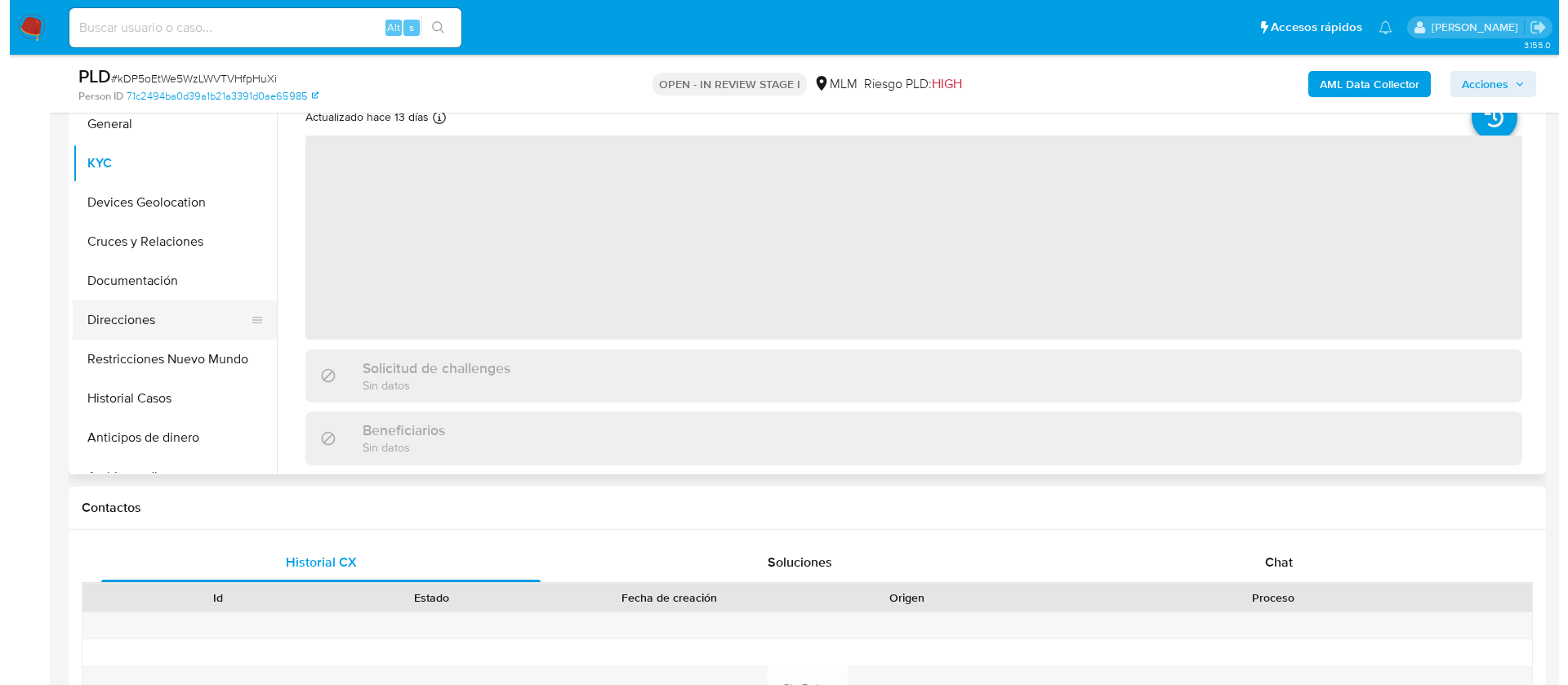
scroll to position [123, 0]
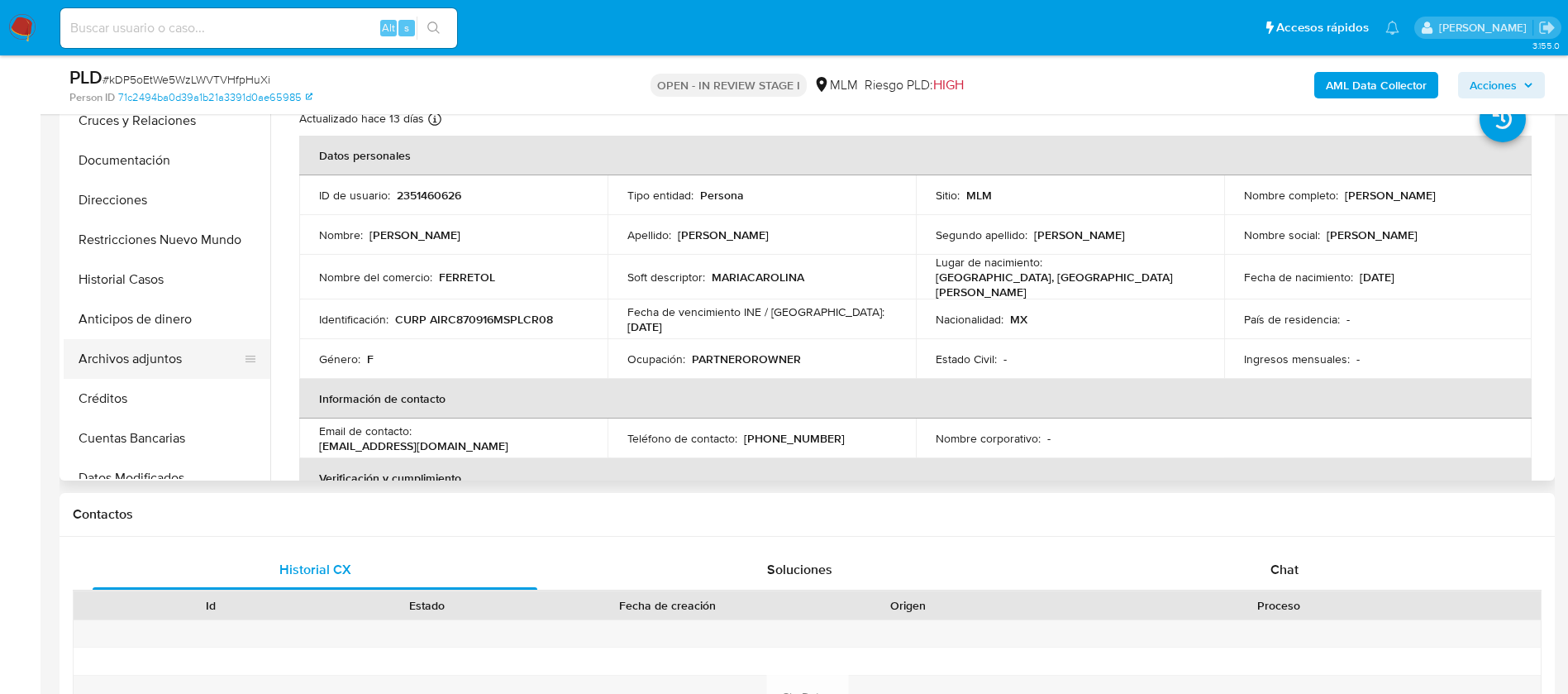
click at [160, 369] on button "Archivos adjuntos" at bounding box center [161, 359] width 193 height 40
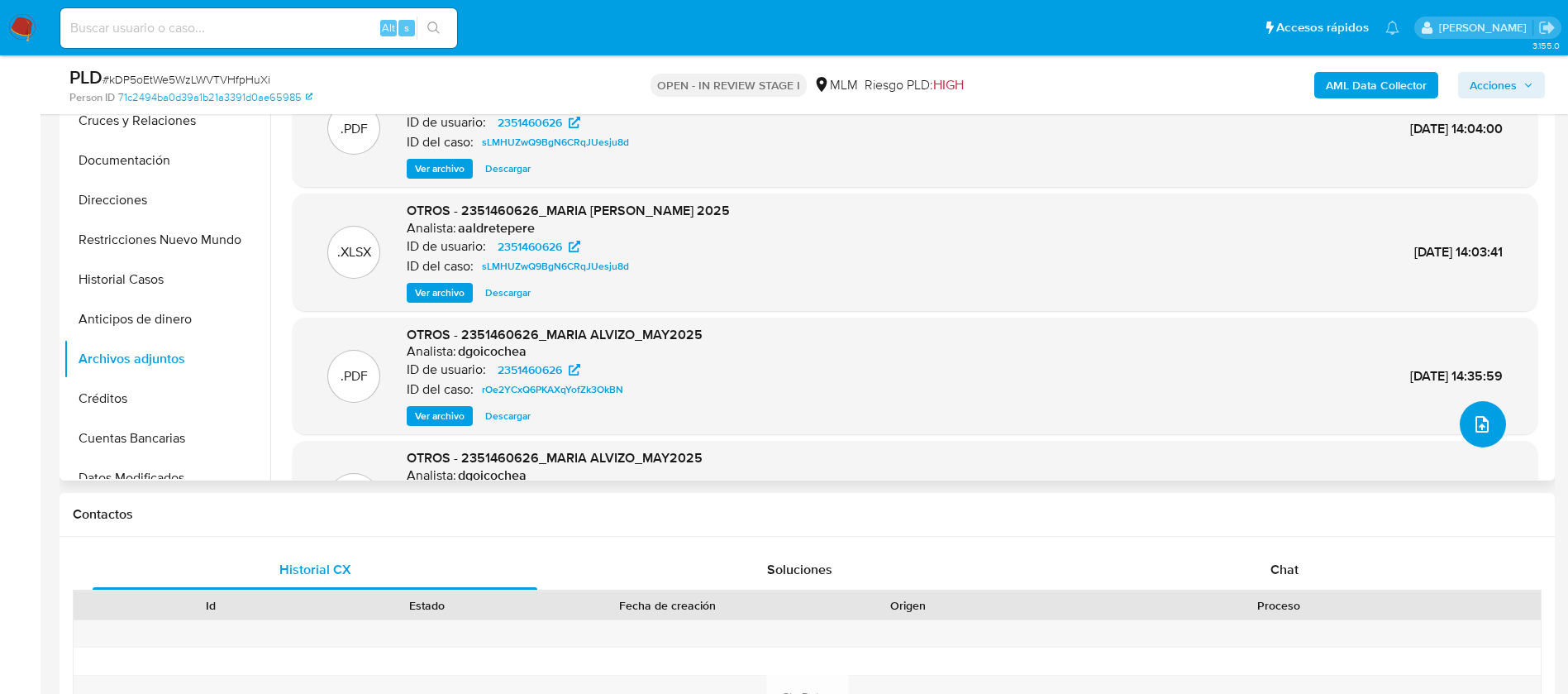
click at [1473, 420] on icon "upload-file" at bounding box center [1482, 424] width 20 height 20
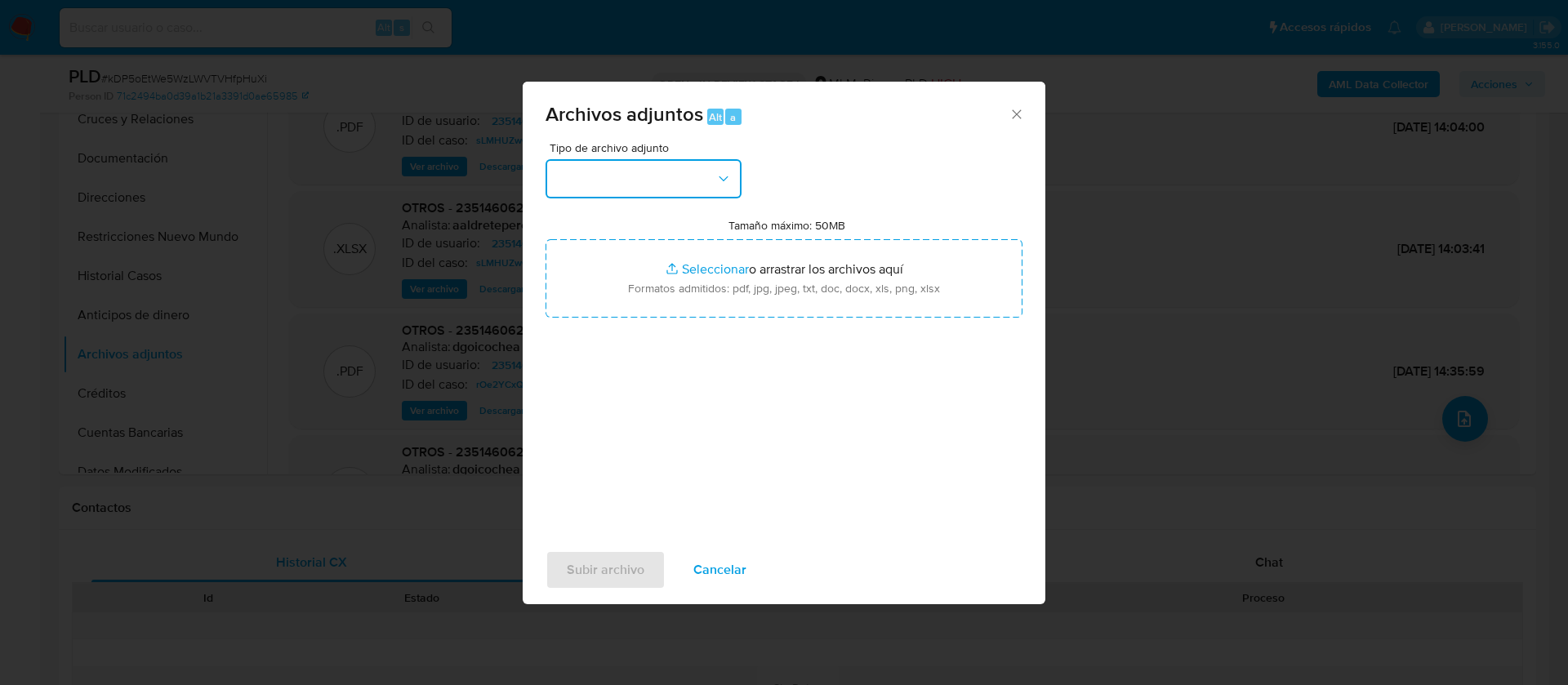
click at [650, 179] on button "button" at bounding box center [644, 179] width 196 height 39
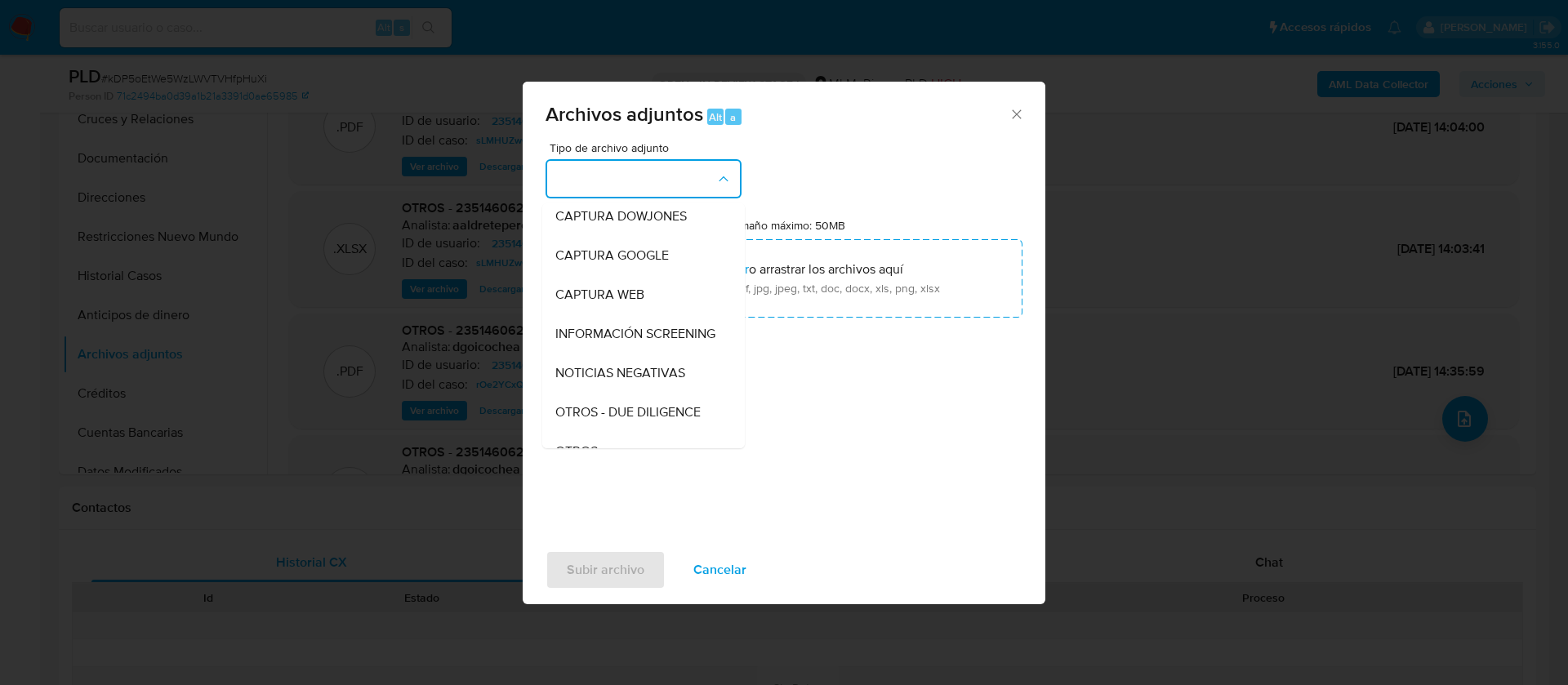
scroll to position [168, 0]
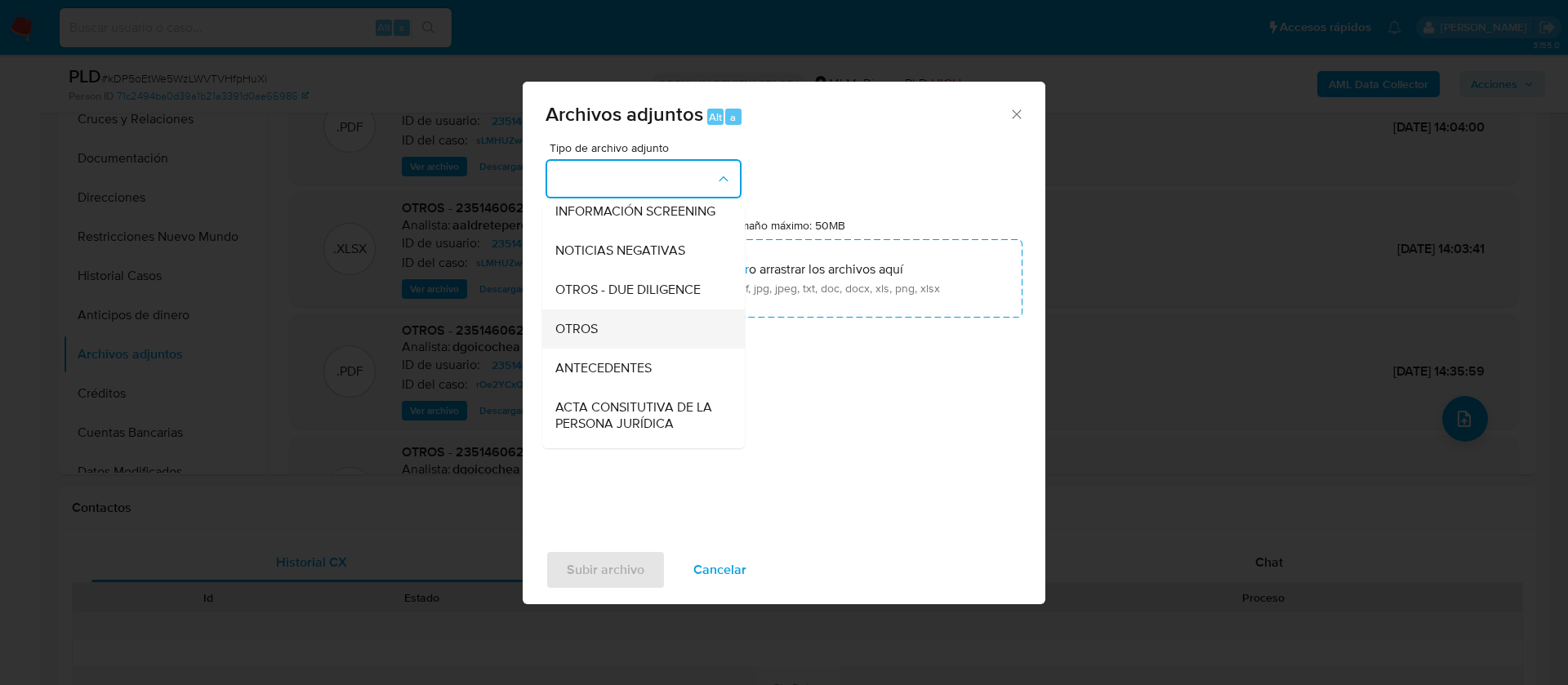
click at [628, 348] on div "OTROS" at bounding box center [639, 328] width 167 height 39
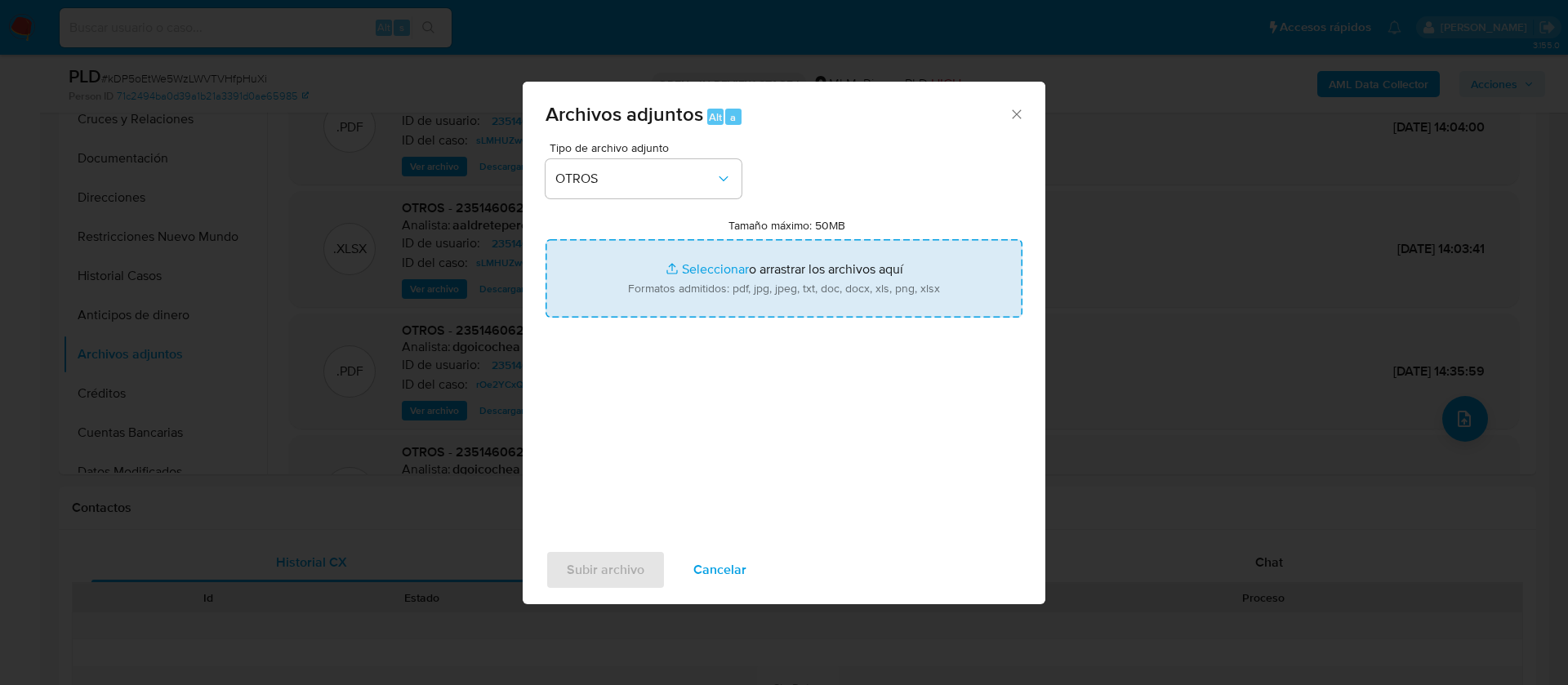
click at [787, 273] on input "Tamaño máximo: 50MB Seleccionar archivos" at bounding box center [784, 278] width 477 height 78
type input "C:\fakepath\2351460626_MARIA CAROLINA ALVIZO ROCHA_AGOSTO 2025.pdf"
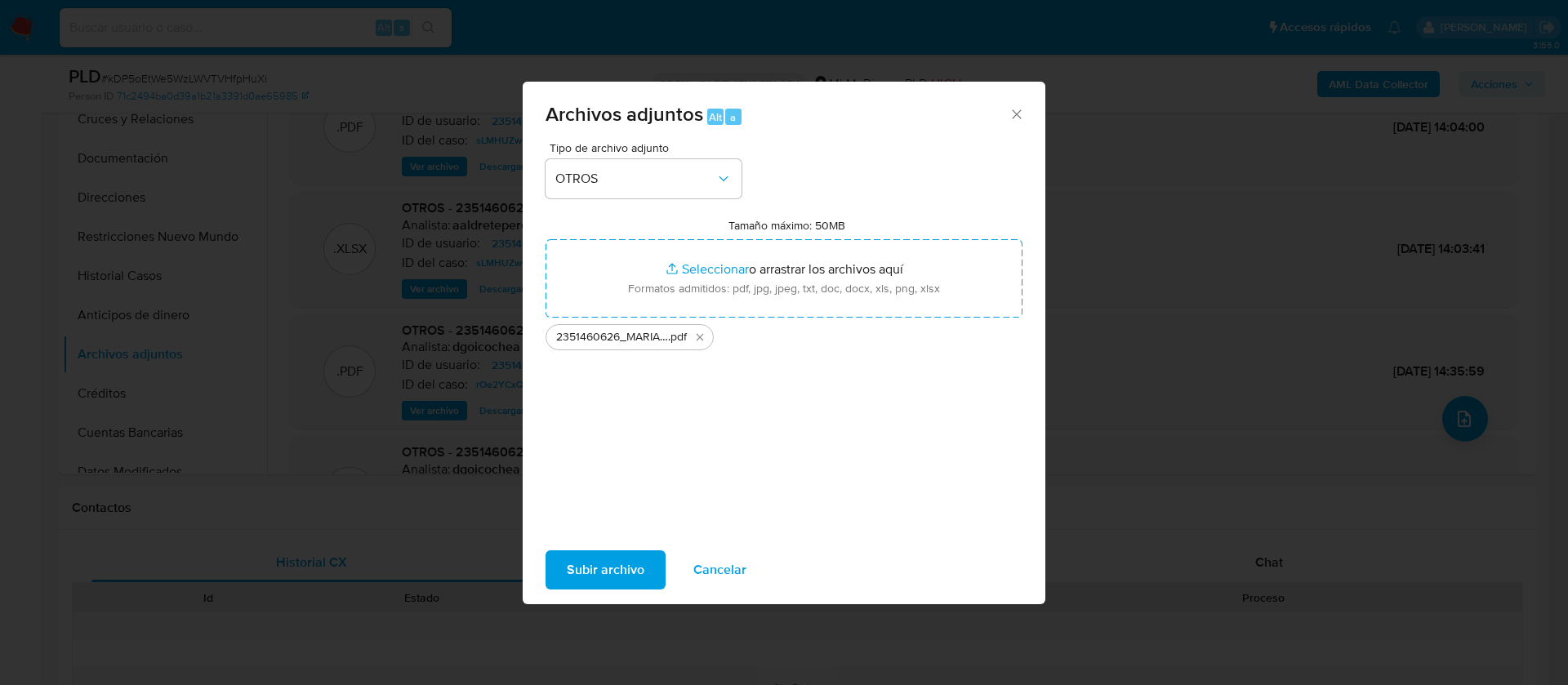
click at [584, 559] on span "Subir archivo" at bounding box center [606, 569] width 78 height 36
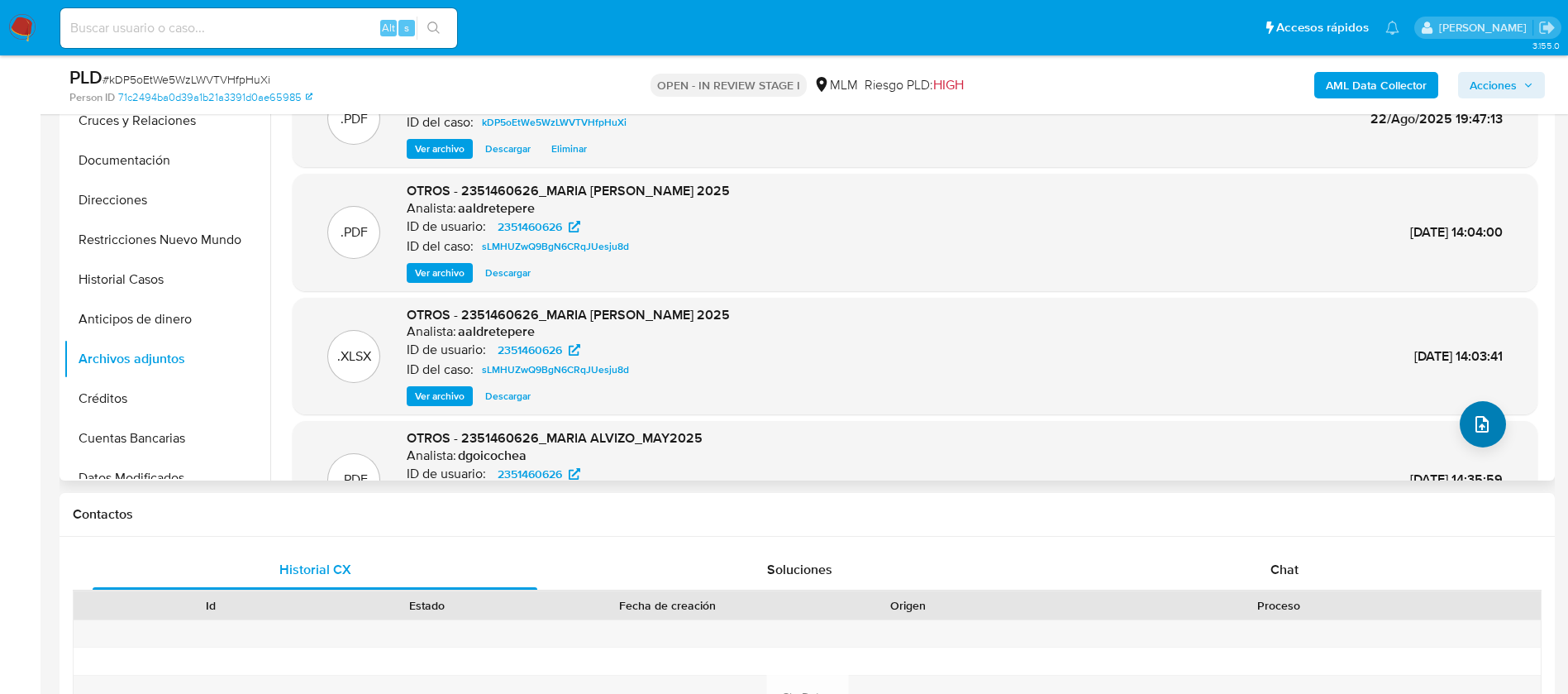
click at [1455, 412] on div ".PDF OTROS - 2351460626_MARIA CAROLINA ALVIZO ROCHA_AGOSTO 2025 Analista: aaldr…" at bounding box center [915, 305] width 1245 height 468
click at [1485, 423] on icon "upload-file" at bounding box center [1482, 424] width 20 height 20
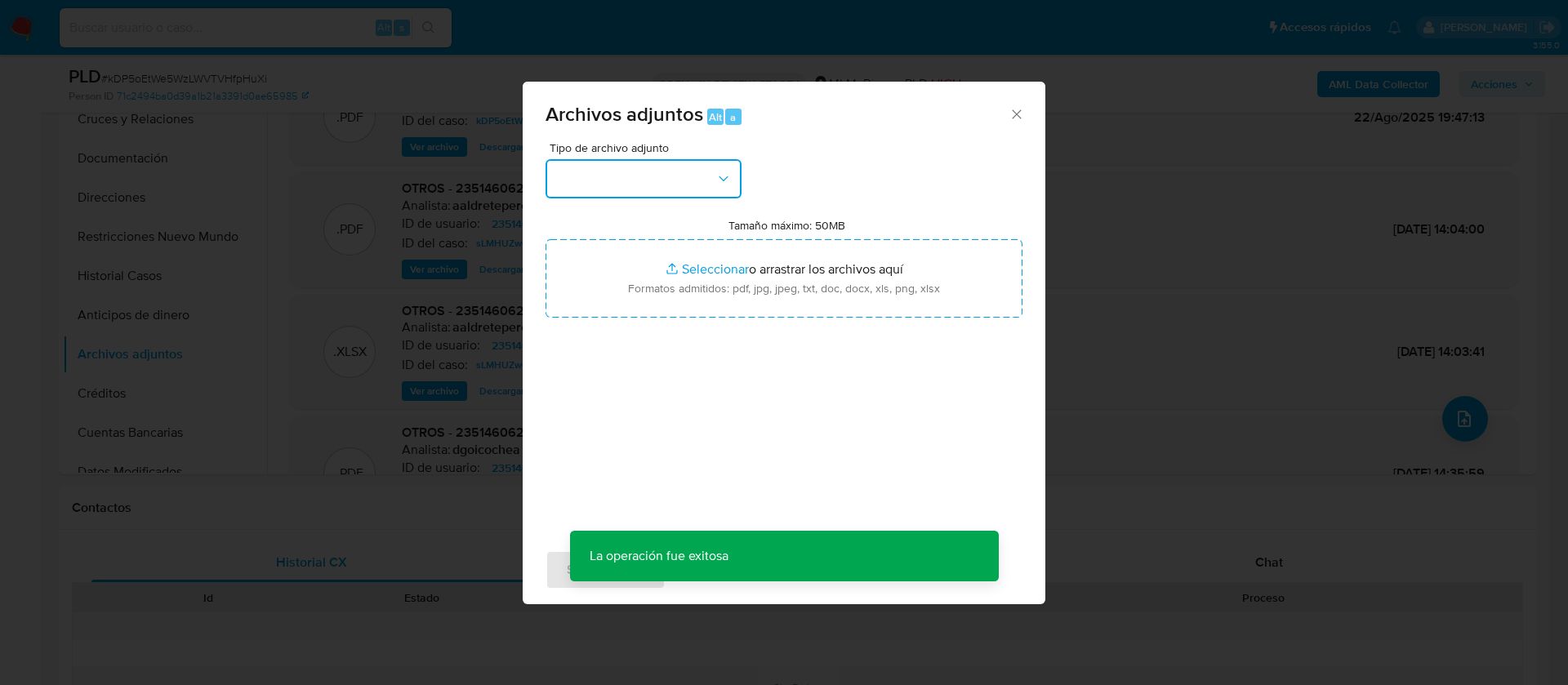
click at [609, 180] on button "button" at bounding box center [644, 179] width 196 height 39
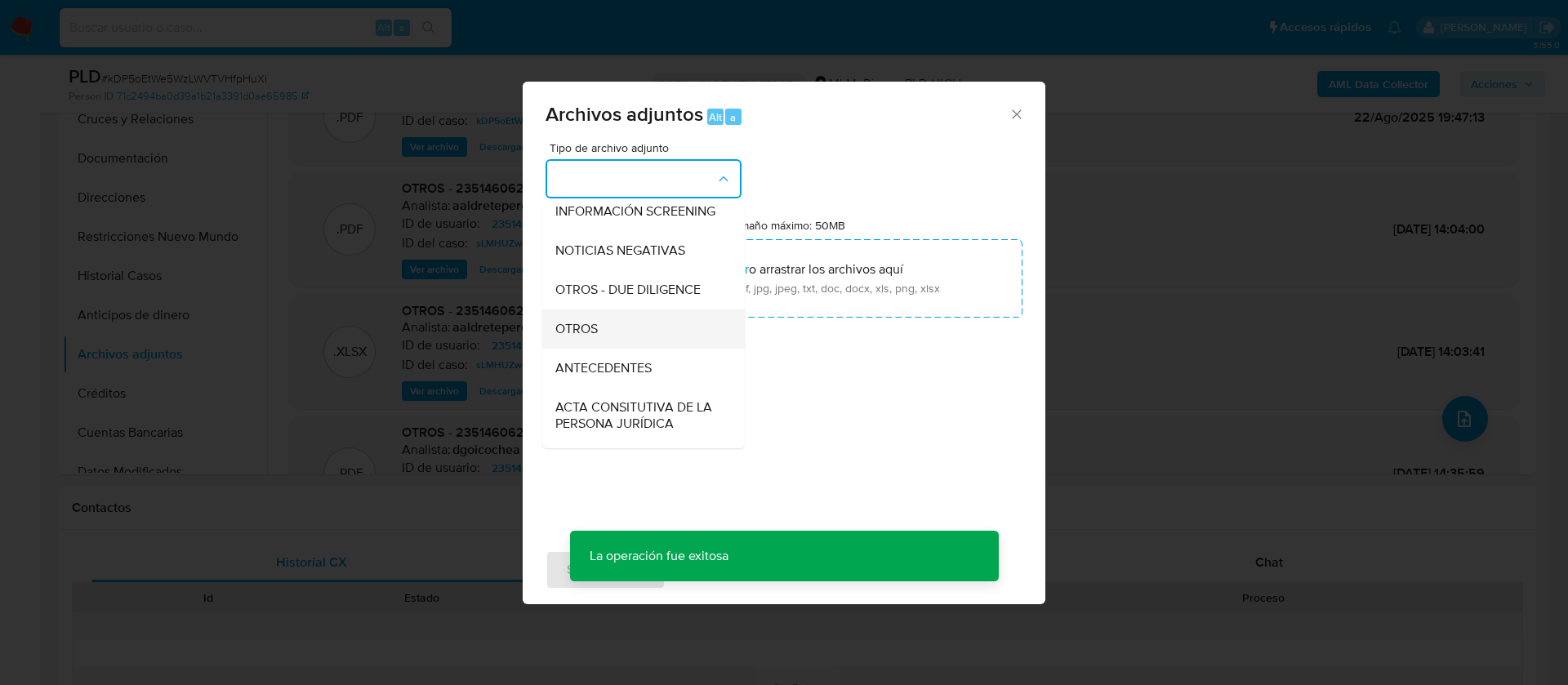
click at [628, 337] on div "OTROS" at bounding box center [639, 328] width 167 height 39
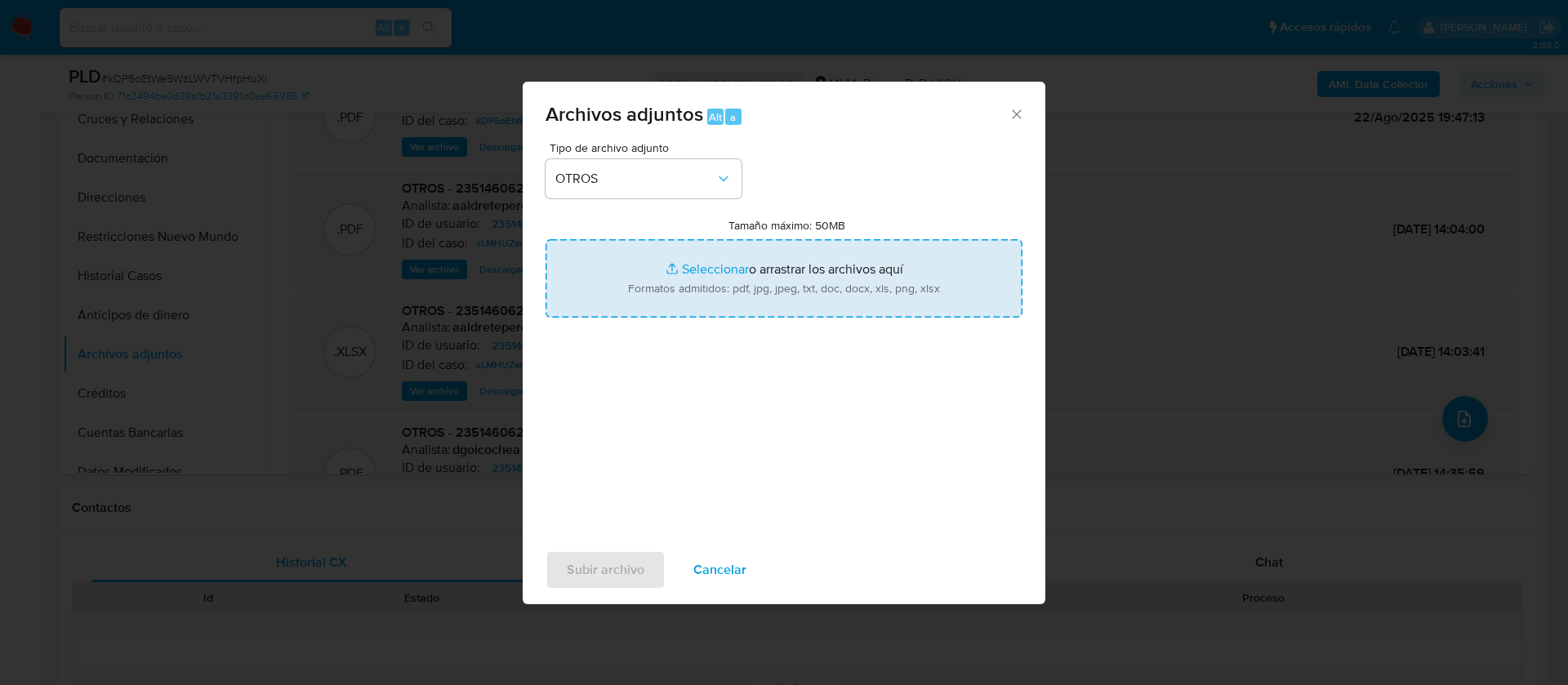
click at [825, 296] on input "Tamaño máximo: 50MB Seleccionar archivos" at bounding box center [784, 278] width 477 height 78
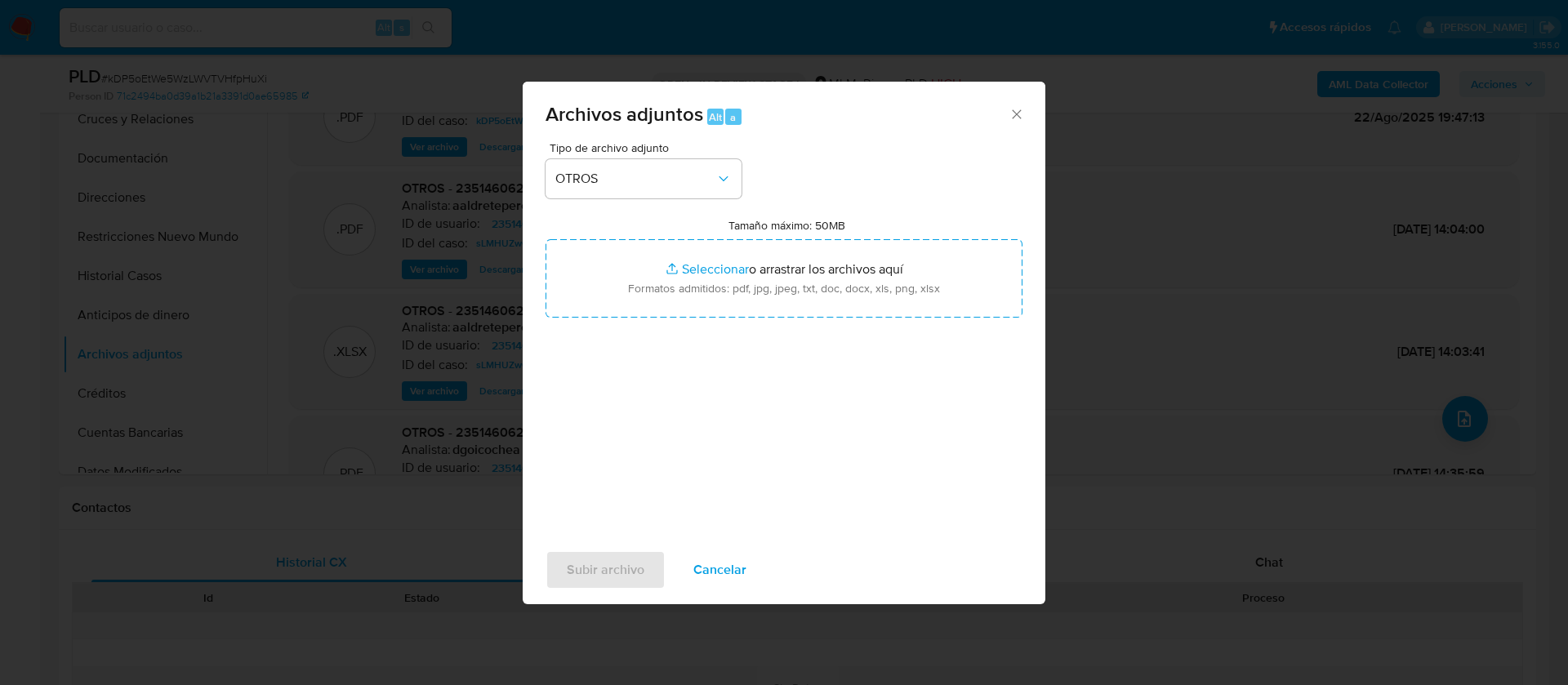
click at [717, 573] on span "Cancelar" at bounding box center [720, 569] width 53 height 36
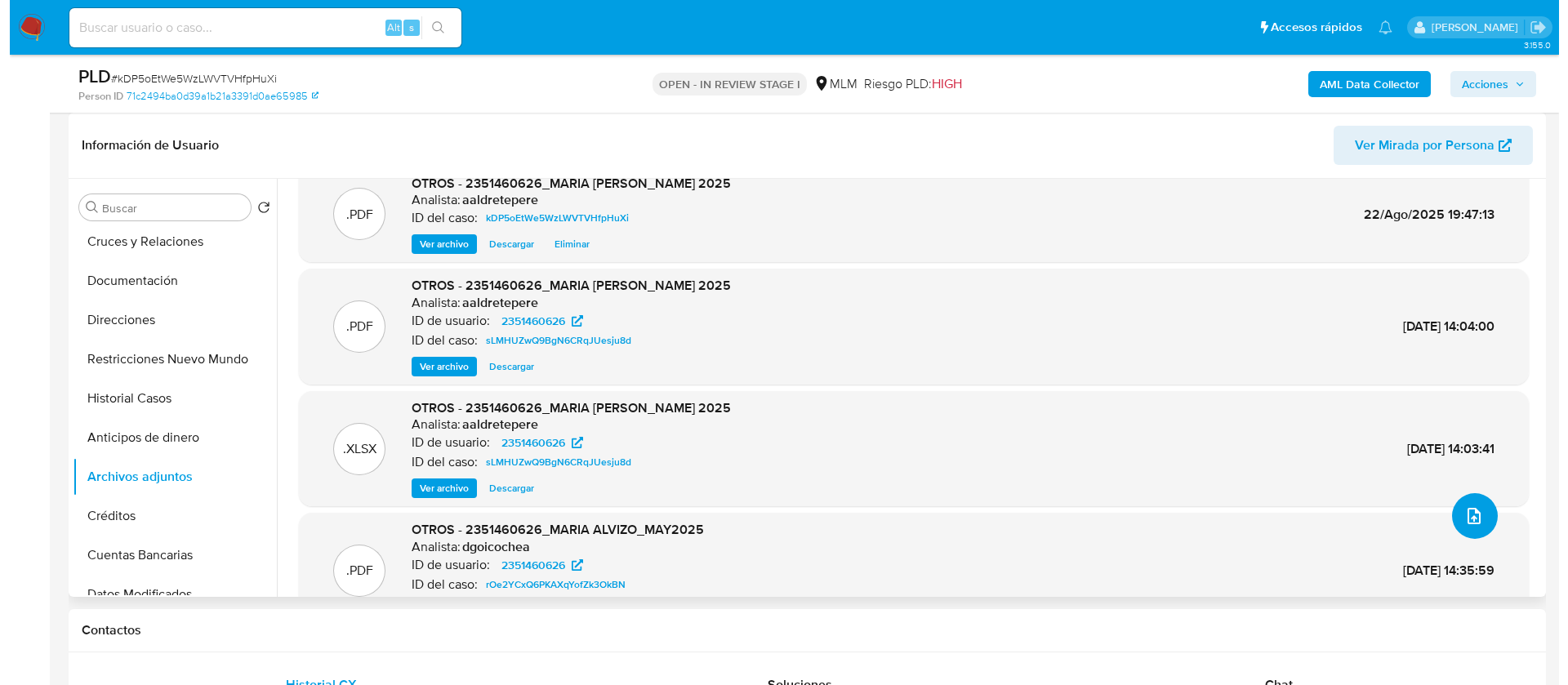
scroll to position [0, 0]
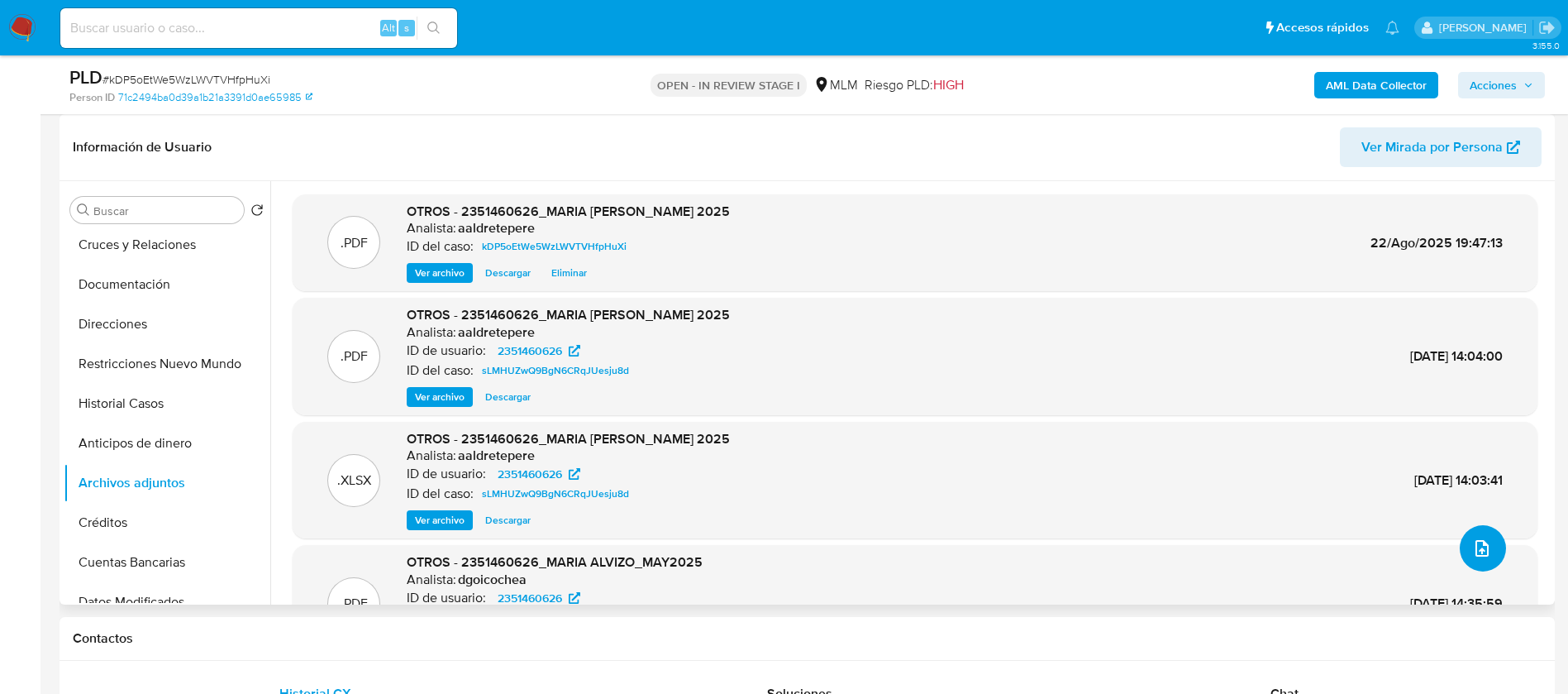
click at [1472, 551] on icon "upload-file" at bounding box center [1482, 547] width 20 height 20
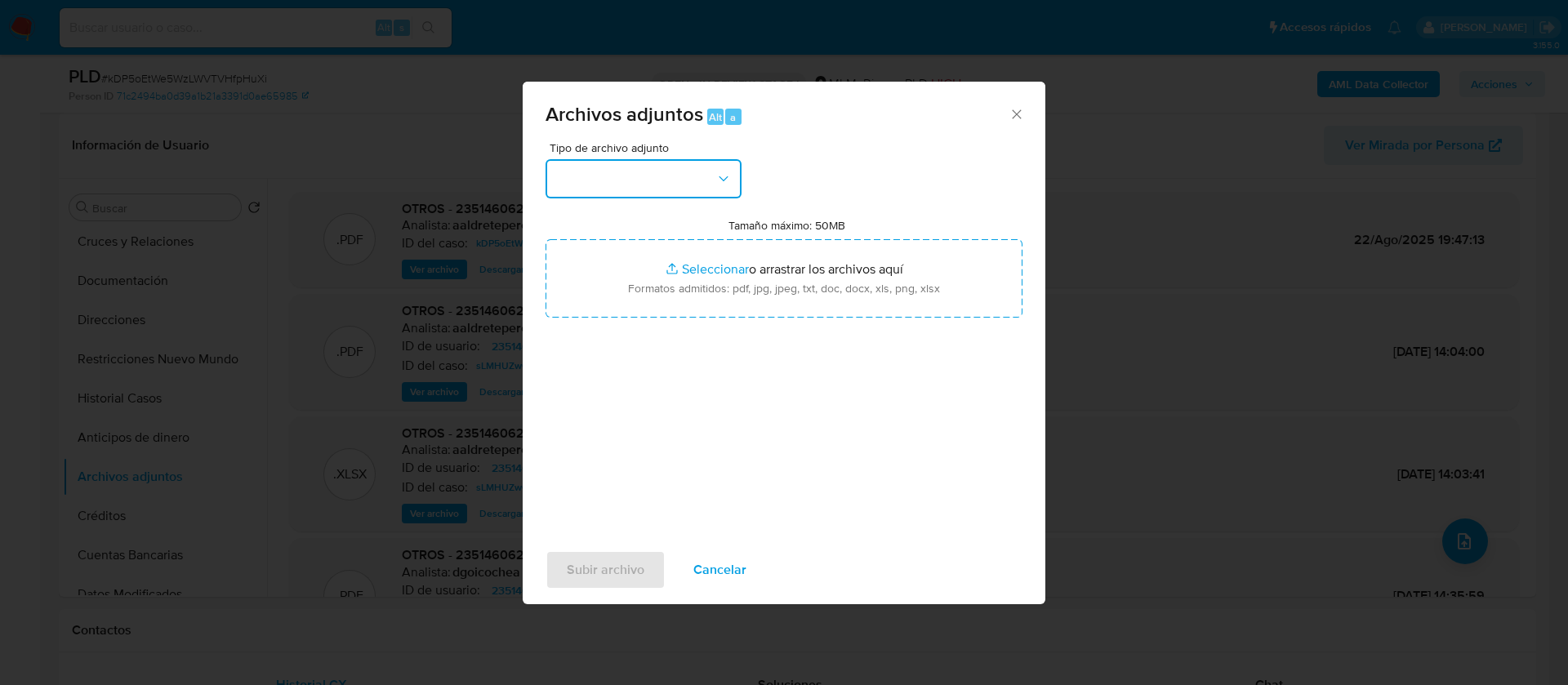
click at [609, 174] on button "button" at bounding box center [644, 179] width 196 height 39
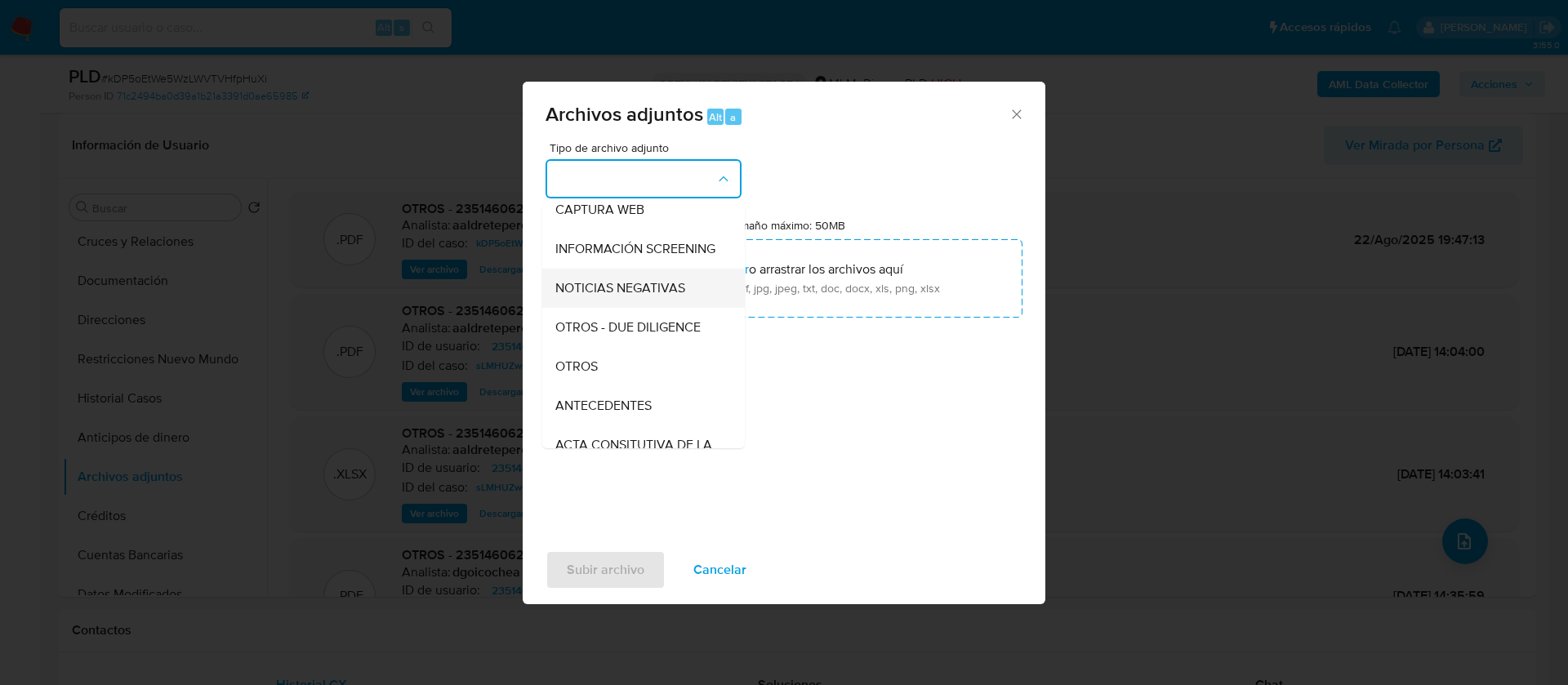
scroll to position [168, 0]
click at [619, 336] on div "OTROS" at bounding box center [639, 328] width 167 height 39
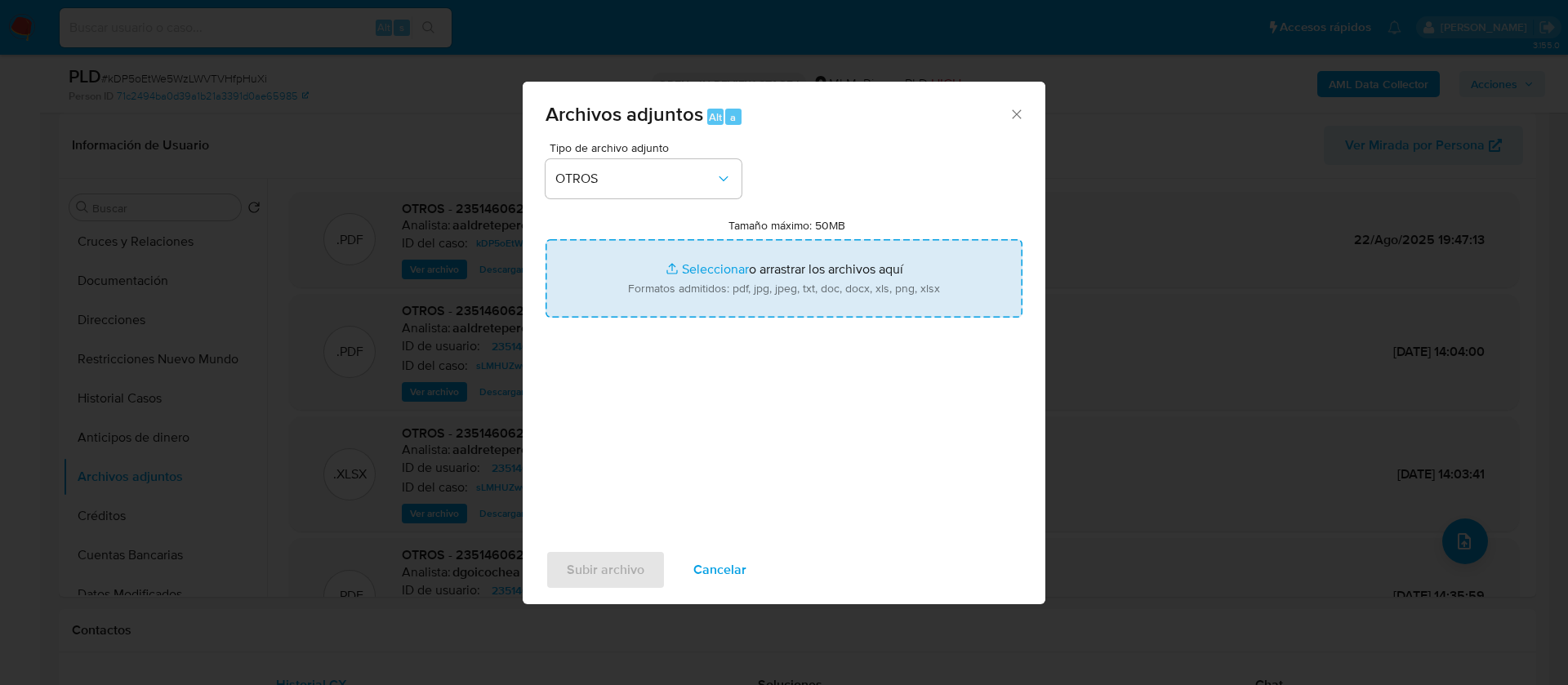
click at [857, 270] on input "Tamaño máximo: 50MB Seleccionar archivos" at bounding box center [784, 278] width 477 height 78
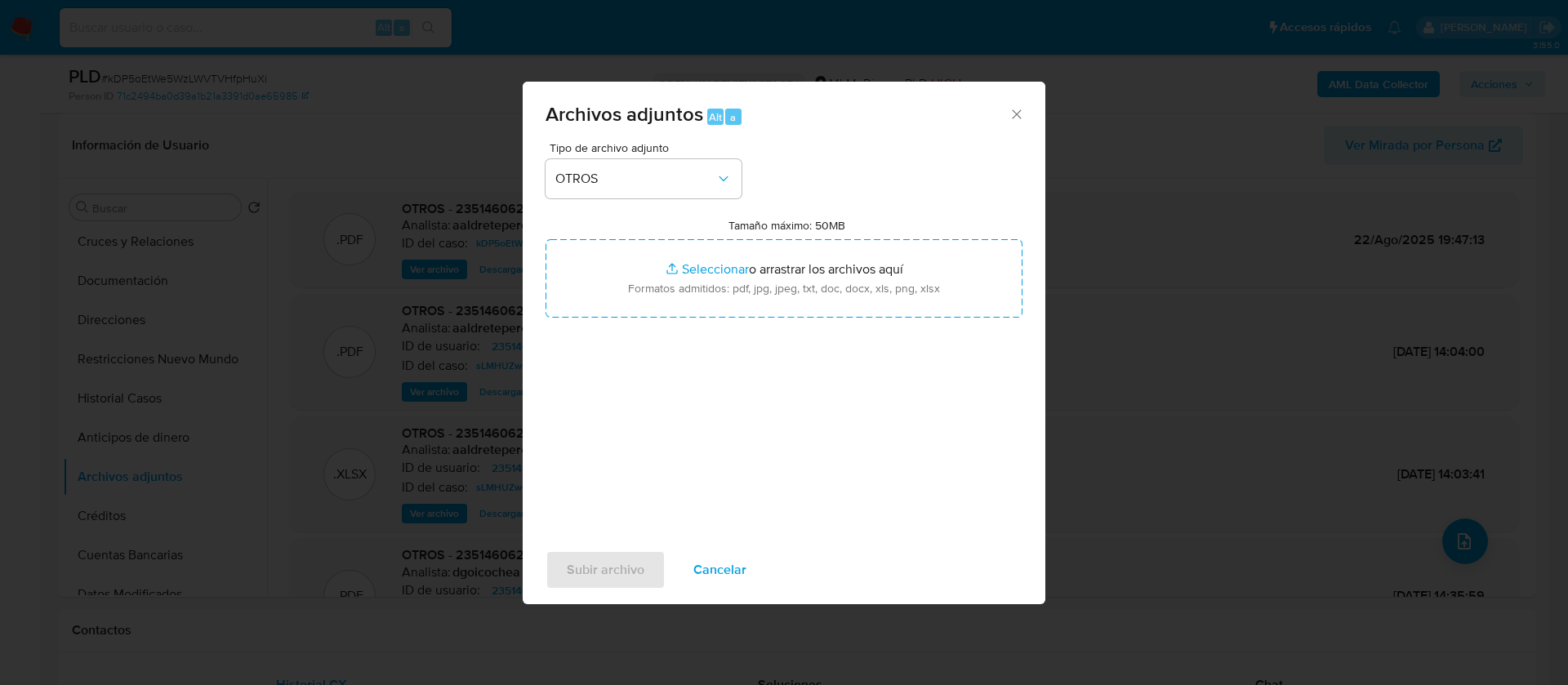
drag, startPoint x: 754, startPoint y: 570, endPoint x: 754, endPoint y: 546, distance: 24.0
click at [754, 573] on button "Cancelar" at bounding box center [720, 569] width 95 height 39
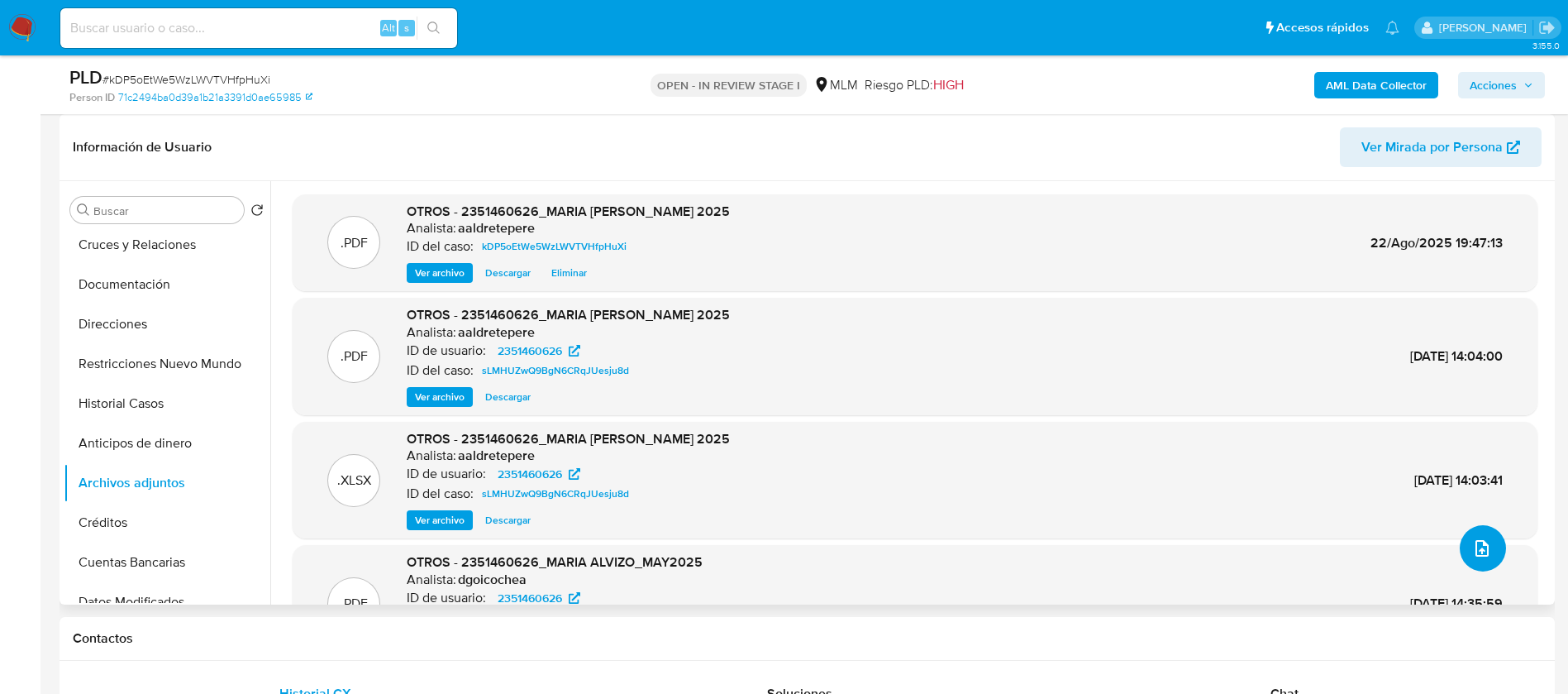
click at [1462, 542] on button "upload-file" at bounding box center [1483, 548] width 46 height 46
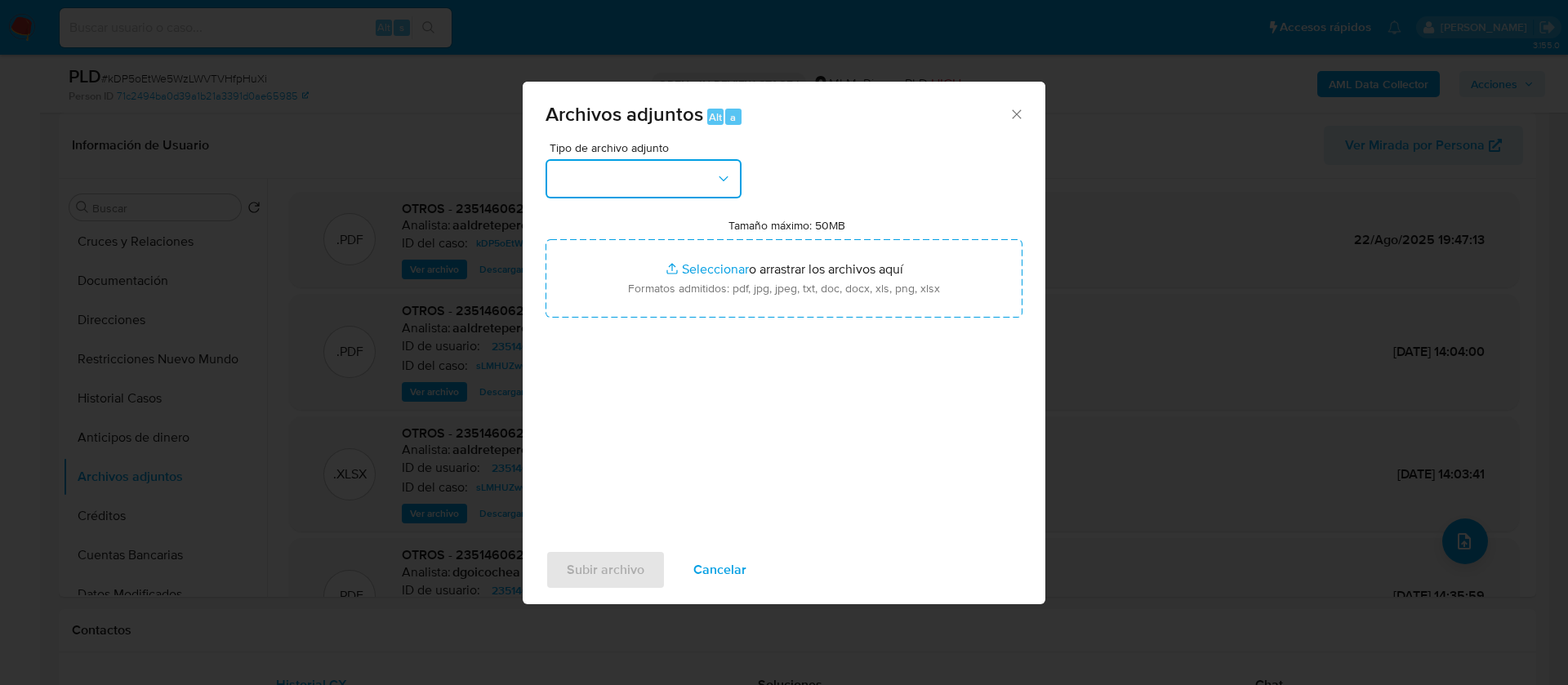
click at [693, 177] on button "button" at bounding box center [644, 179] width 196 height 39
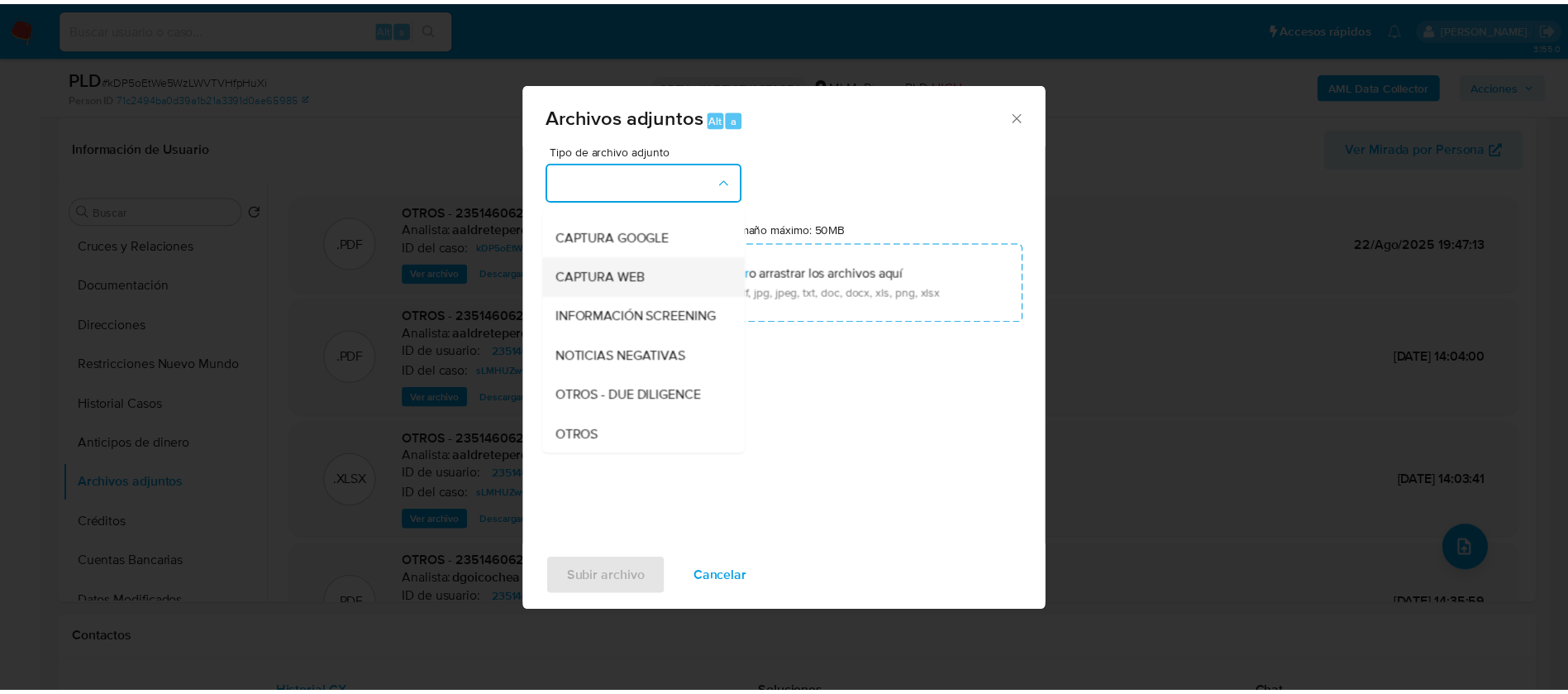
scroll to position [124, 0]
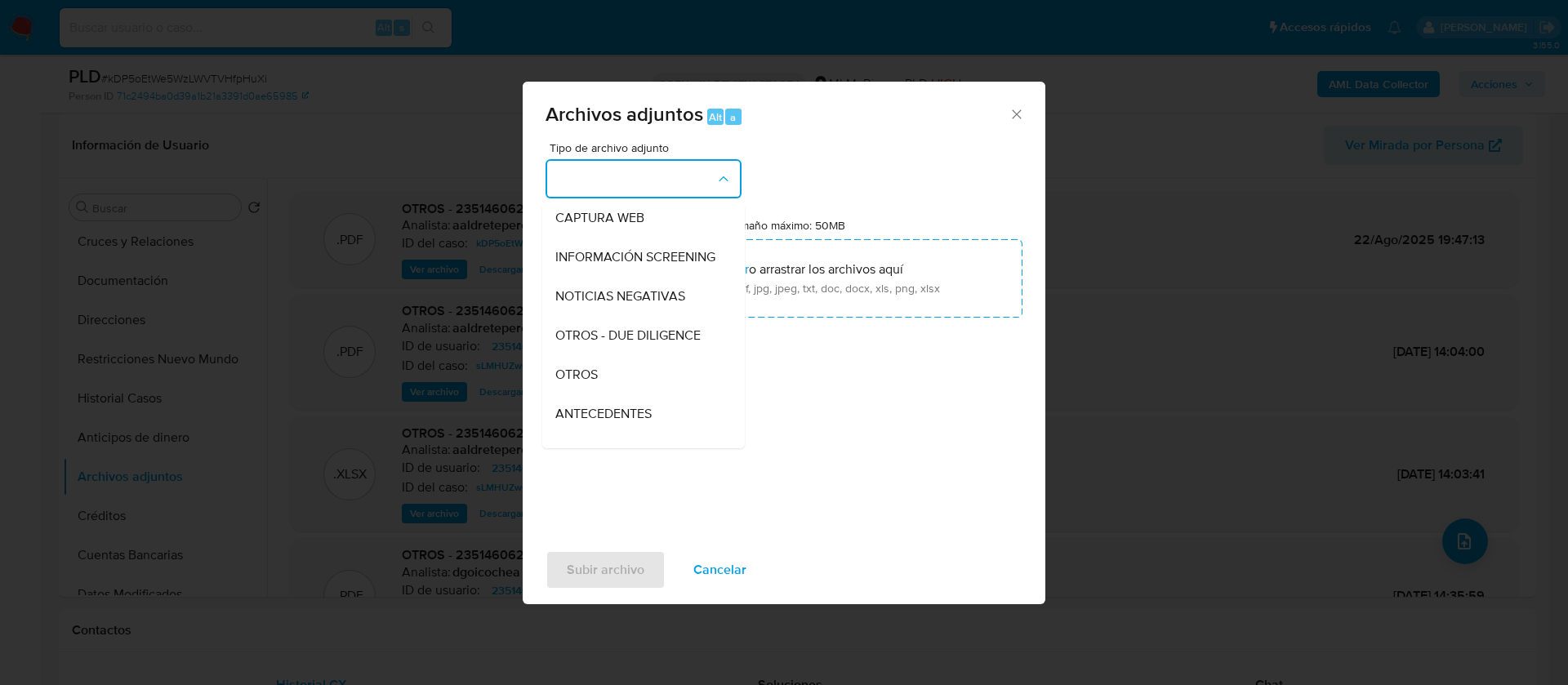
click at [606, 390] on div "OTROS" at bounding box center [639, 374] width 167 height 39
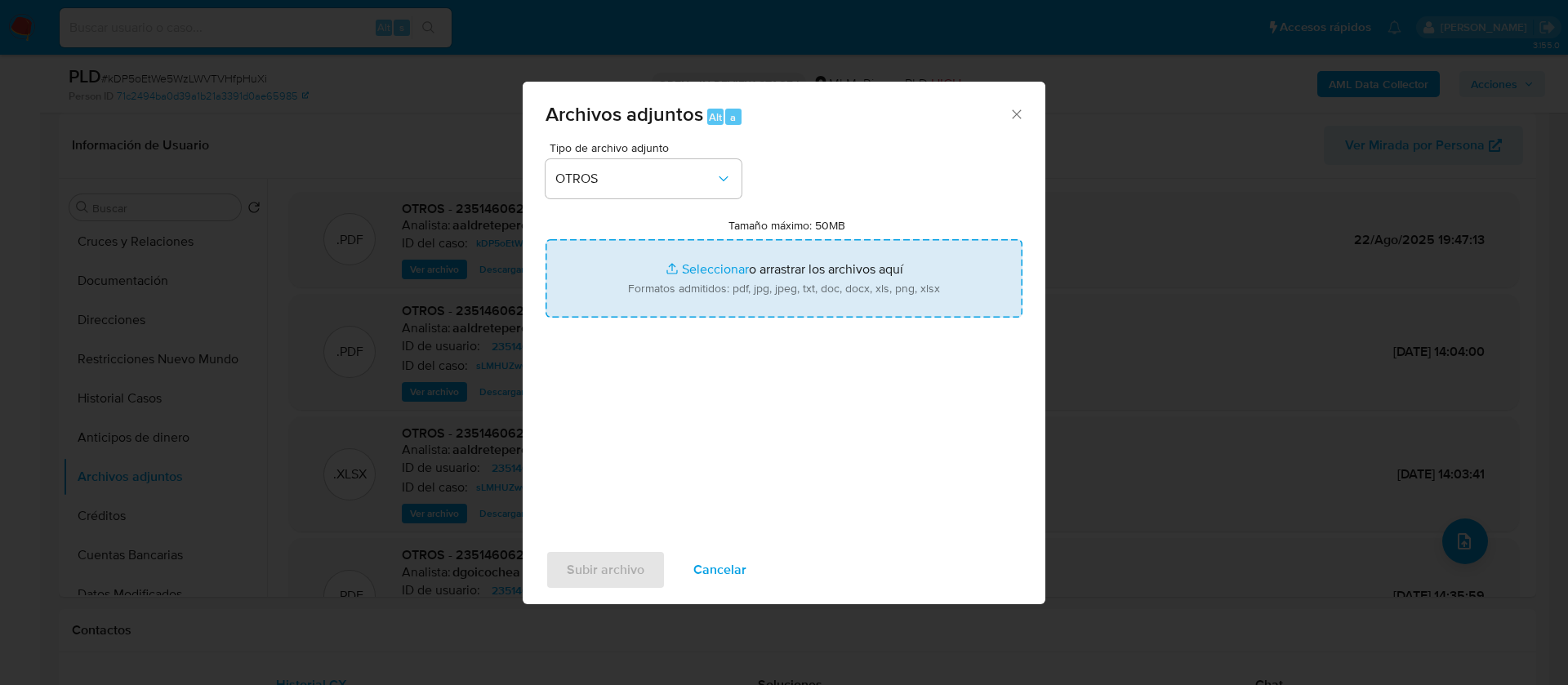
click at [818, 277] on input "Tamaño máximo: 50MB Seleccionar archivos" at bounding box center [784, 278] width 477 height 78
type input "C:\fakepath\2351460626_MARIA CAROLINA ALVIZO ROCHA_AGOSTO 2025 (1).xlsx"
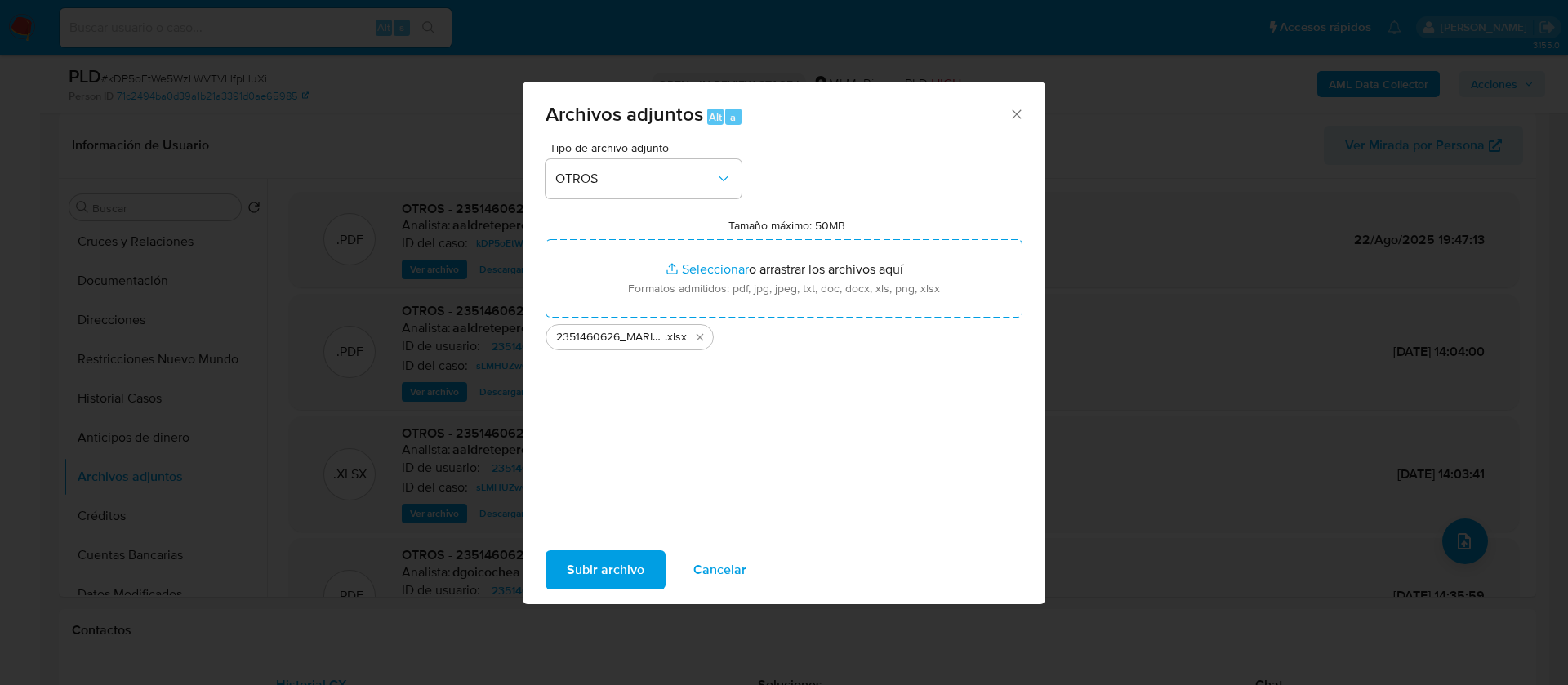
click at [632, 575] on span "Subir archivo" at bounding box center [606, 569] width 78 height 36
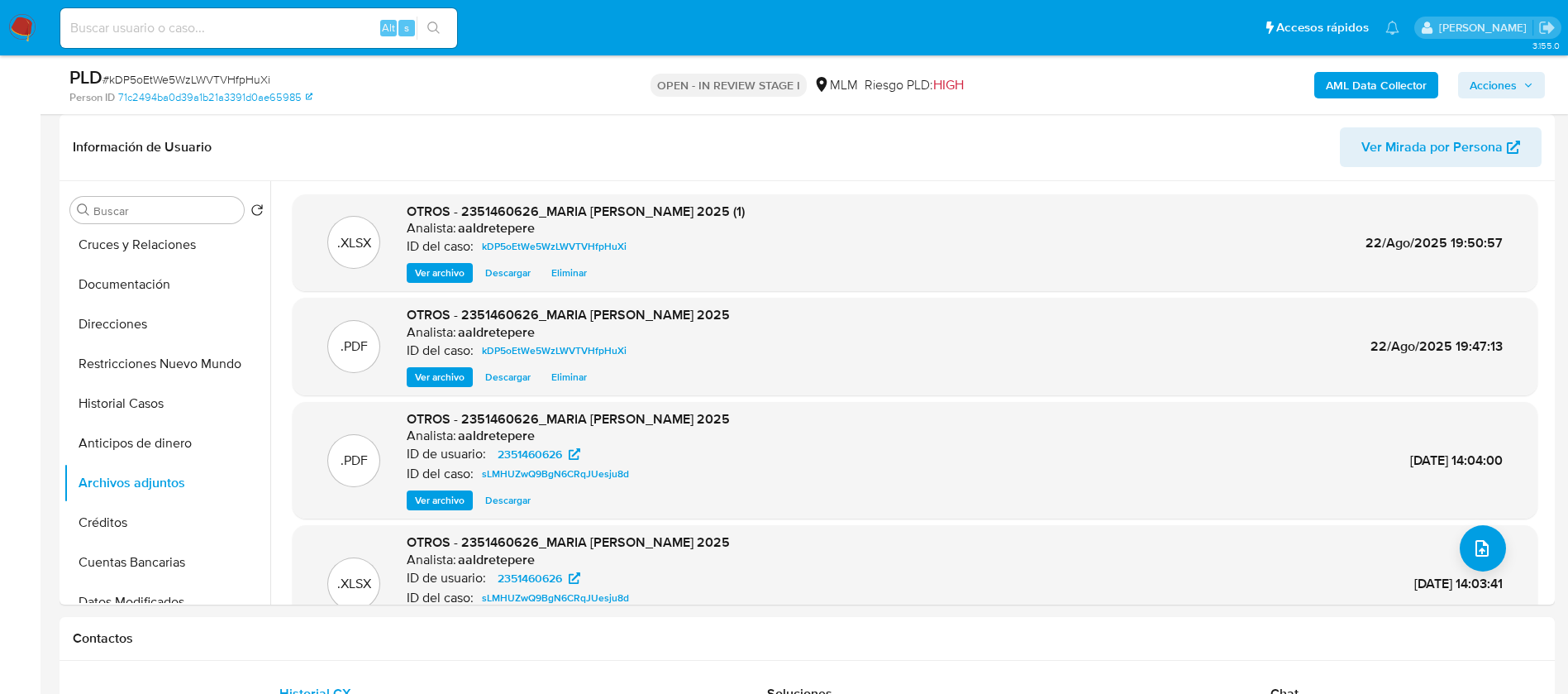
click at [1487, 86] on span "Acciones" at bounding box center [1493, 85] width 47 height 26
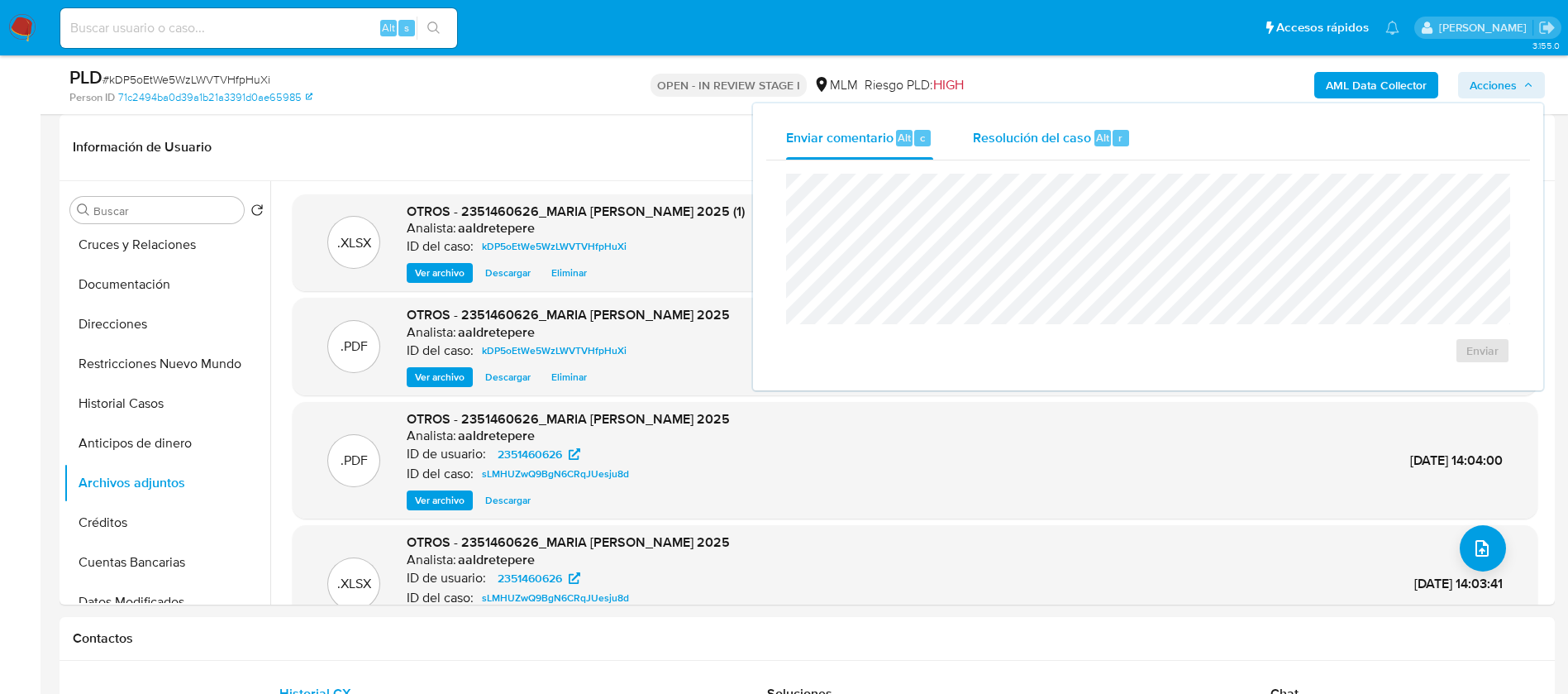
click at [1098, 150] on div "Resolución del caso Alt r" at bounding box center [1052, 137] width 158 height 43
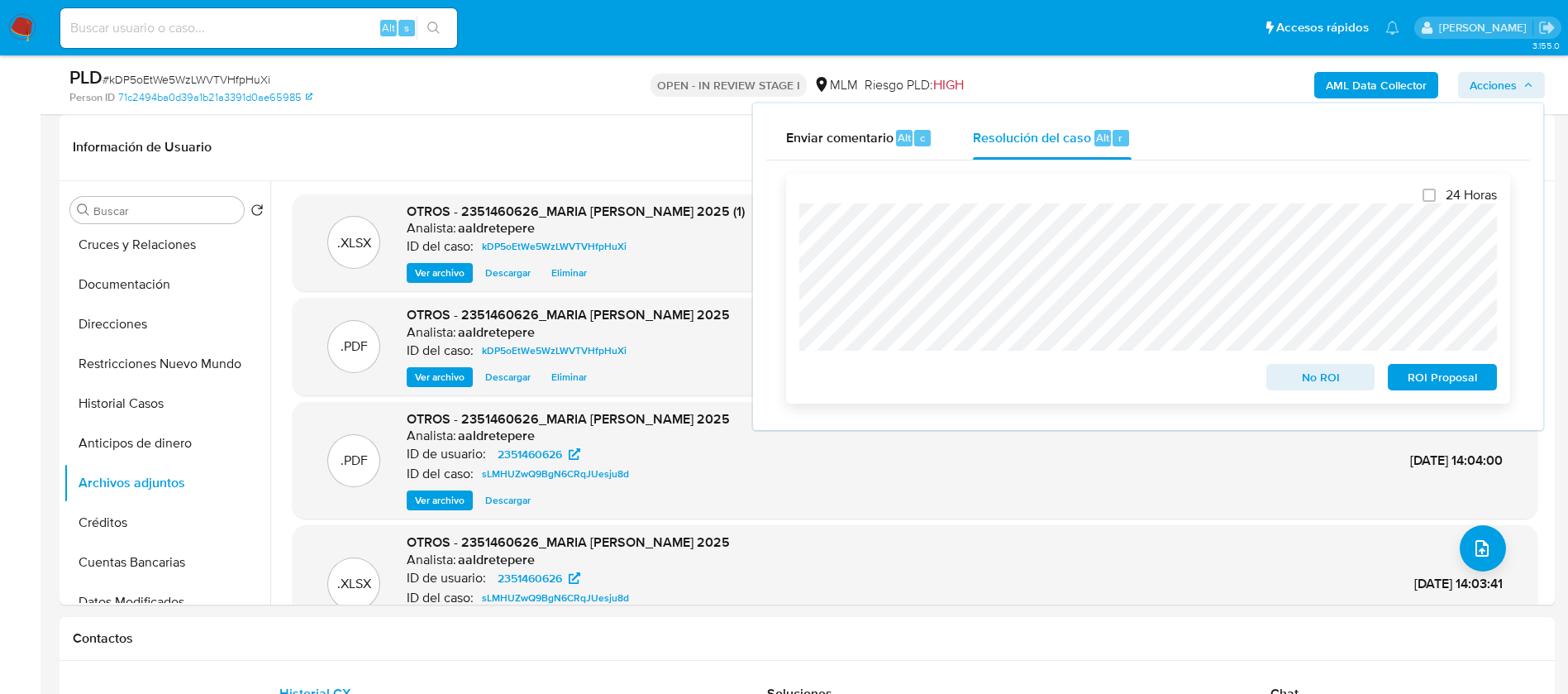
click at [799, 223] on div "24 Horas No ROI ROI Proposal" at bounding box center [1148, 288] width 725 height 229
click at [1432, 371] on span "ROI Proposal" at bounding box center [1443, 376] width 86 height 23
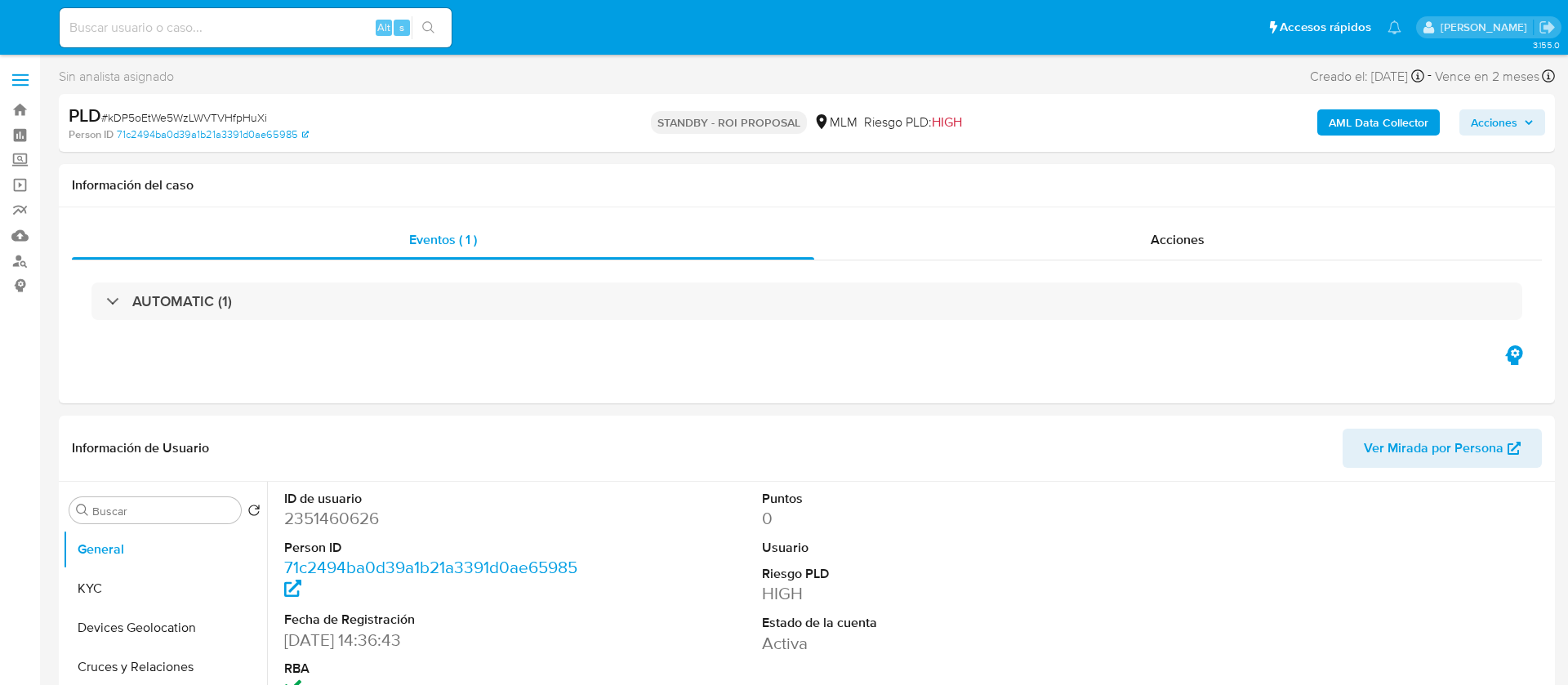
select select "10"
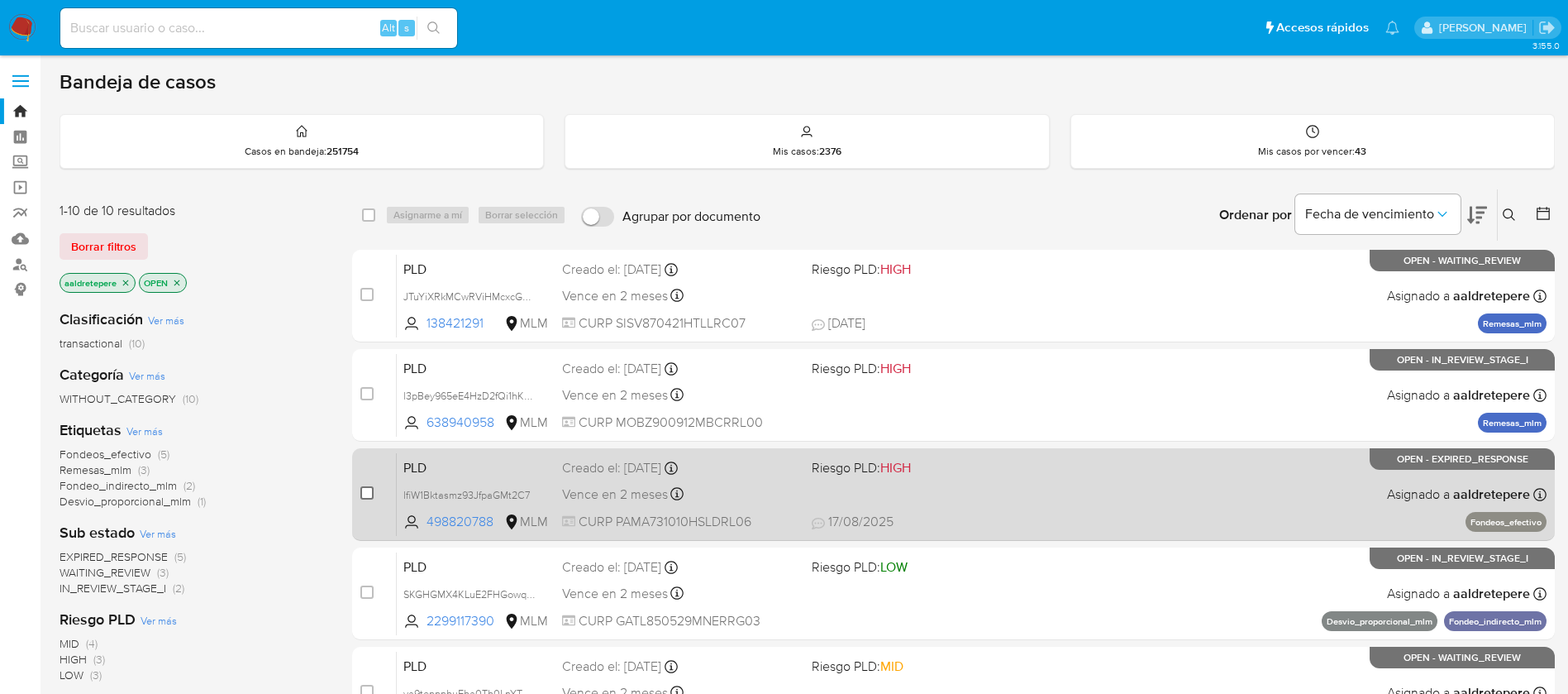
click at [364, 499] on input "checkbox" at bounding box center [367, 492] width 13 height 13
checkbox input "true"
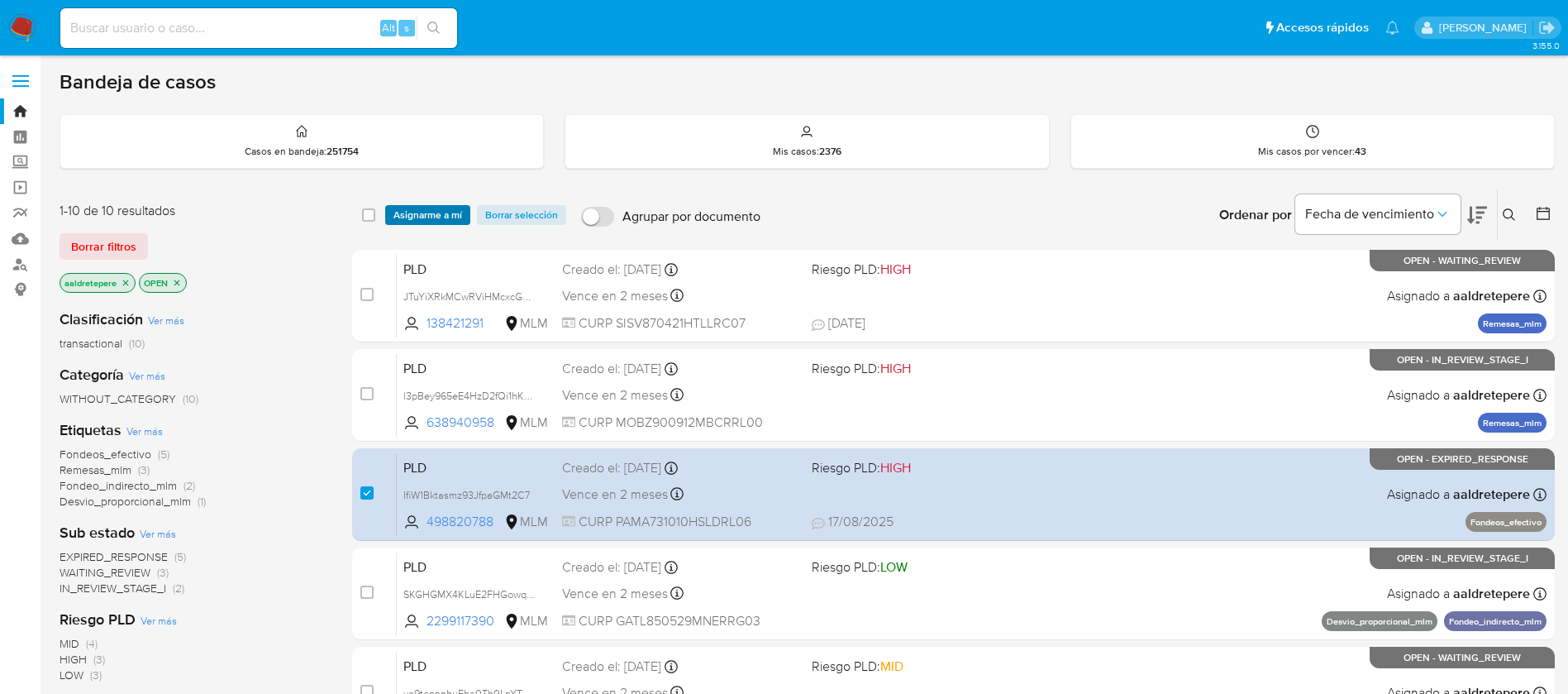
click at [445, 207] on span "Asignarme a mí" at bounding box center [428, 216] width 69 height 17
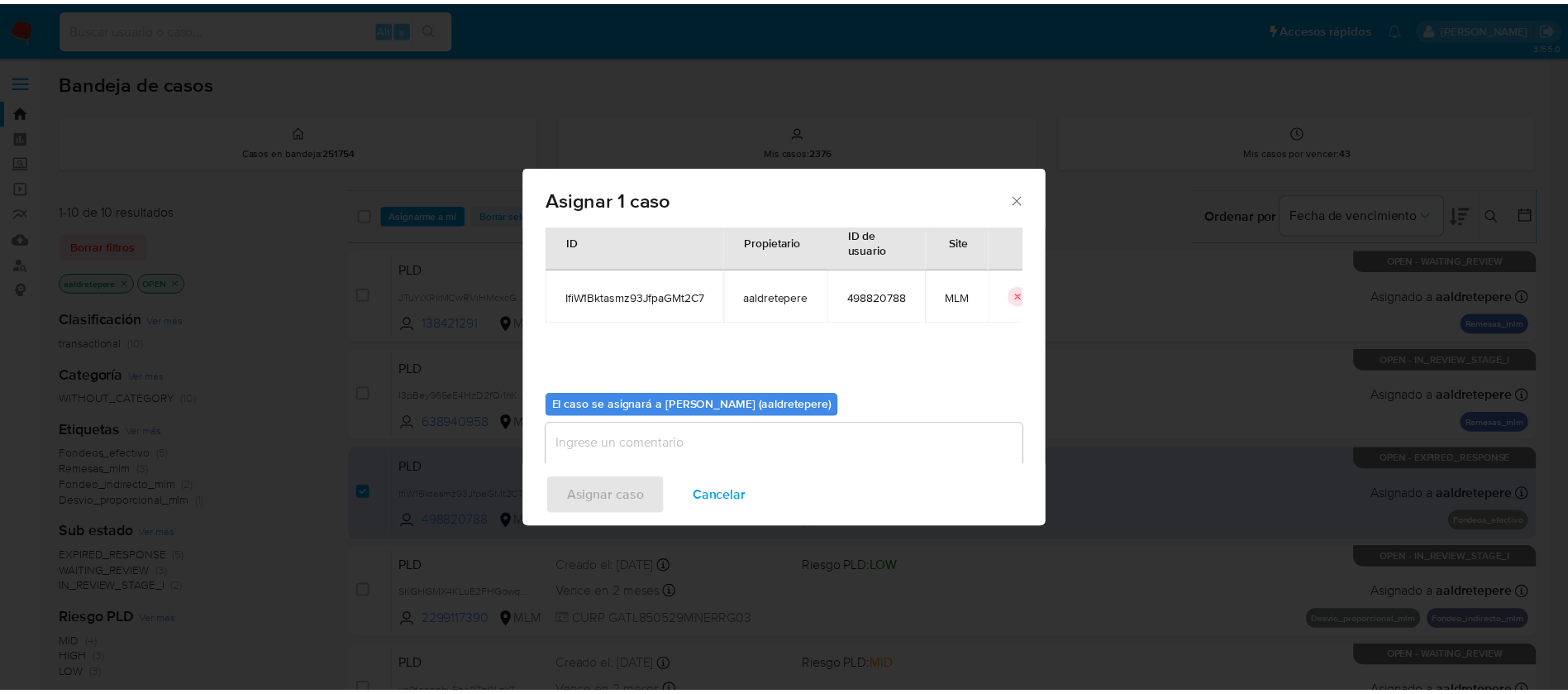
scroll to position [86, 0]
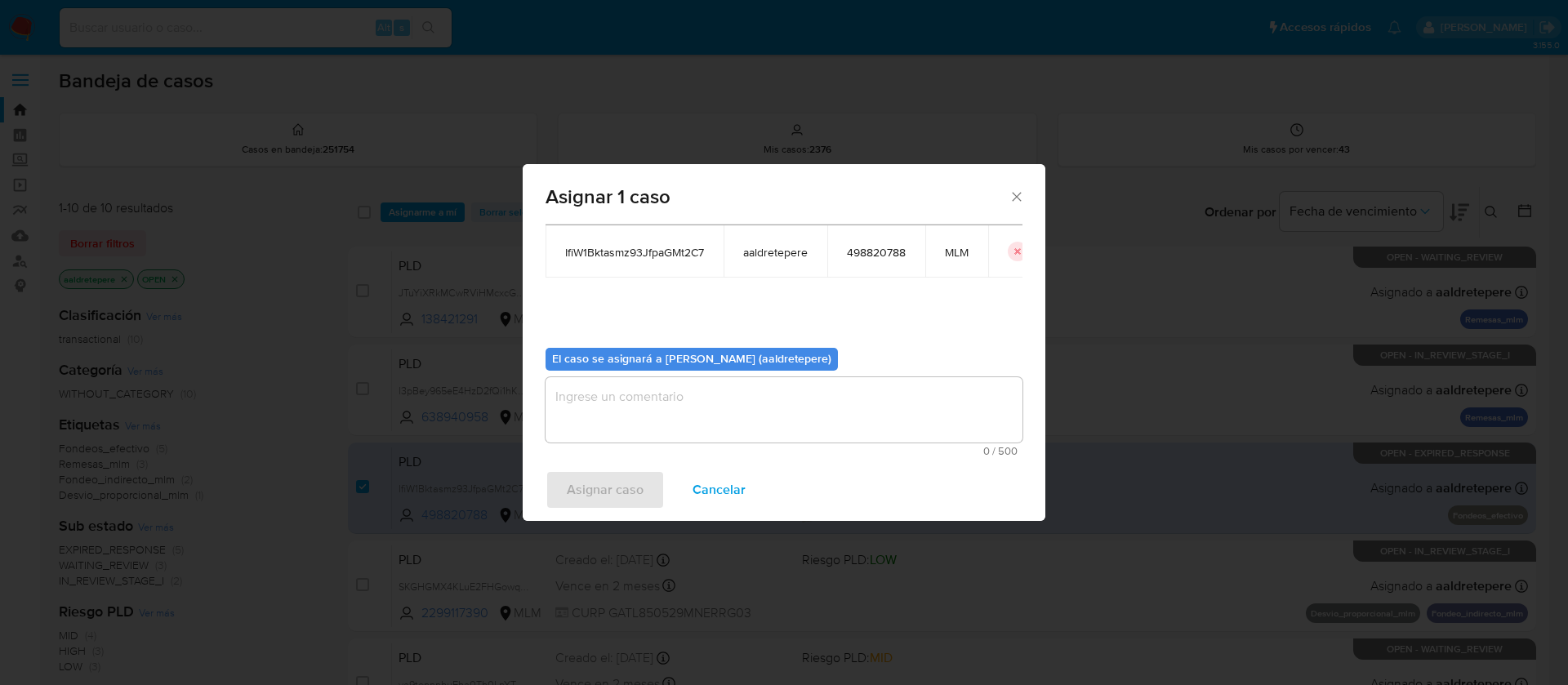
click at [721, 431] on textarea "assign-modal" at bounding box center [784, 409] width 477 height 65
click at [606, 492] on span "Asignar caso" at bounding box center [606, 489] width 77 height 36
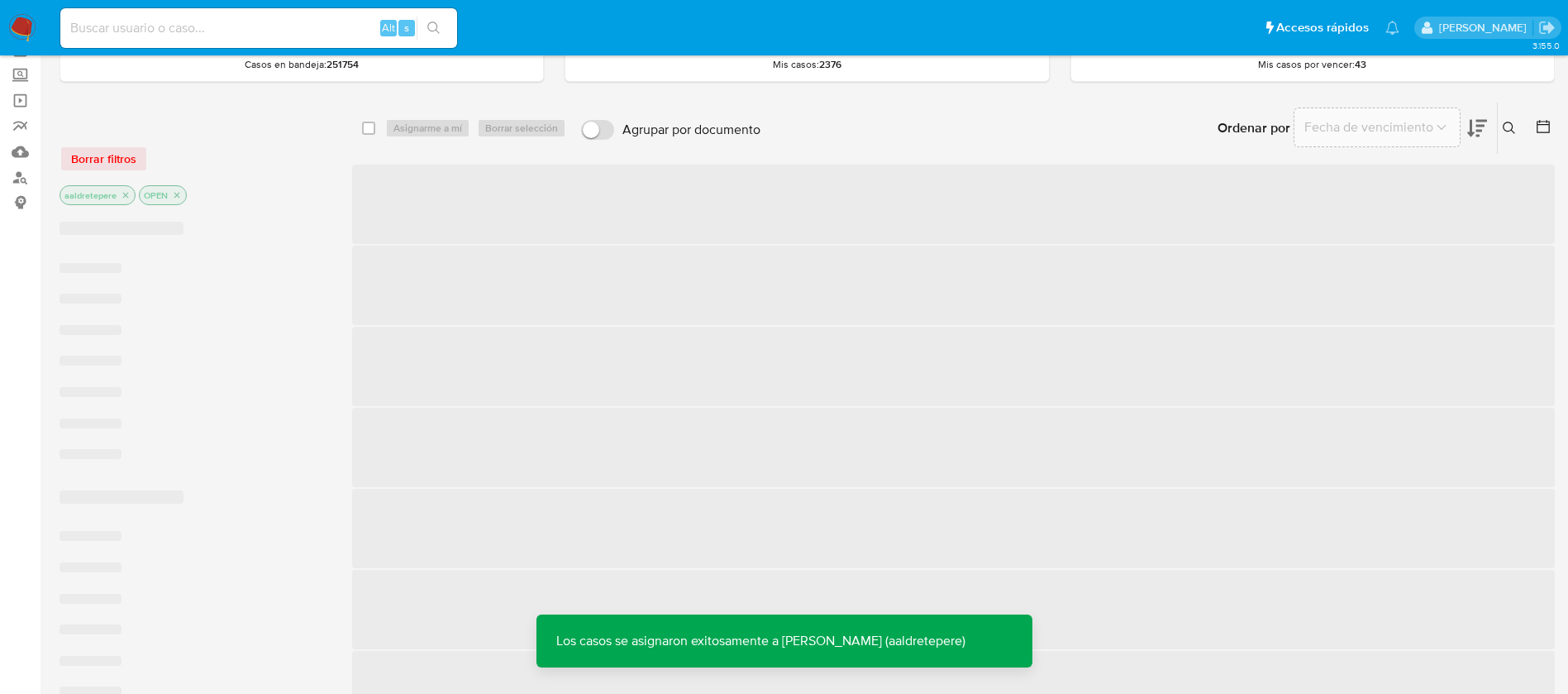
scroll to position [124, 0]
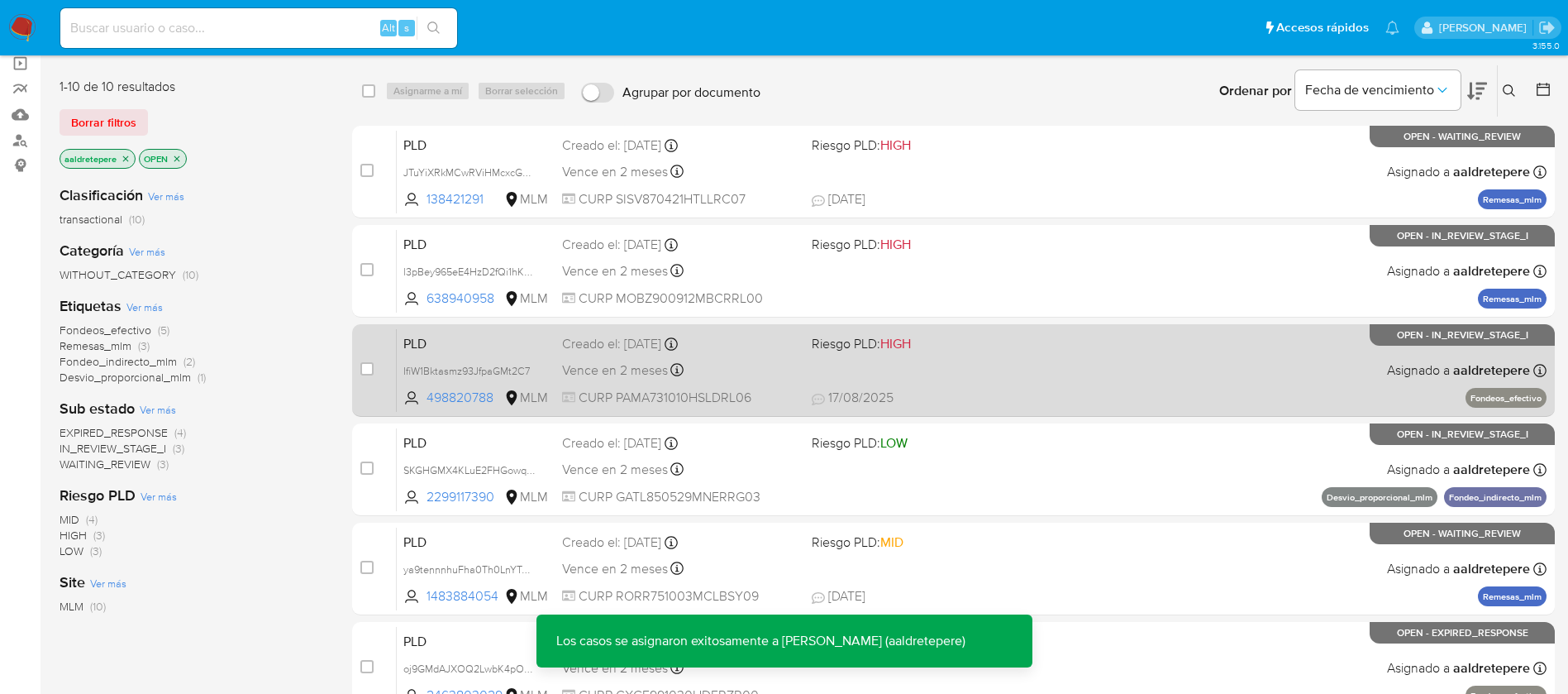
click at [945, 379] on div "PLD IfiW1Bktasmz93JfpaGMt2C7 498820788 MLM Riesgo PLD: HIGH Creado el: 12/08/20…" at bounding box center [972, 370] width 1150 height 84
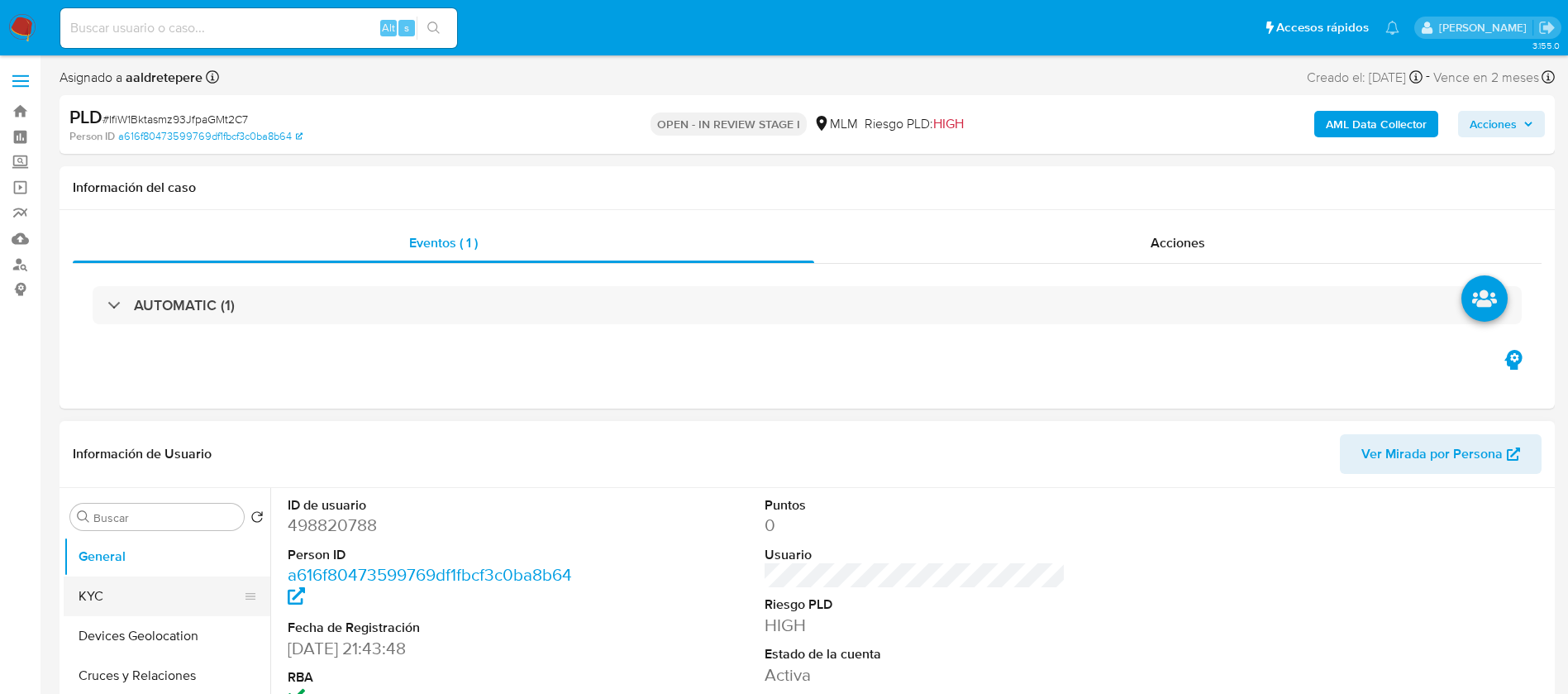
click at [88, 602] on button "KYC" at bounding box center [161, 596] width 193 height 40
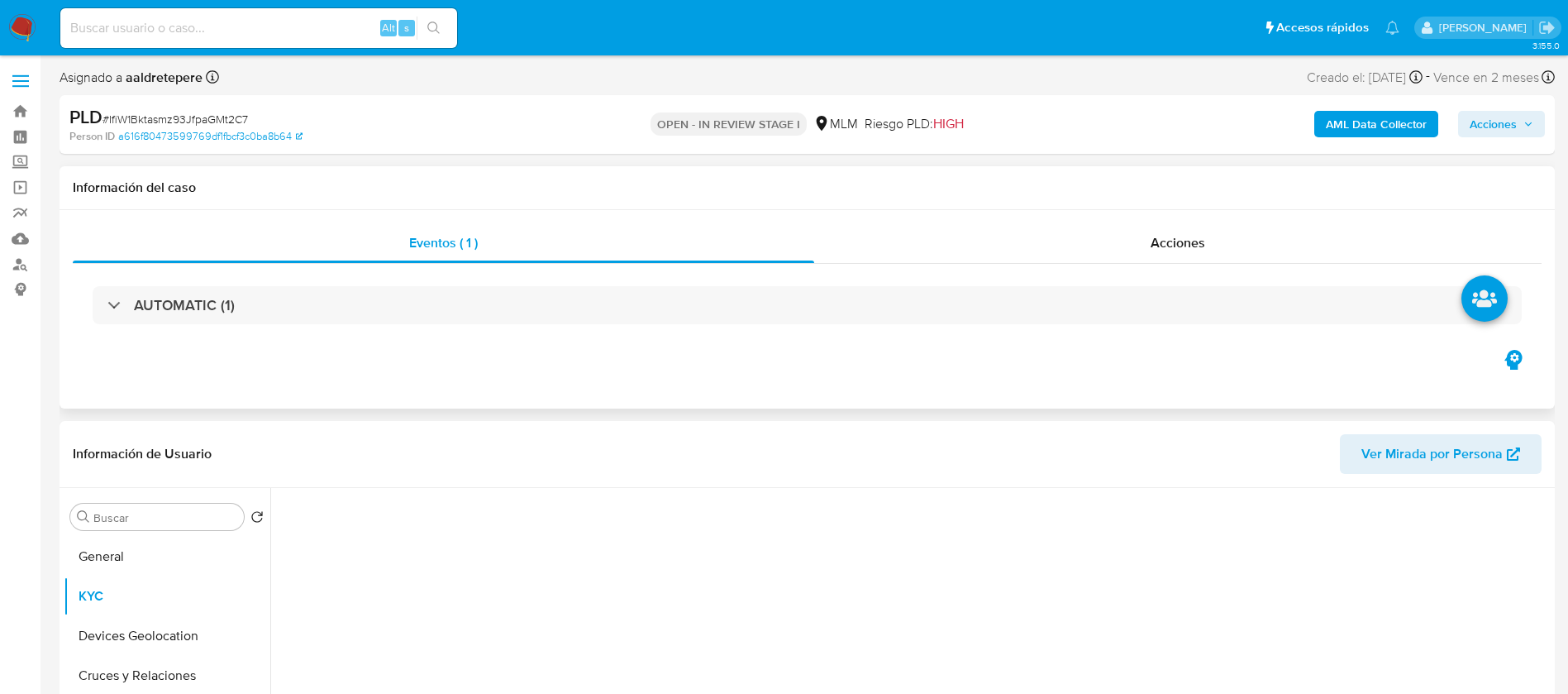
select select "10"
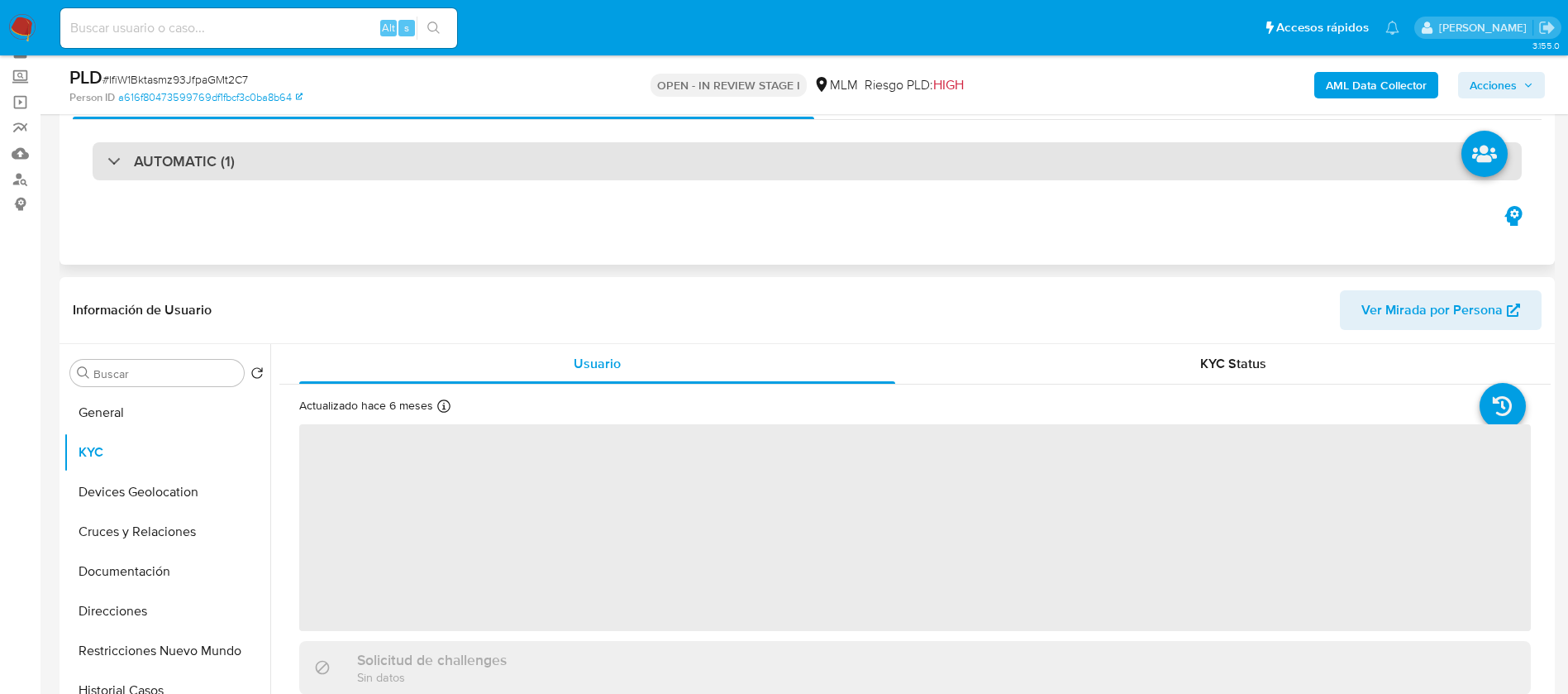
scroll to position [124, 0]
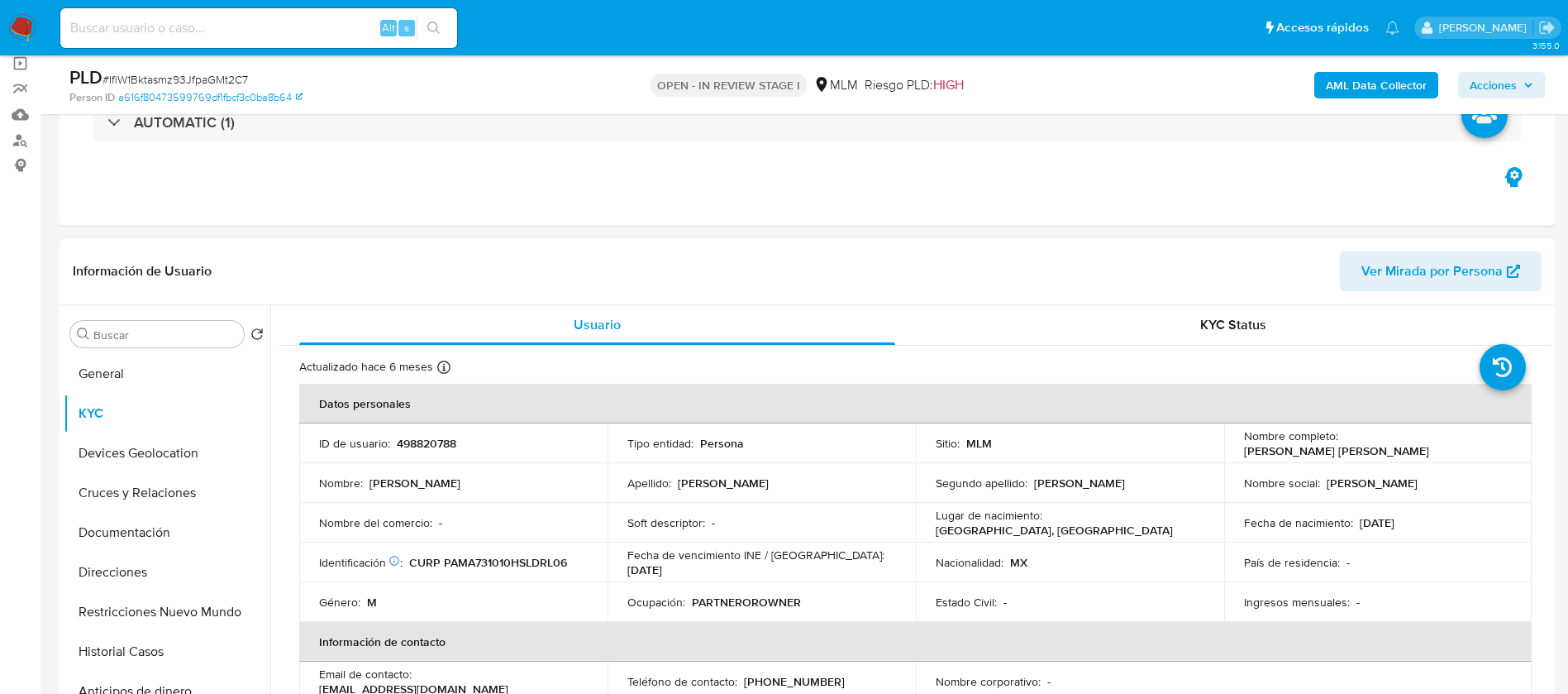
click at [1238, 268] on header "Información de Usuario Ver Mirada por Persona" at bounding box center [807, 271] width 1470 height 40
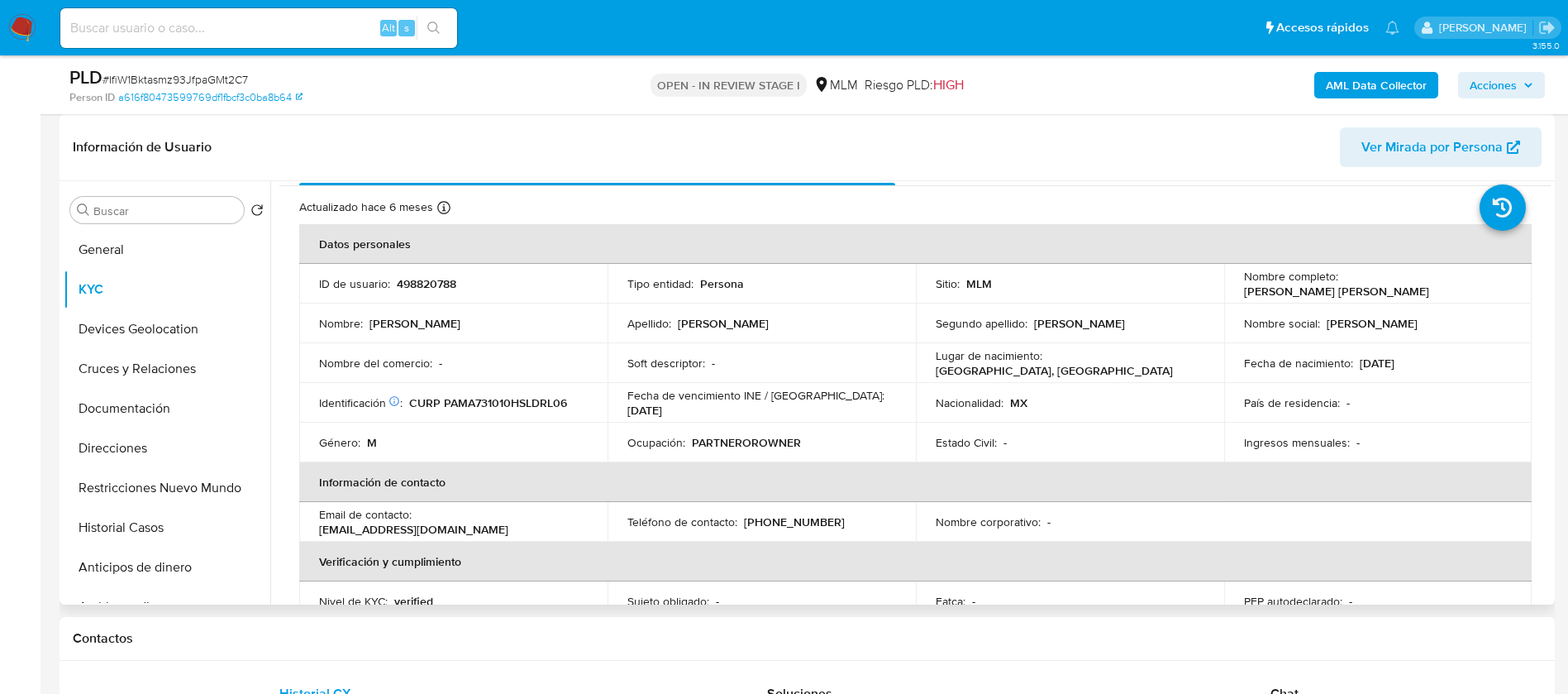
scroll to position [0, 0]
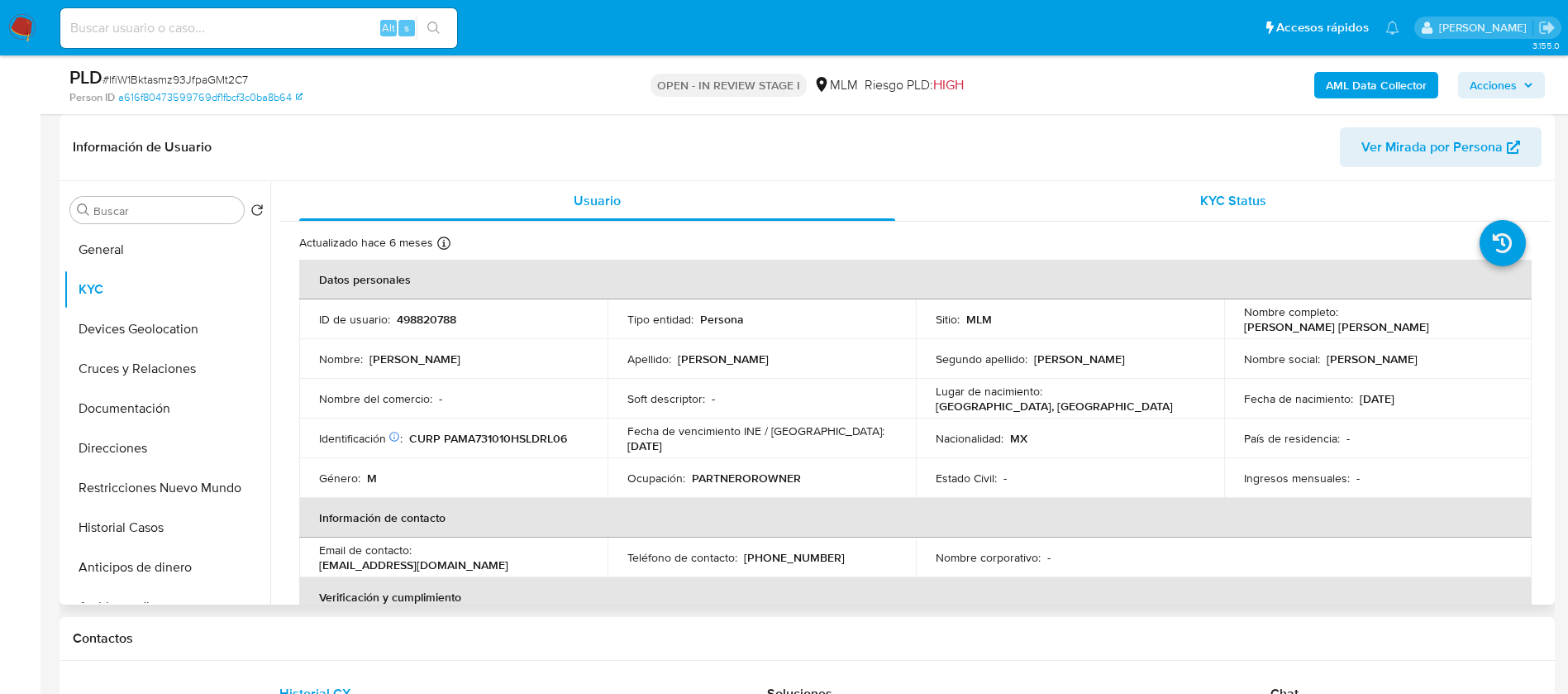
click at [1234, 196] on span "KYC Status" at bounding box center [1233, 201] width 66 height 19
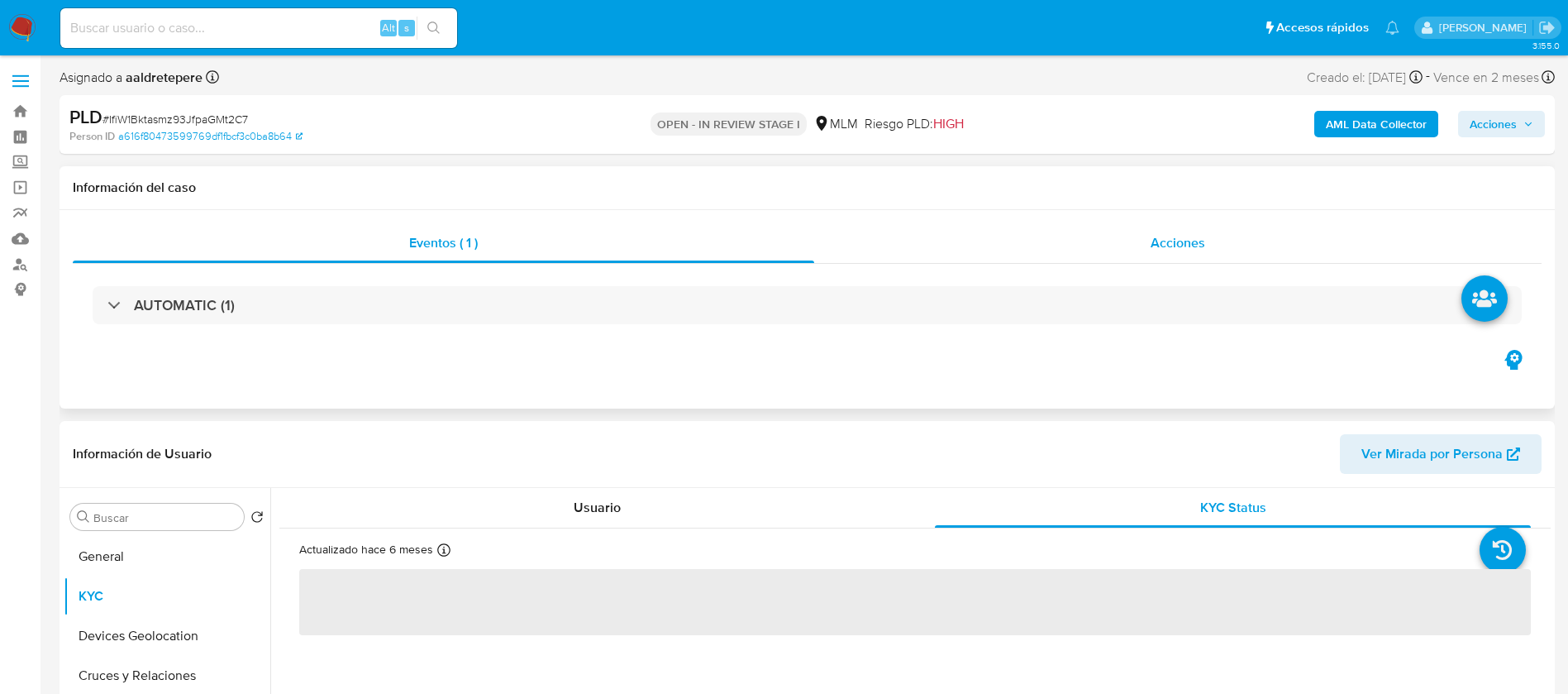
click at [1185, 245] on span "Acciones" at bounding box center [1178, 242] width 55 height 19
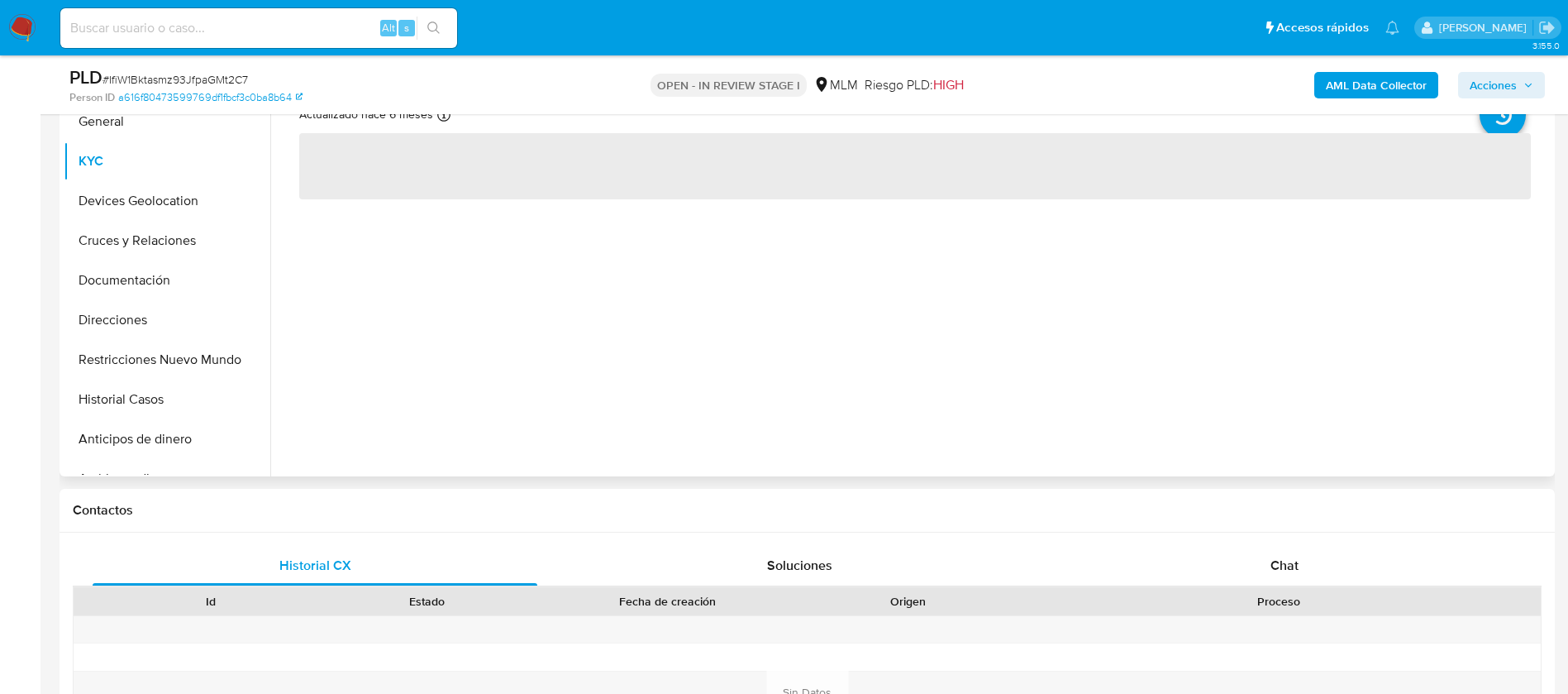
scroll to position [744, 0]
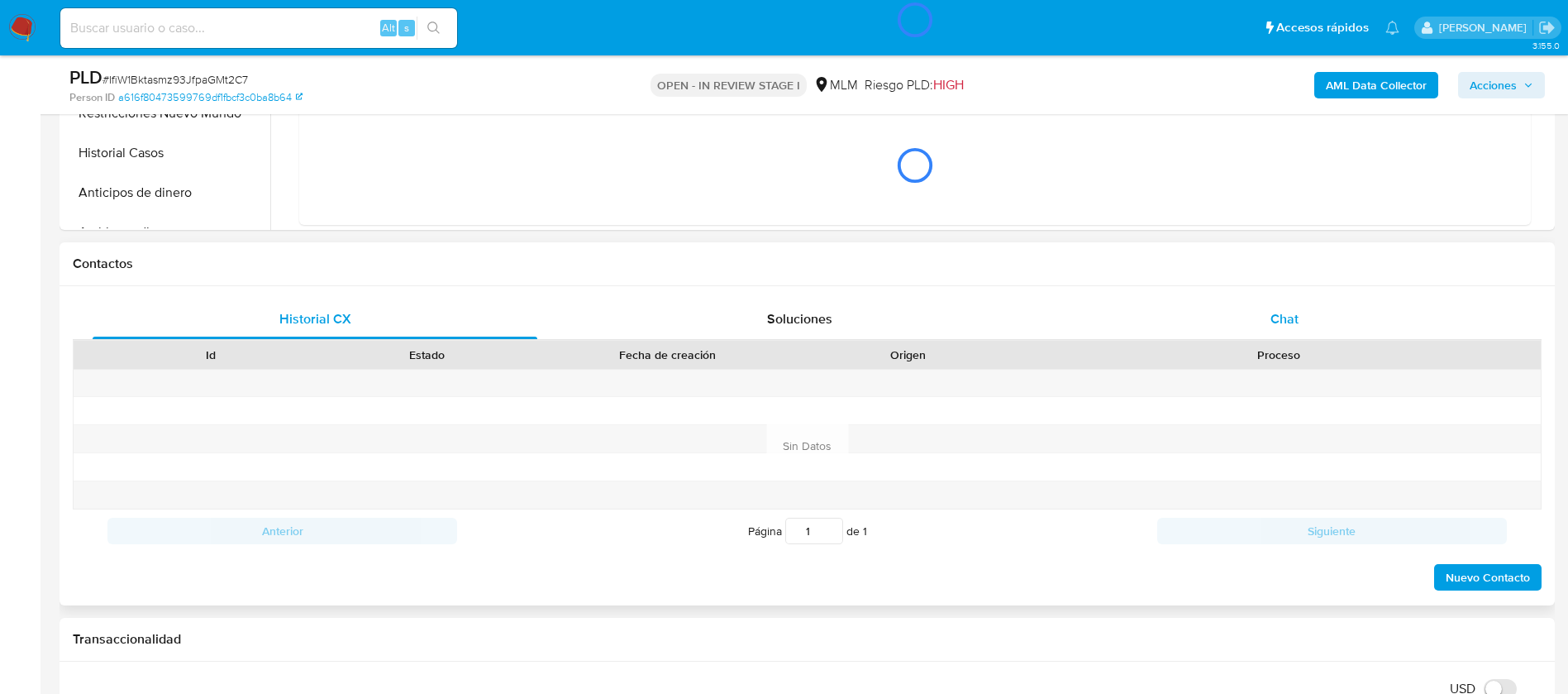
click at [1306, 310] on div "Chat" at bounding box center [1285, 319] width 445 height 40
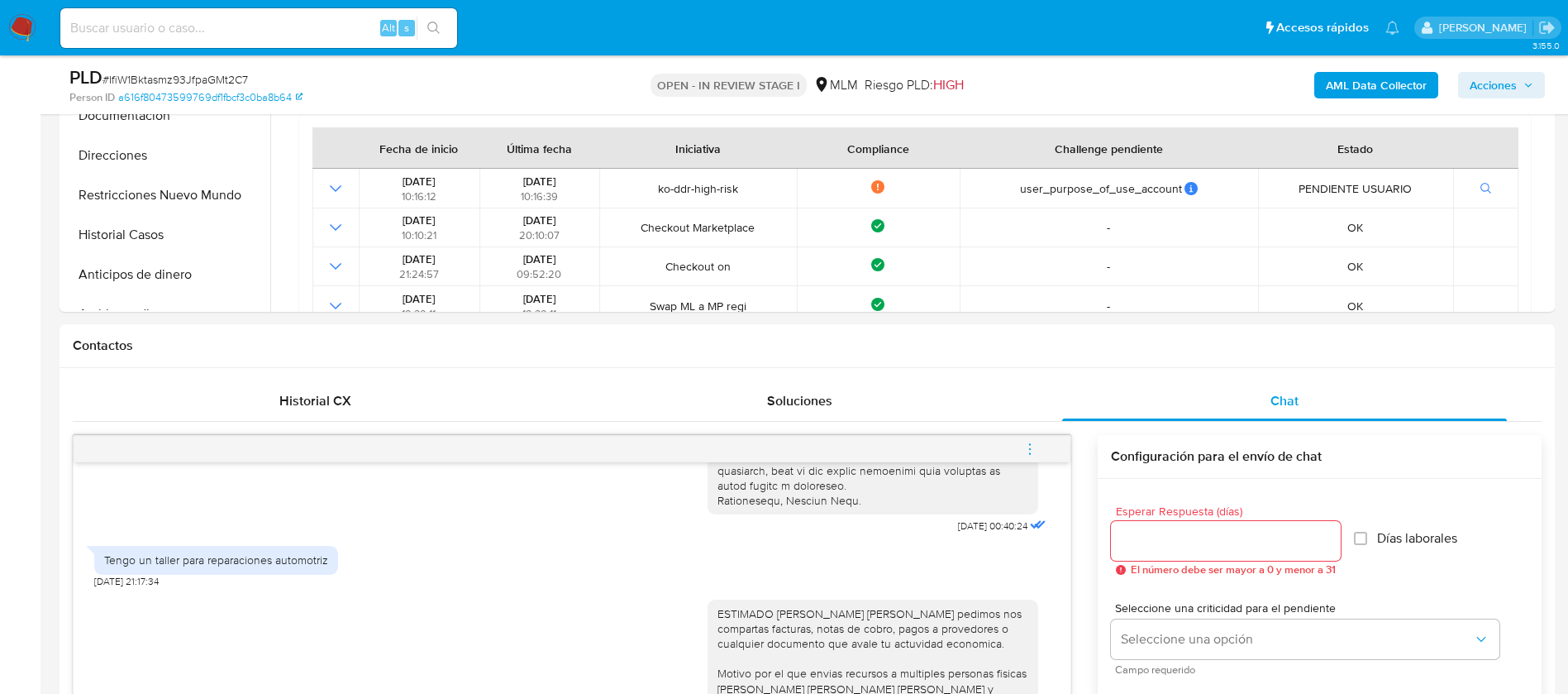
scroll to position [621, 0]
